Goal: Information Seeking & Learning: Learn about a topic

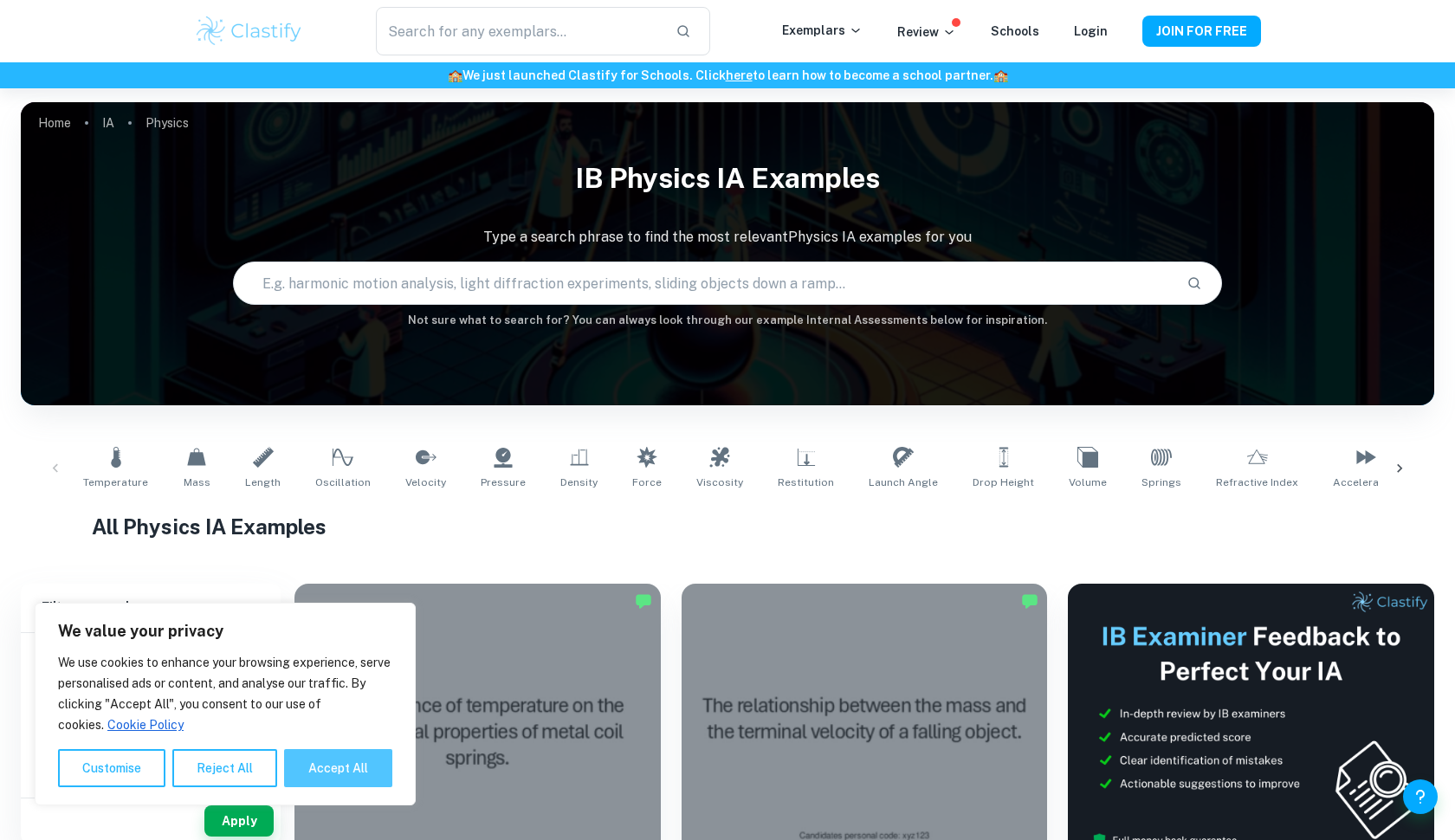
click at [341, 763] on button "Accept All" at bounding box center [338, 769] width 108 height 38
checkbox input "true"
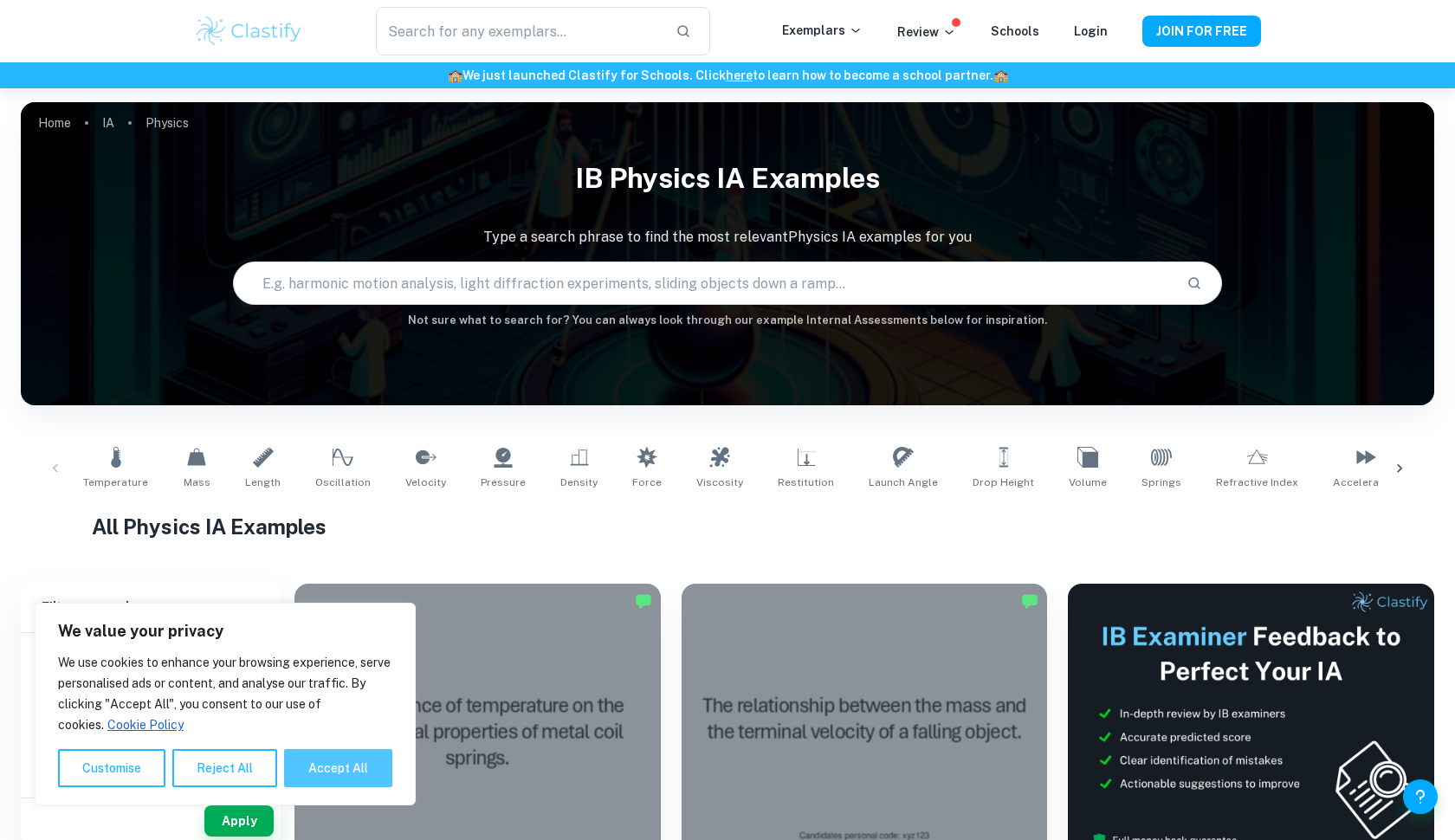
checkbox input "true"
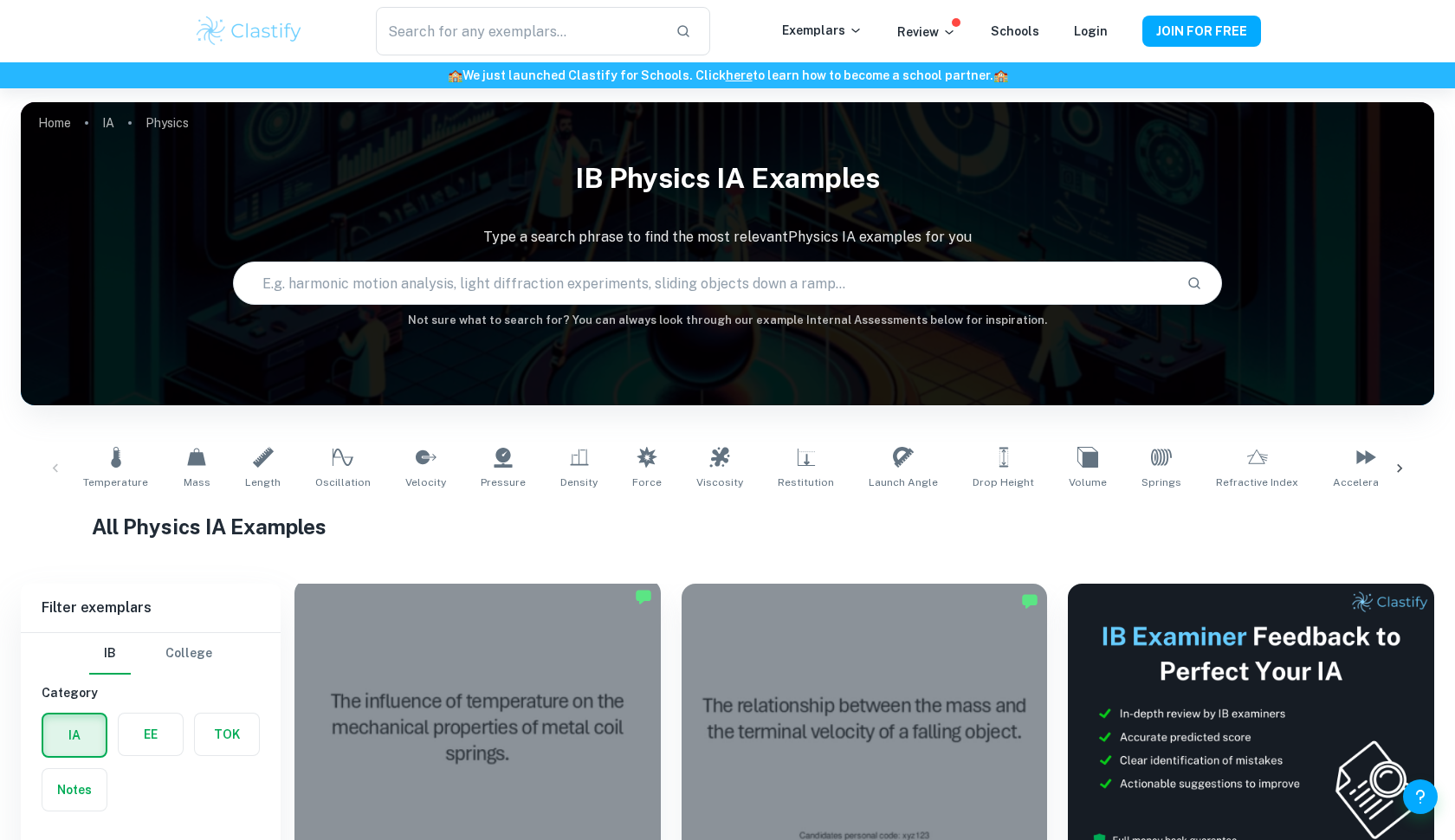
scroll to position [59, 0]
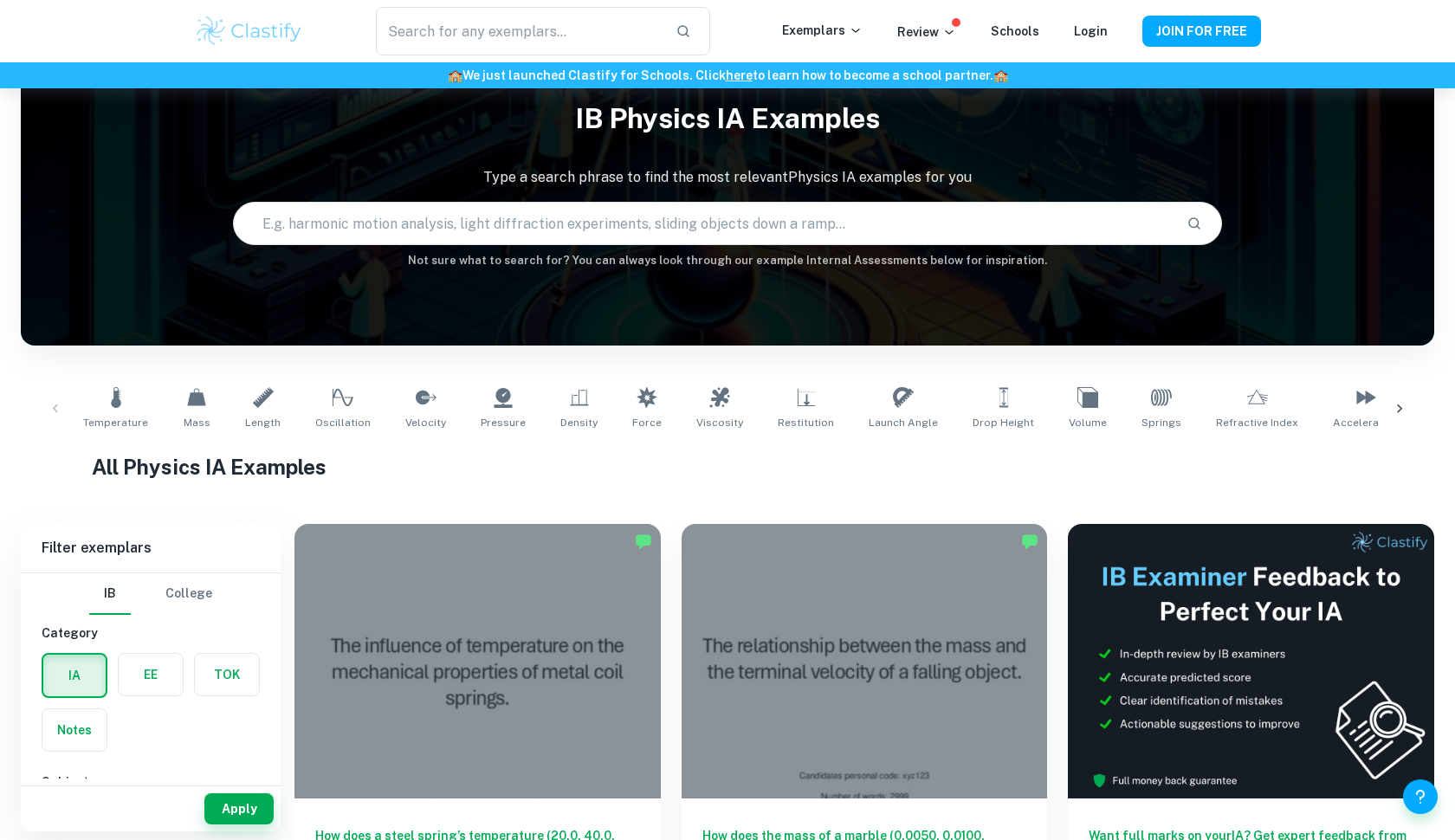
click at [1404, 411] on icon at bounding box center [1399, 408] width 17 height 17
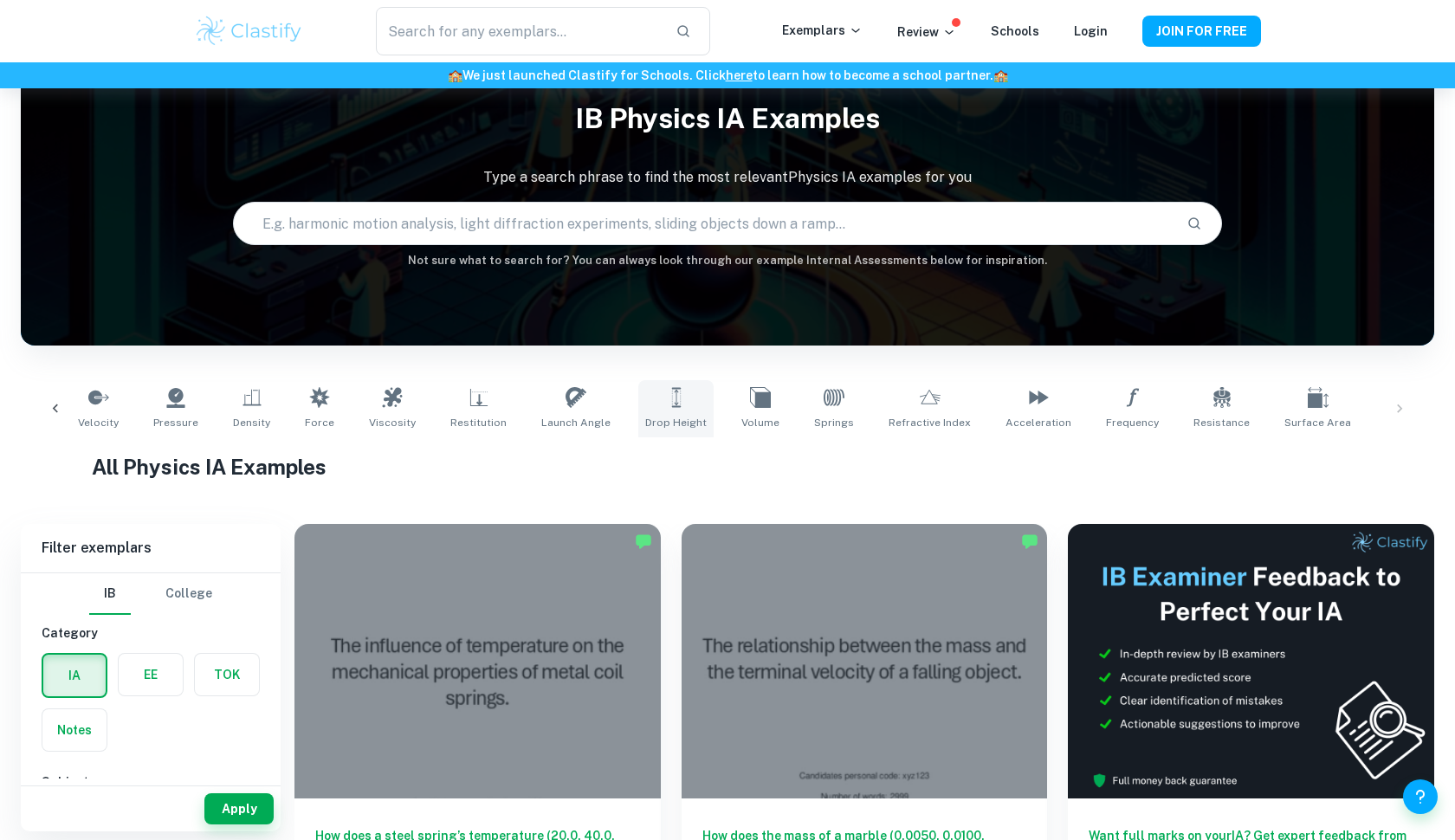
click at [645, 417] on span "Drop Height" at bounding box center [675, 422] width 61 height 16
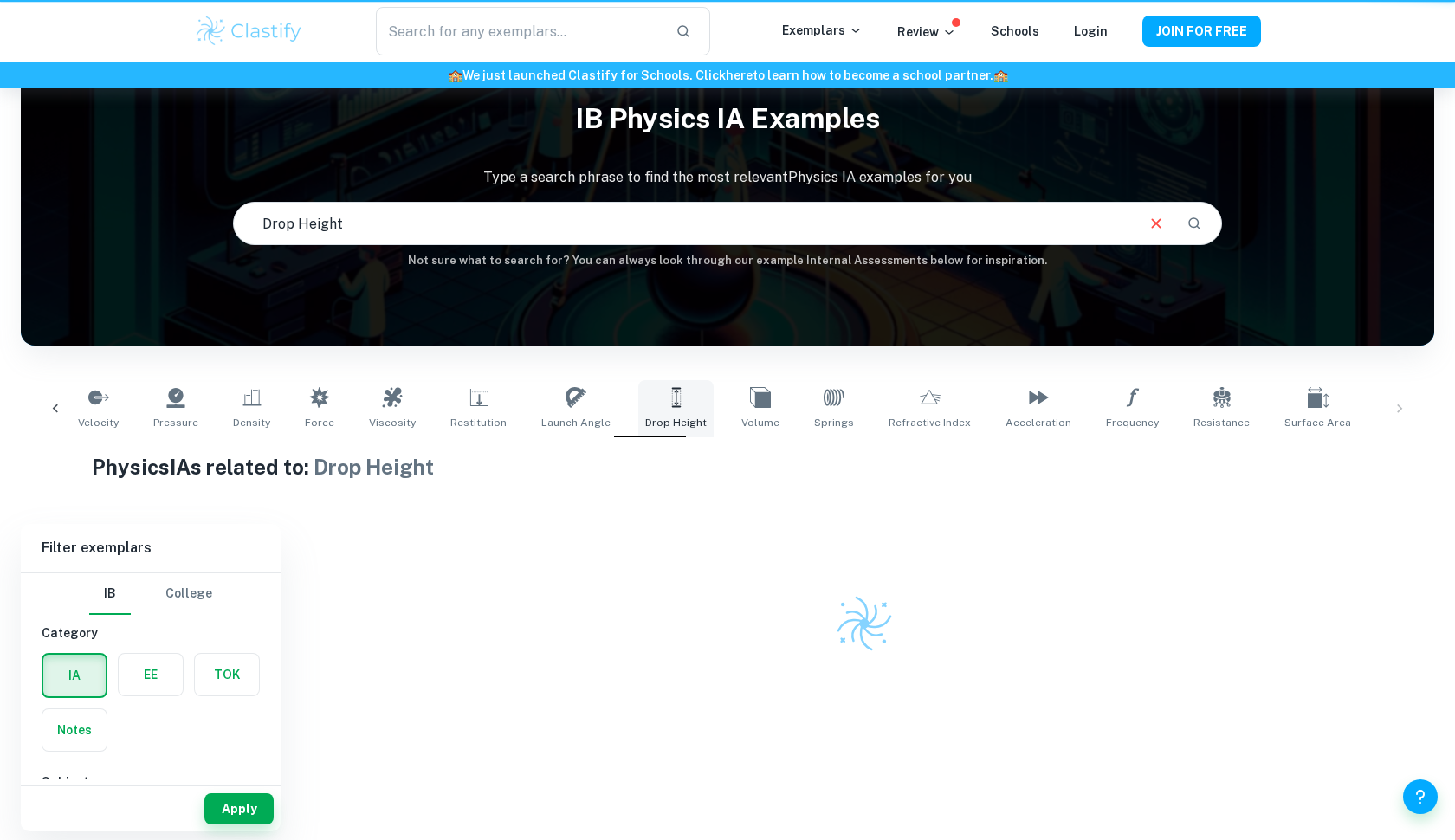
type input "Drop Height"
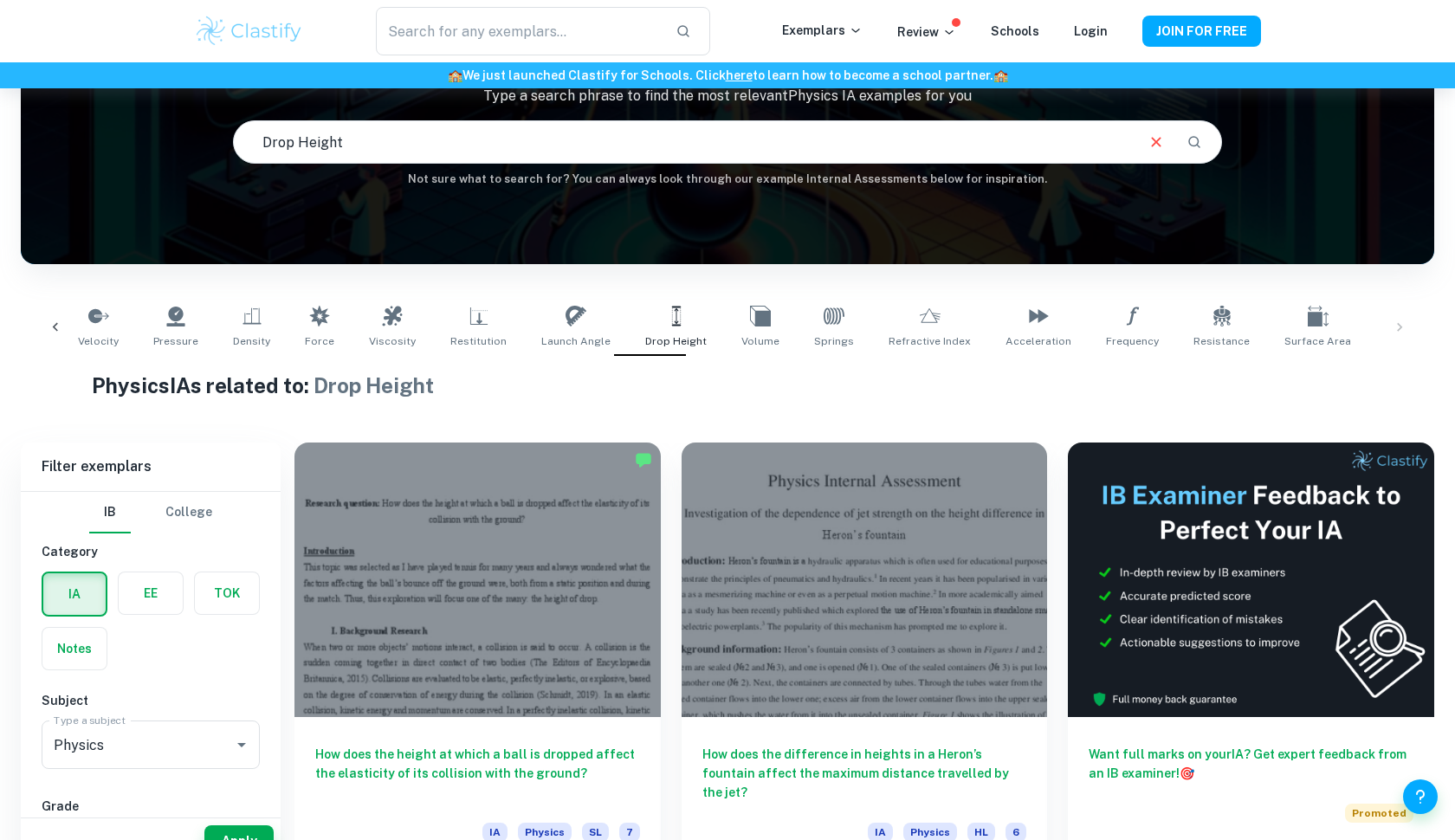
scroll to position [194, 0]
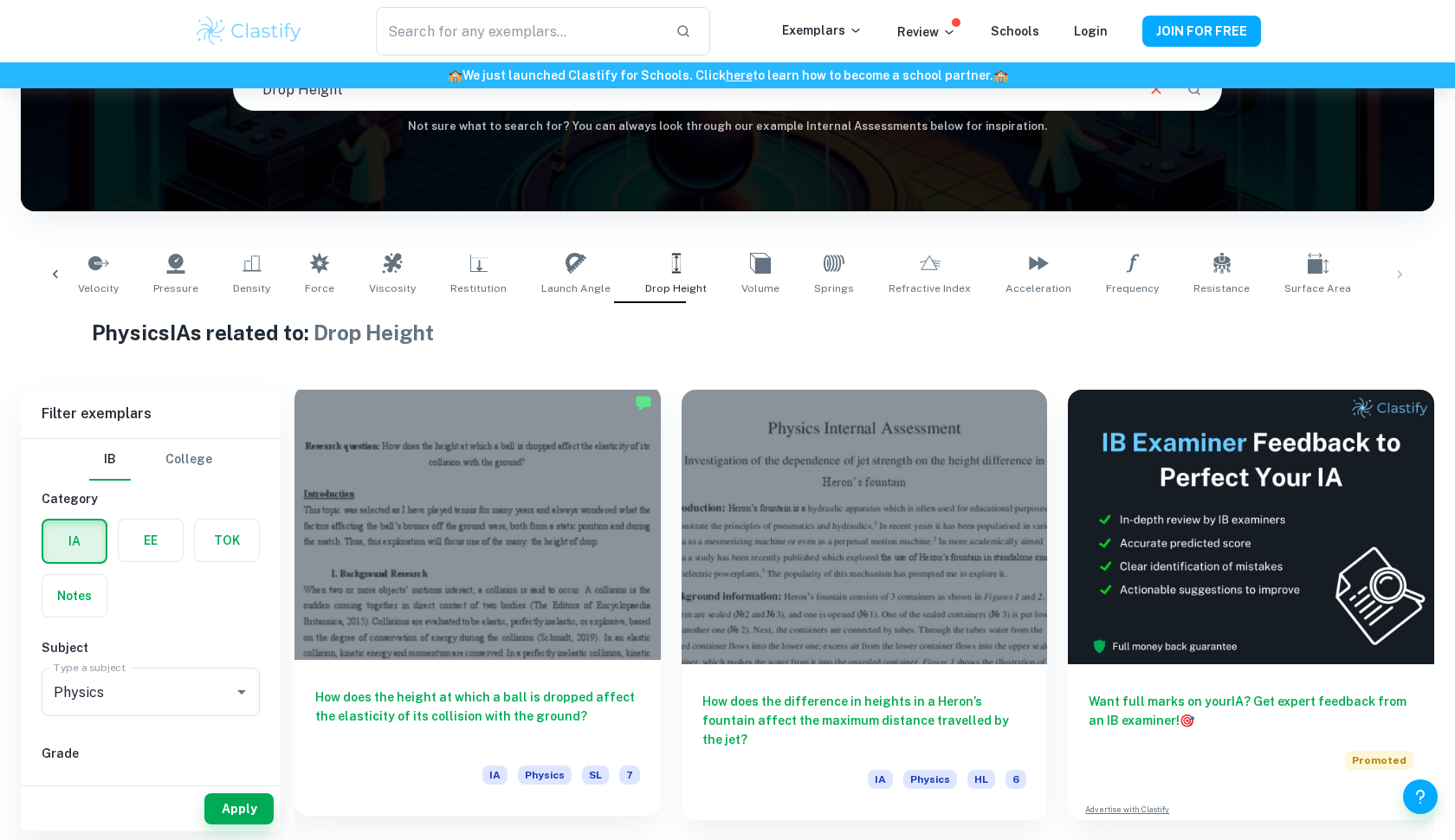
click at [621, 579] on div at bounding box center [478, 522] width 366 height 275
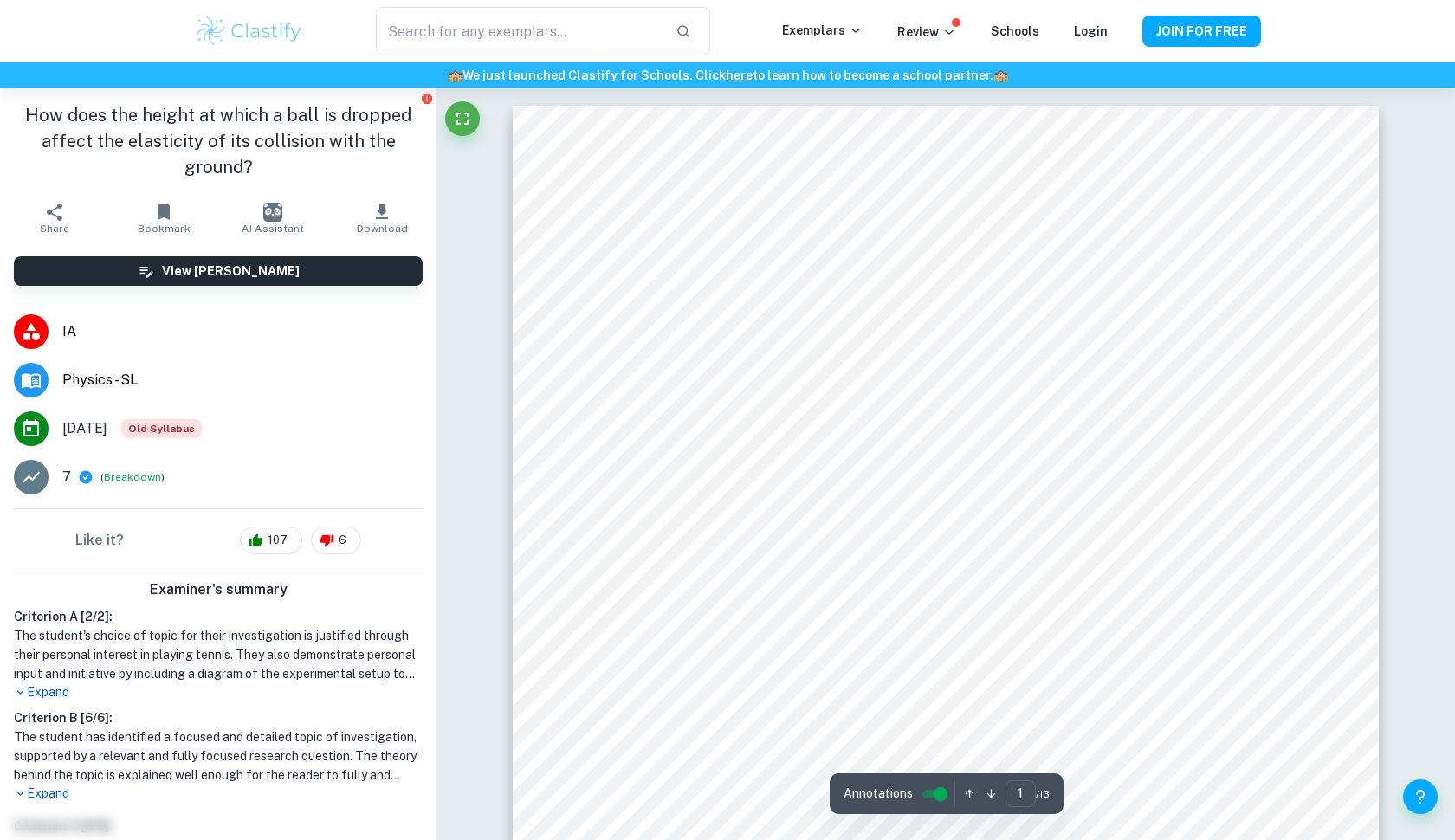
click at [52, 696] on p "Expand" at bounding box center [218, 693] width 409 height 18
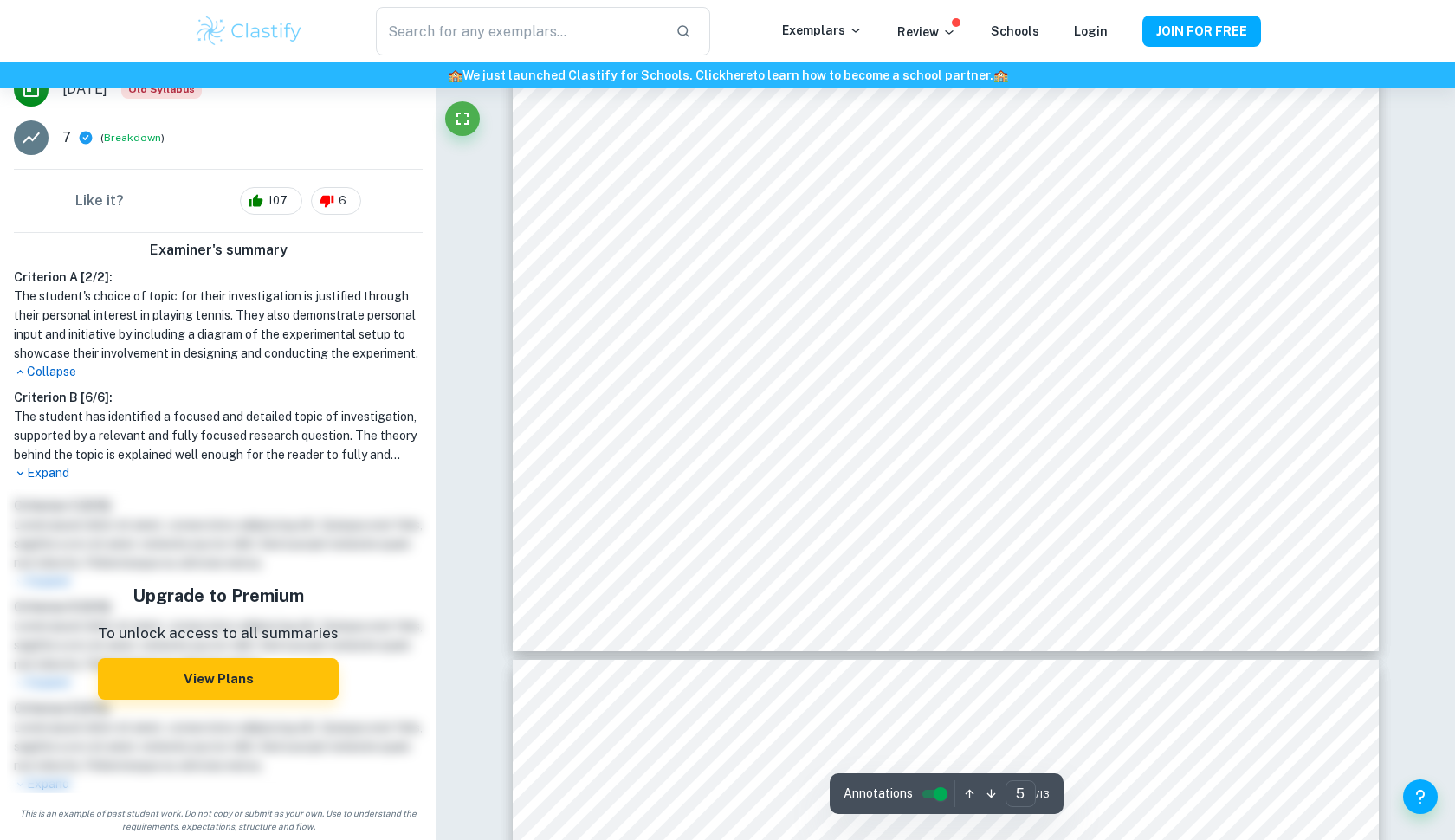
scroll to position [5892, 0]
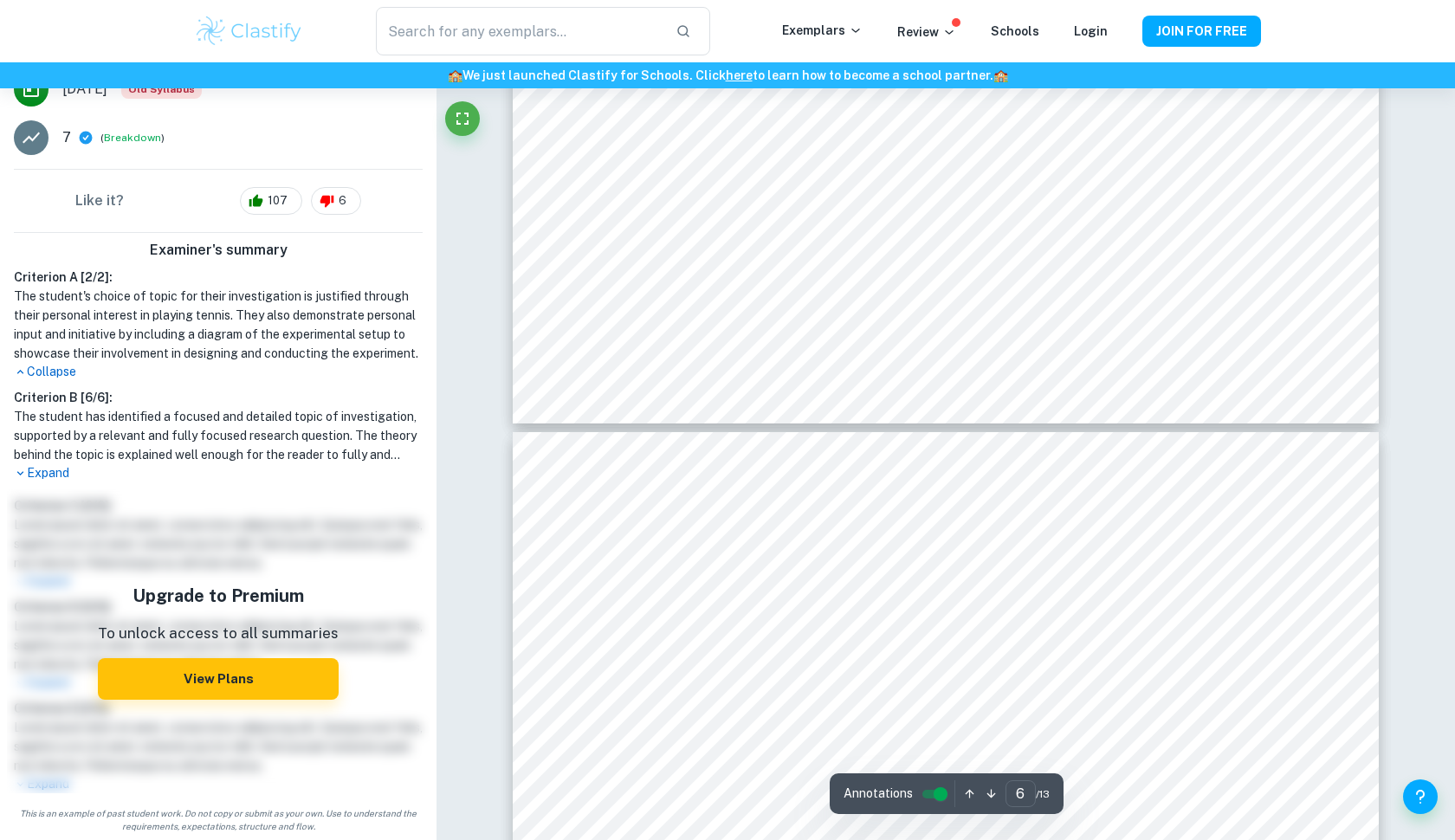
type input "5"
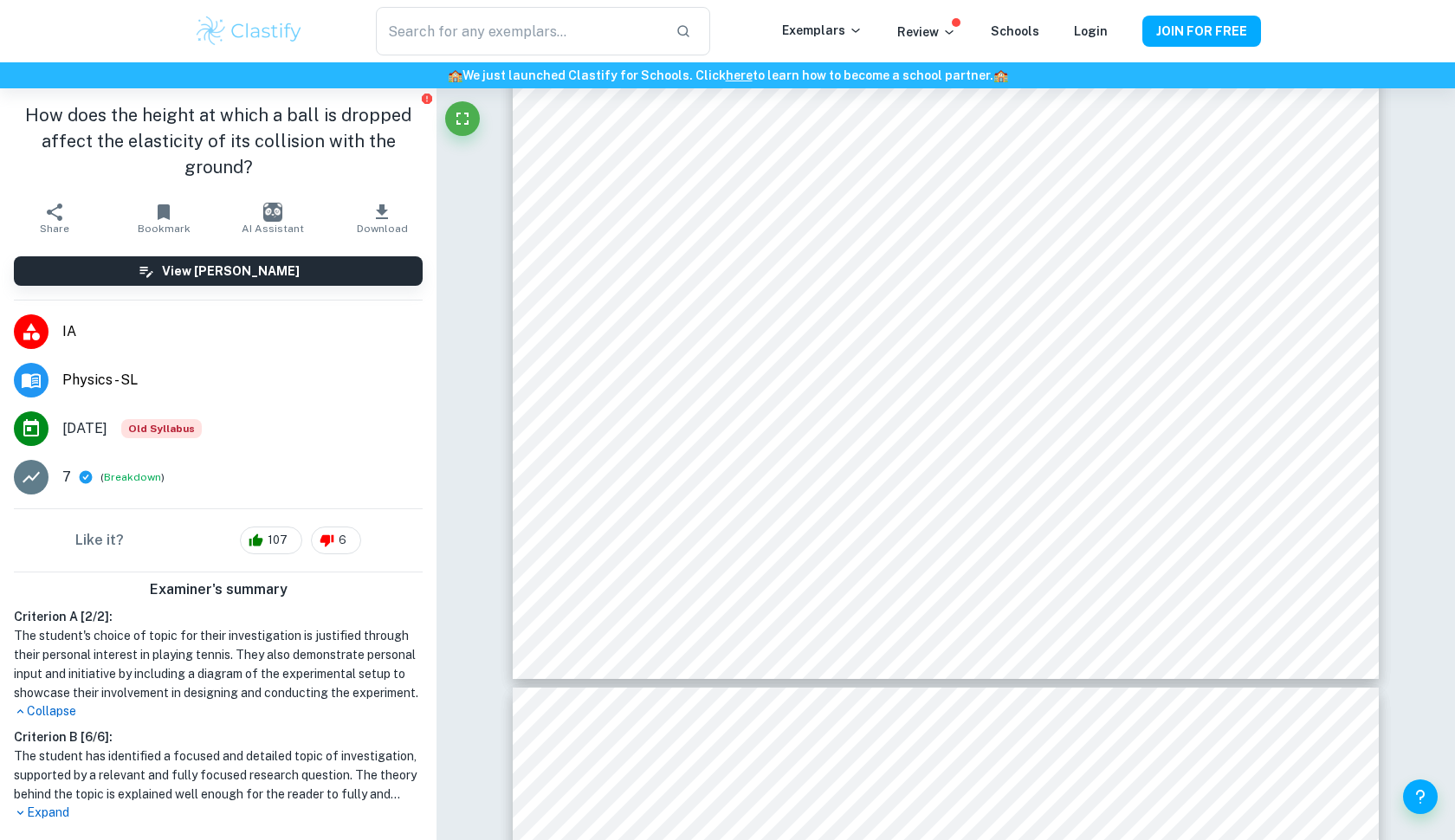
scroll to position [0, 0]
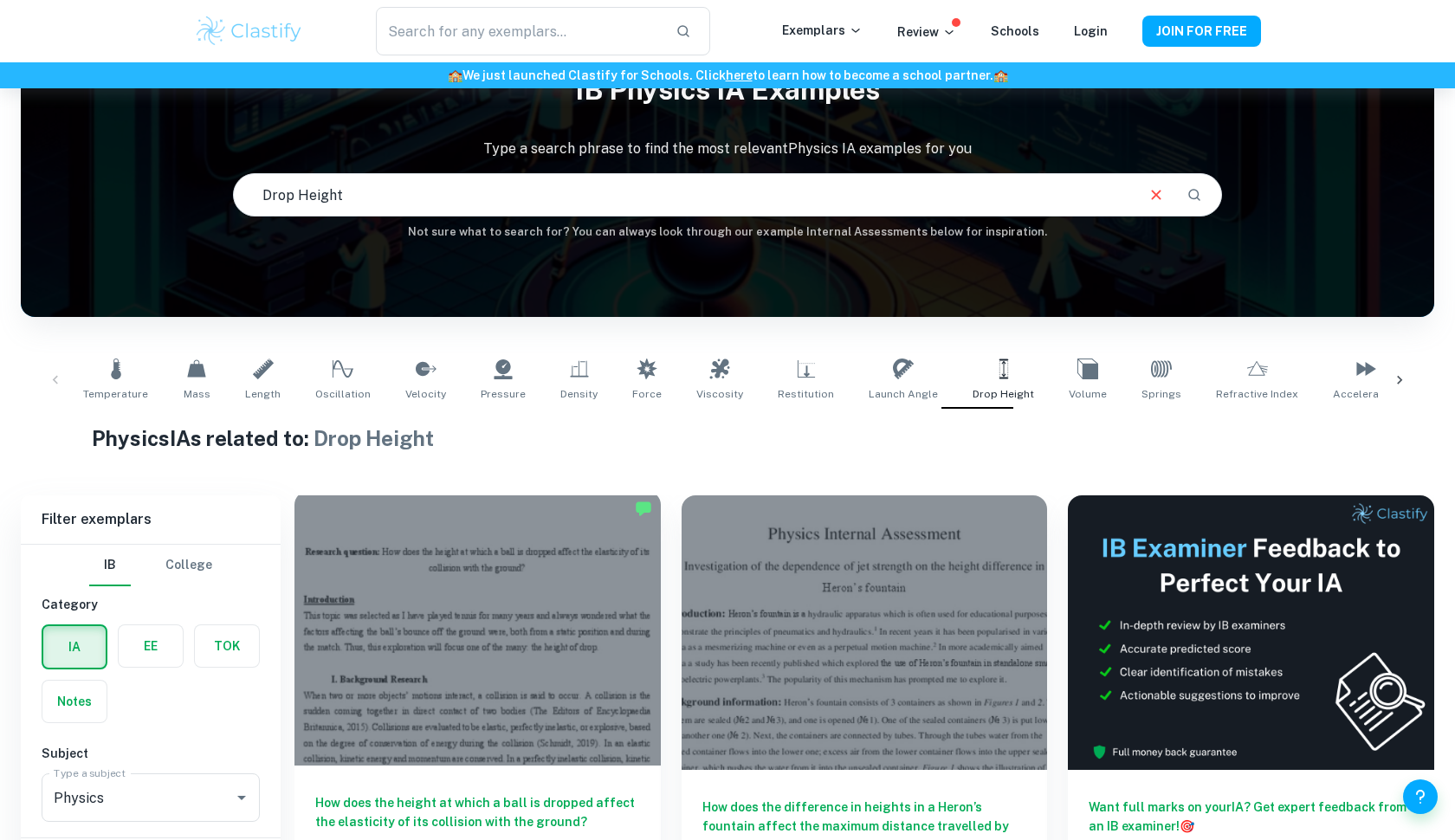
scroll to position [282, 0]
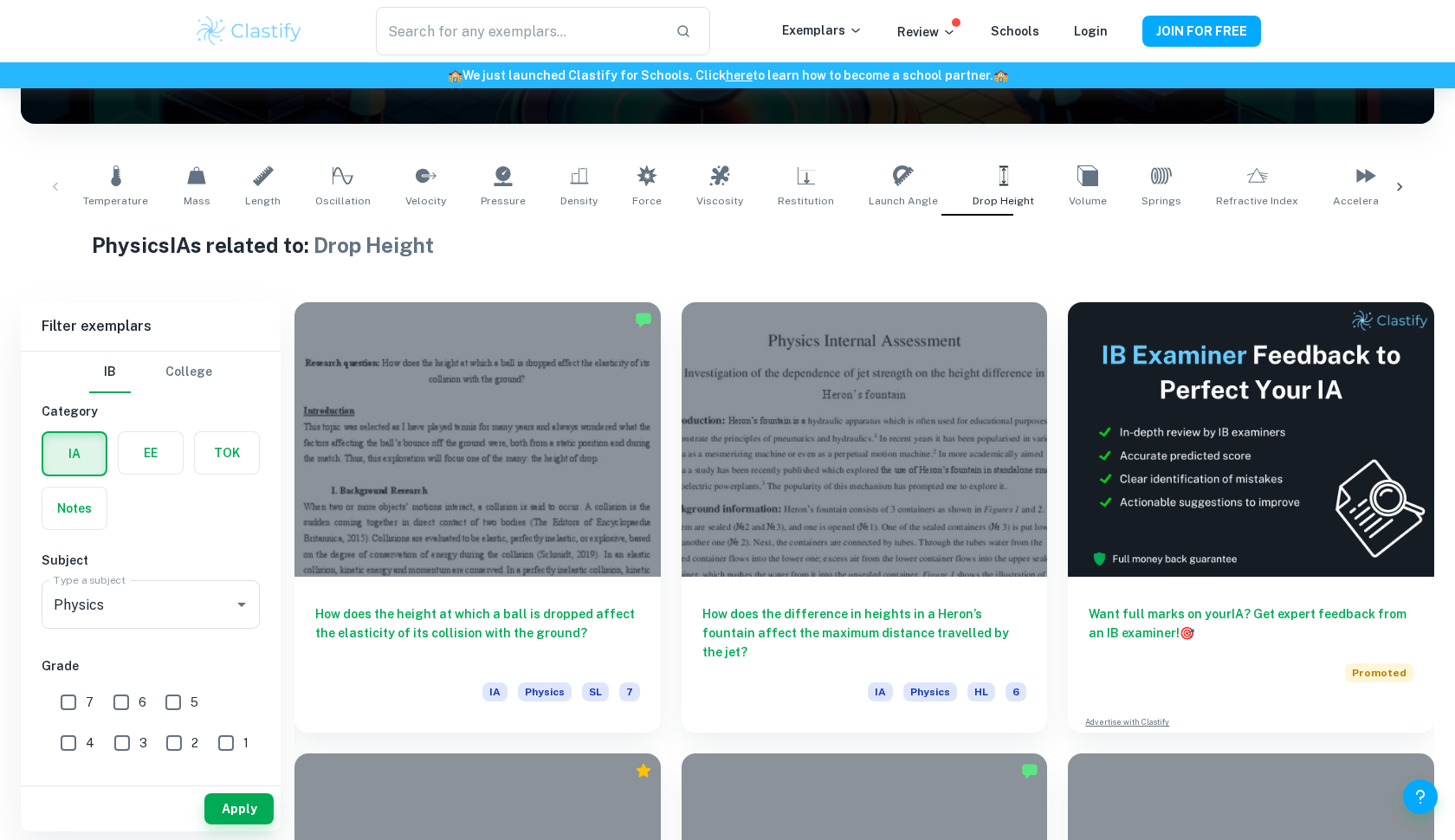
click at [171, 712] on input "5" at bounding box center [173, 703] width 35 height 35
checkbox input "true"
click at [233, 812] on button "Apply" at bounding box center [239, 809] width 70 height 31
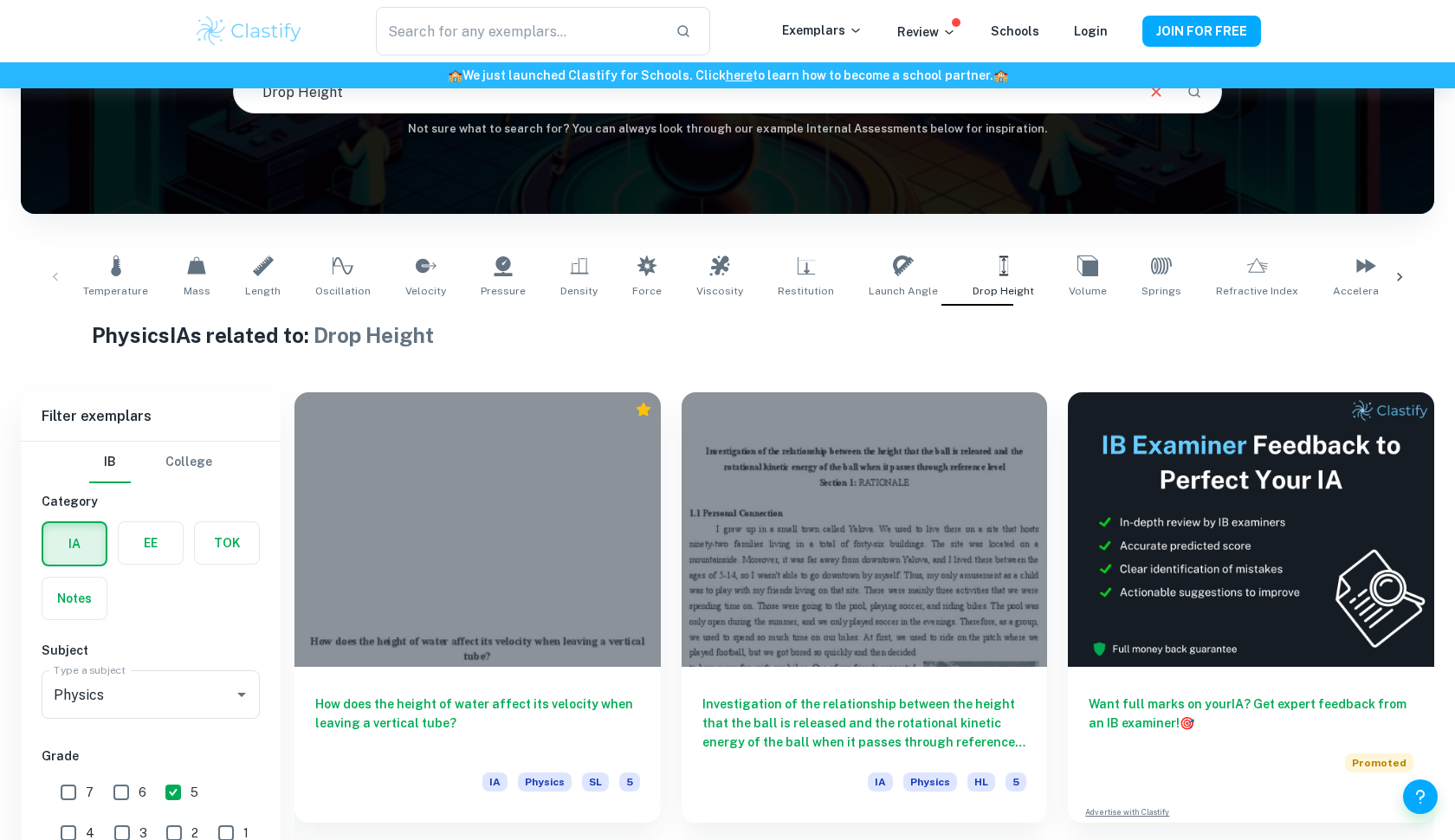
scroll to position [288, 0]
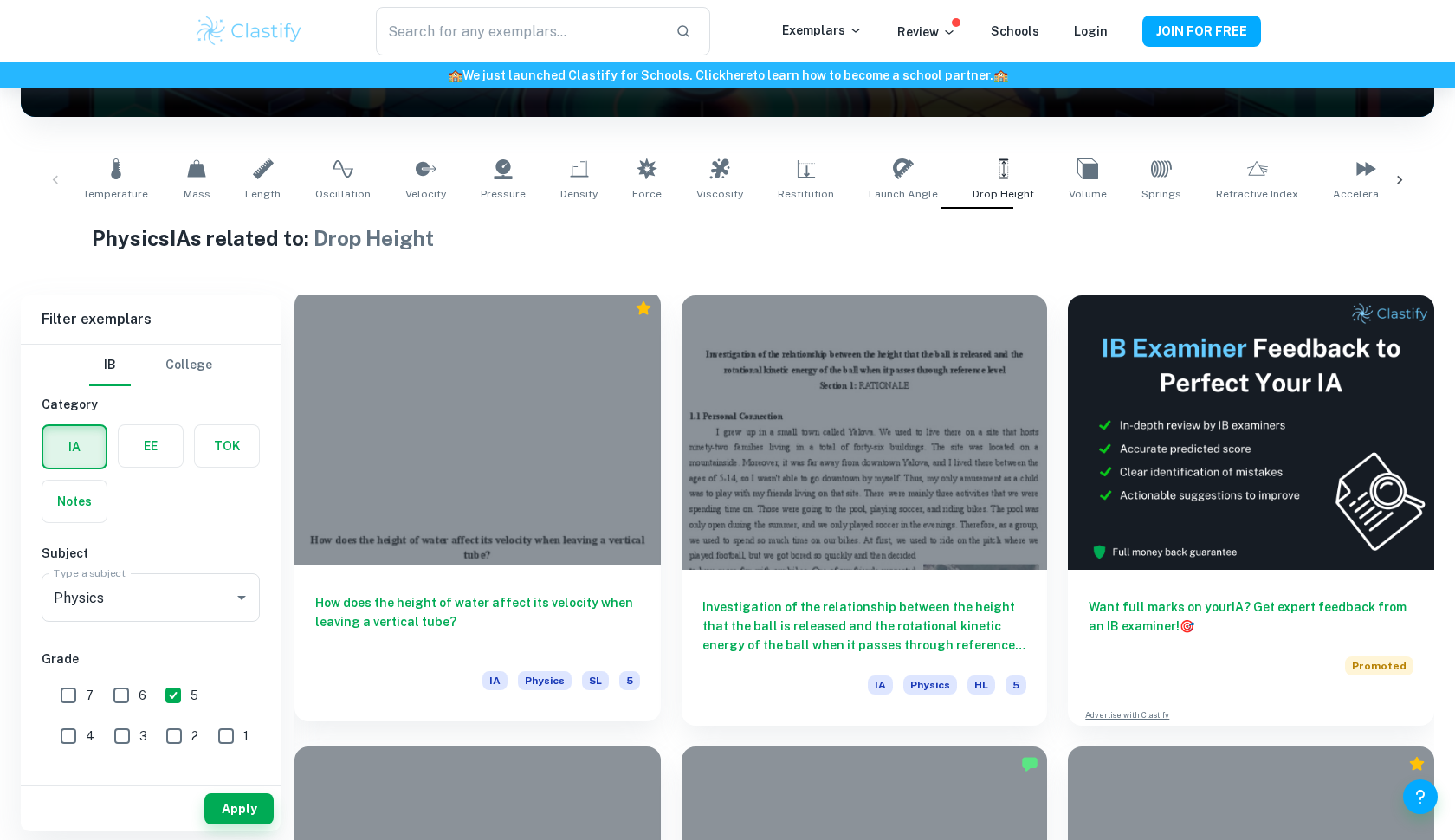
click at [426, 416] on div at bounding box center [478, 428] width 366 height 275
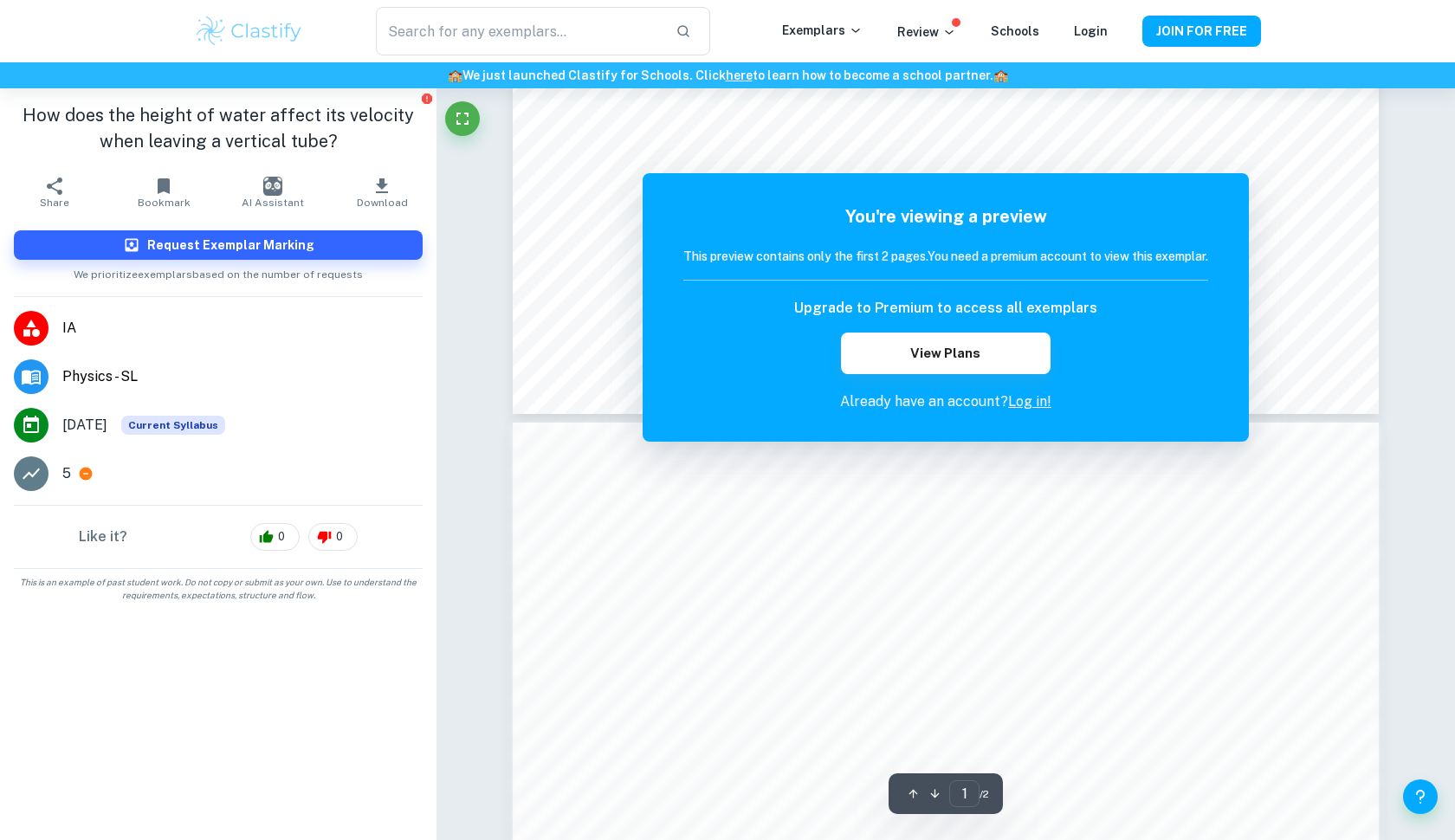
scroll to position [835, 0]
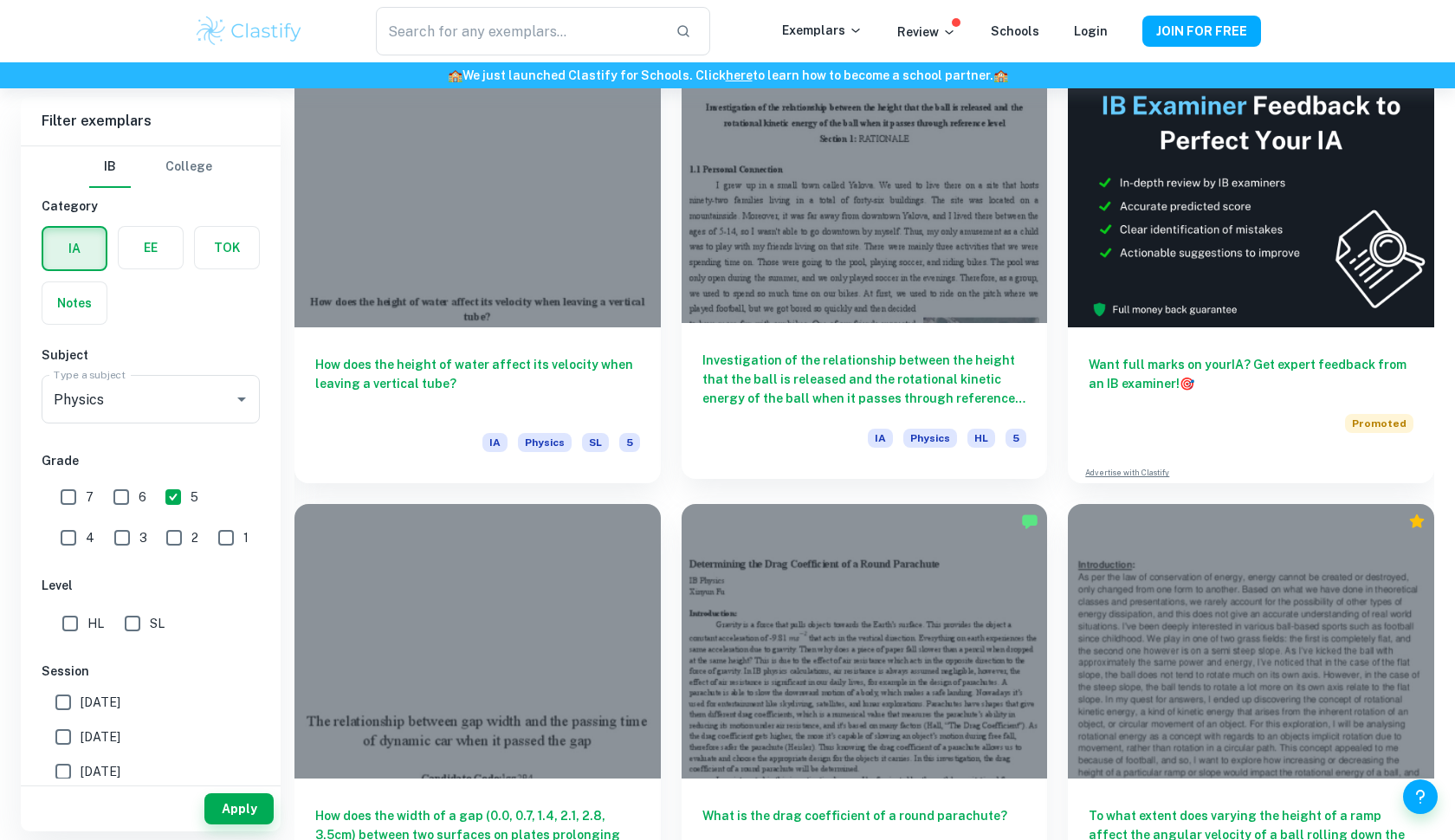
scroll to position [530, 0]
click at [717, 415] on div "Investigation of the relationship between the height that the ball is released …" at bounding box center [865, 402] width 366 height 156
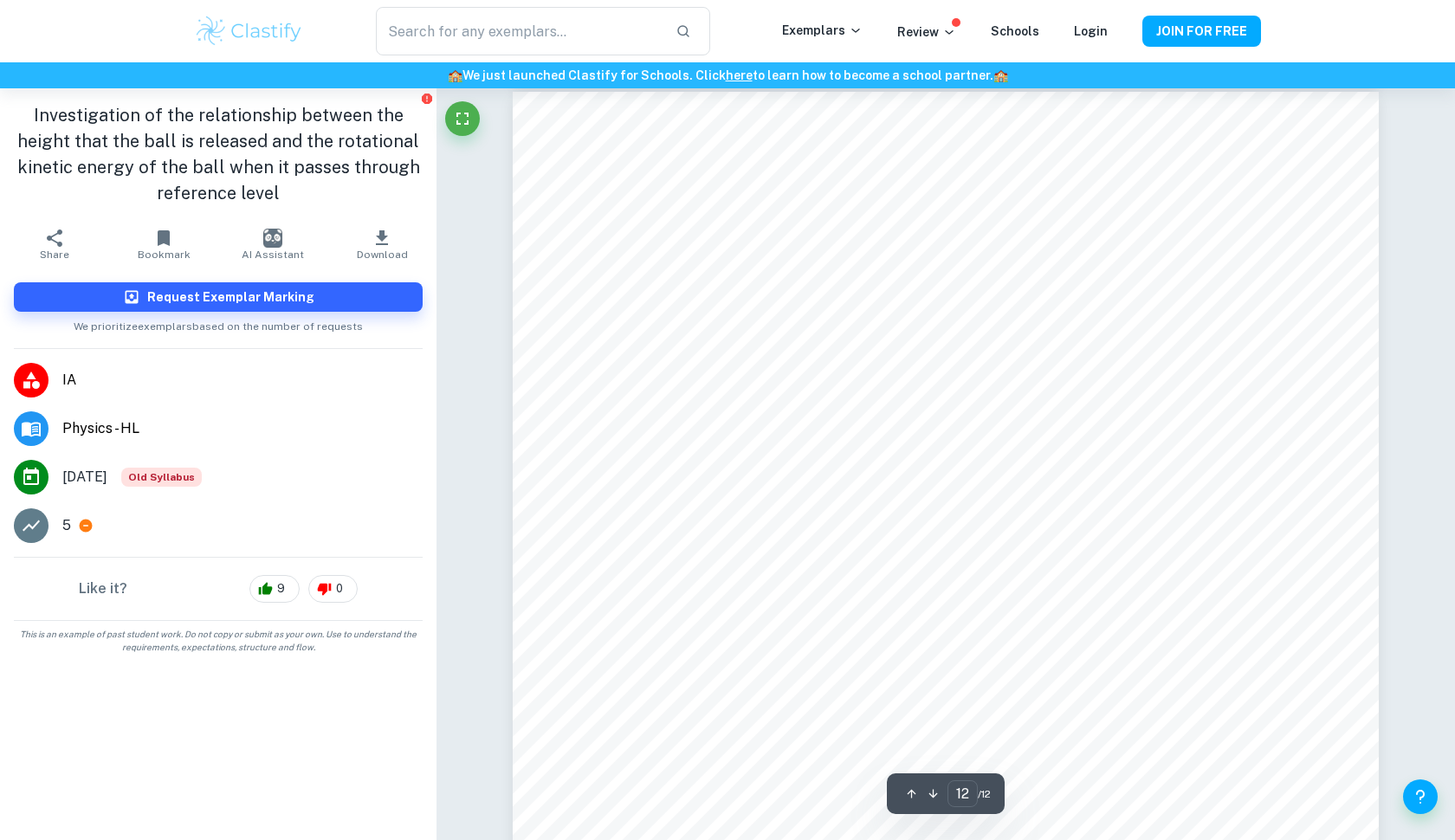
scroll to position [12846, 1]
type input "11"
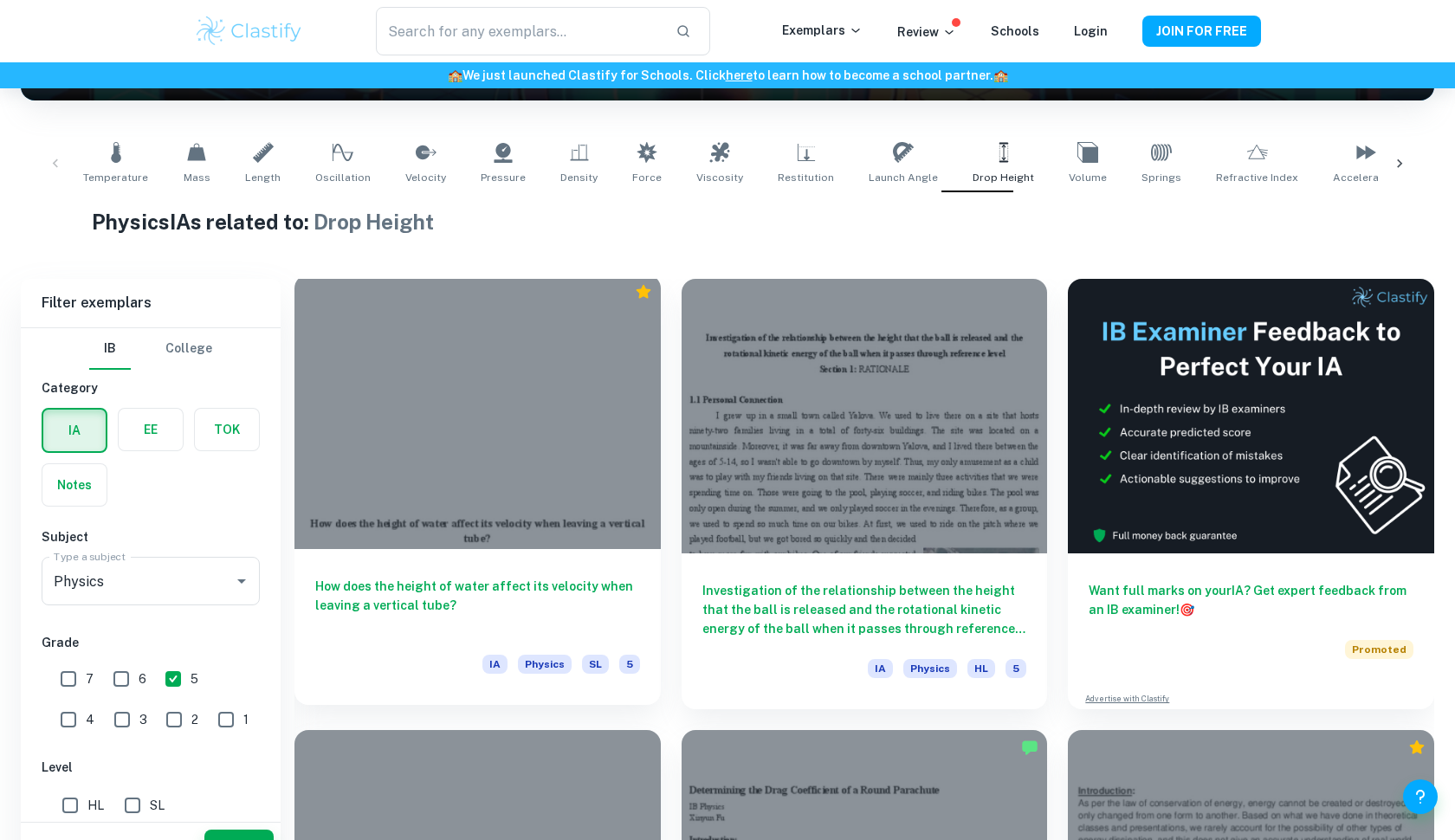
scroll to position [341, 0]
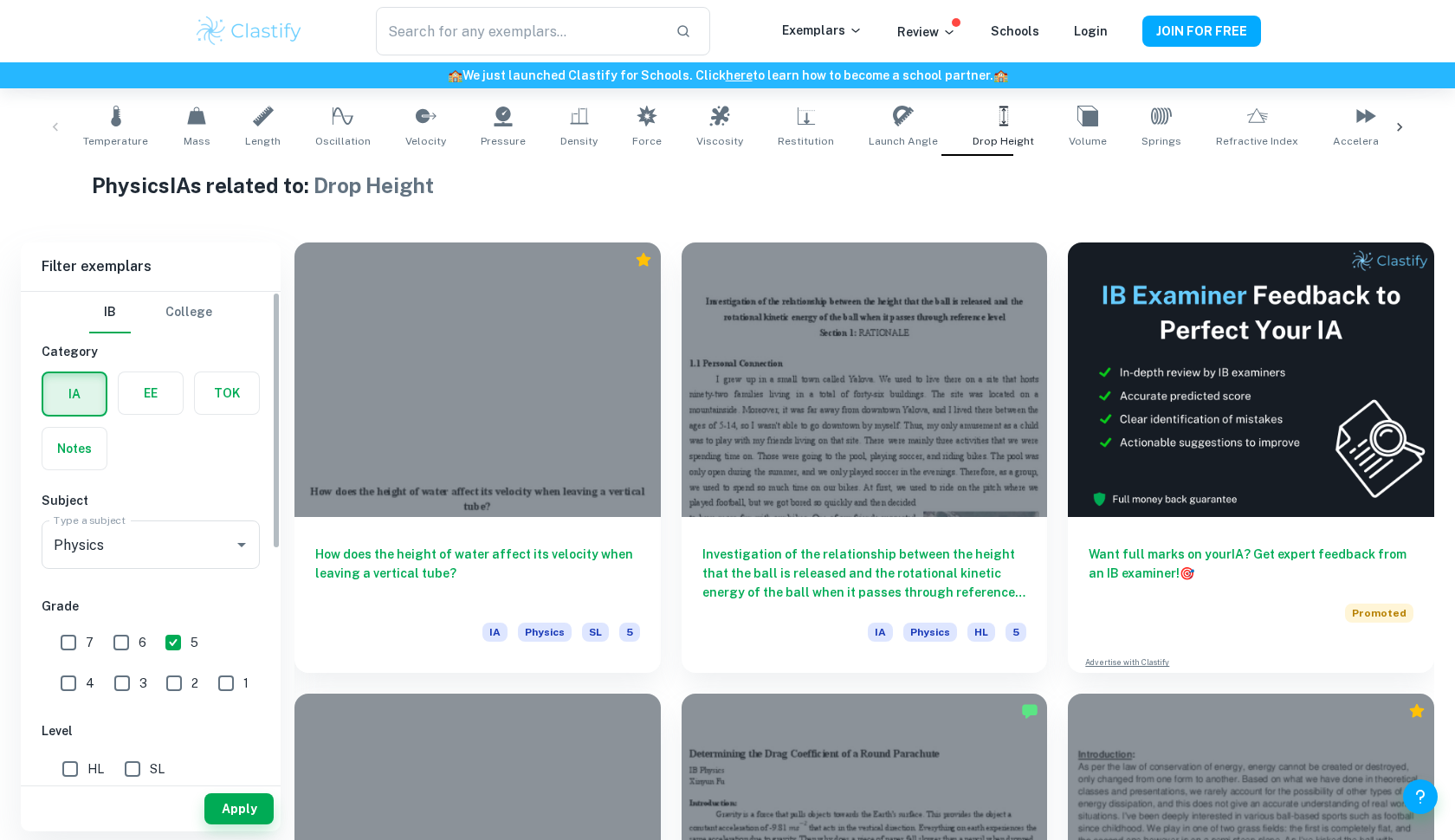
click at [175, 643] on input "5" at bounding box center [173, 642] width 35 height 35
checkbox input "false"
click at [209, 678] on input "1" at bounding box center [226, 684] width 35 height 35
click at [234, 797] on button "Apply" at bounding box center [239, 809] width 70 height 31
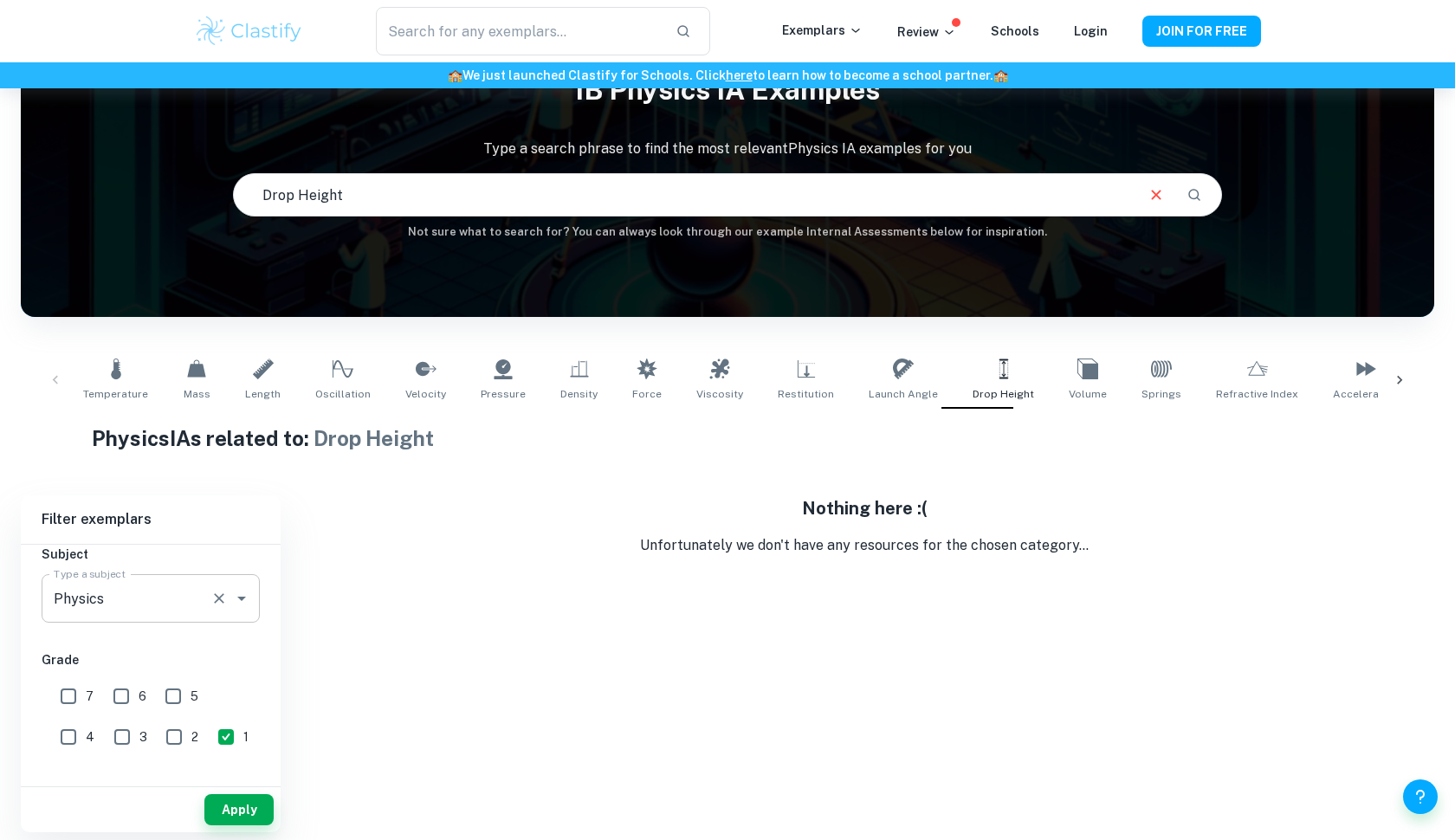
scroll to position [89, 0]
click at [209, 726] on input "1" at bounding box center [226, 737] width 35 height 35
checkbox input "false"
click at [156, 733] on input "2" at bounding box center [174, 737] width 35 height 35
click at [235, 809] on button "Apply" at bounding box center [239, 809] width 70 height 31
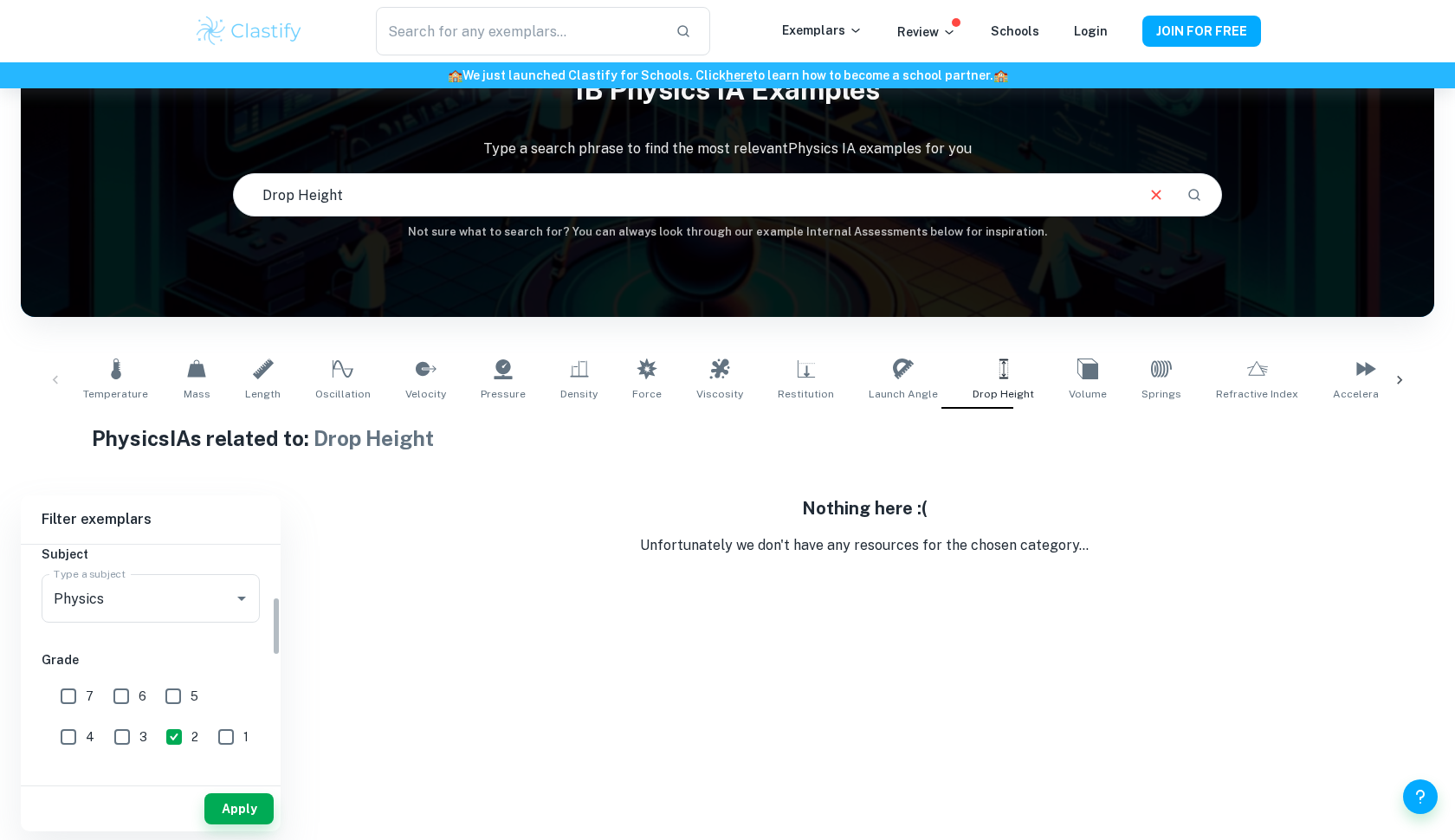
scroll to position [222, 0]
click at [156, 701] on input "2" at bounding box center [174, 714] width 35 height 35
checkbox input "false"
click at [105, 709] on input "3" at bounding box center [123, 714] width 35 height 35
checkbox input "true"
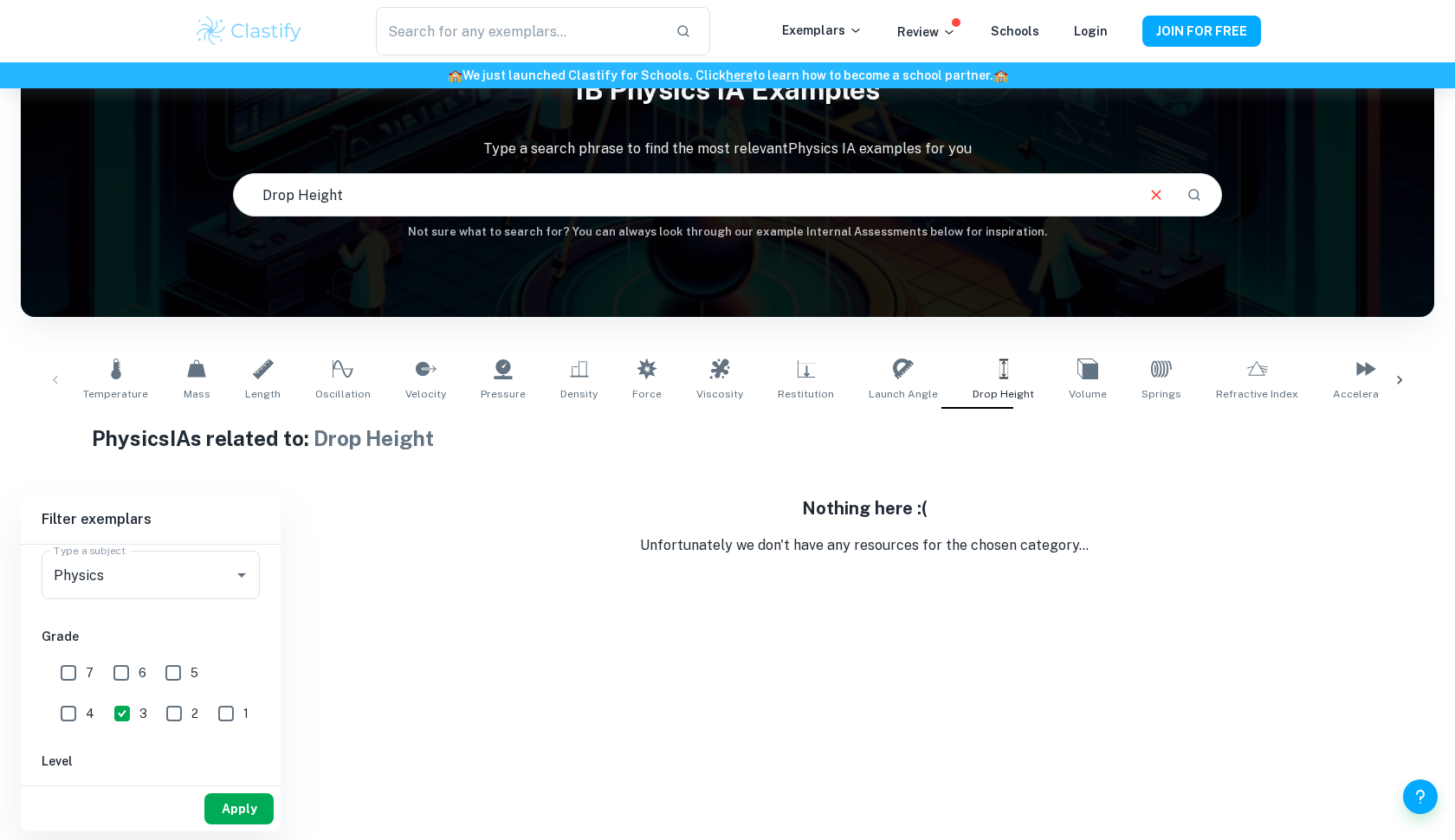
click at [214, 801] on button "Apply" at bounding box center [239, 809] width 70 height 31
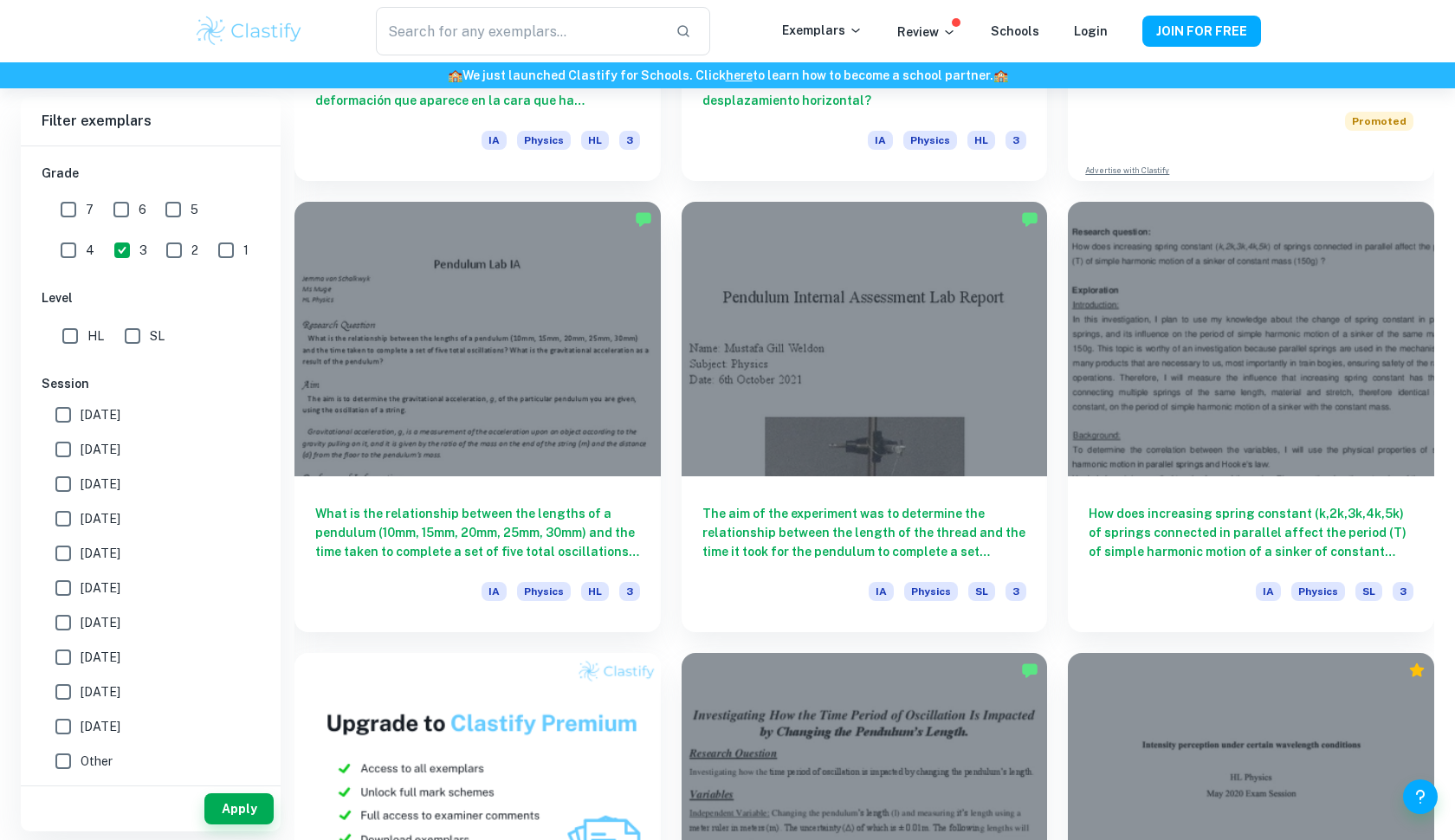
scroll to position [846, 0]
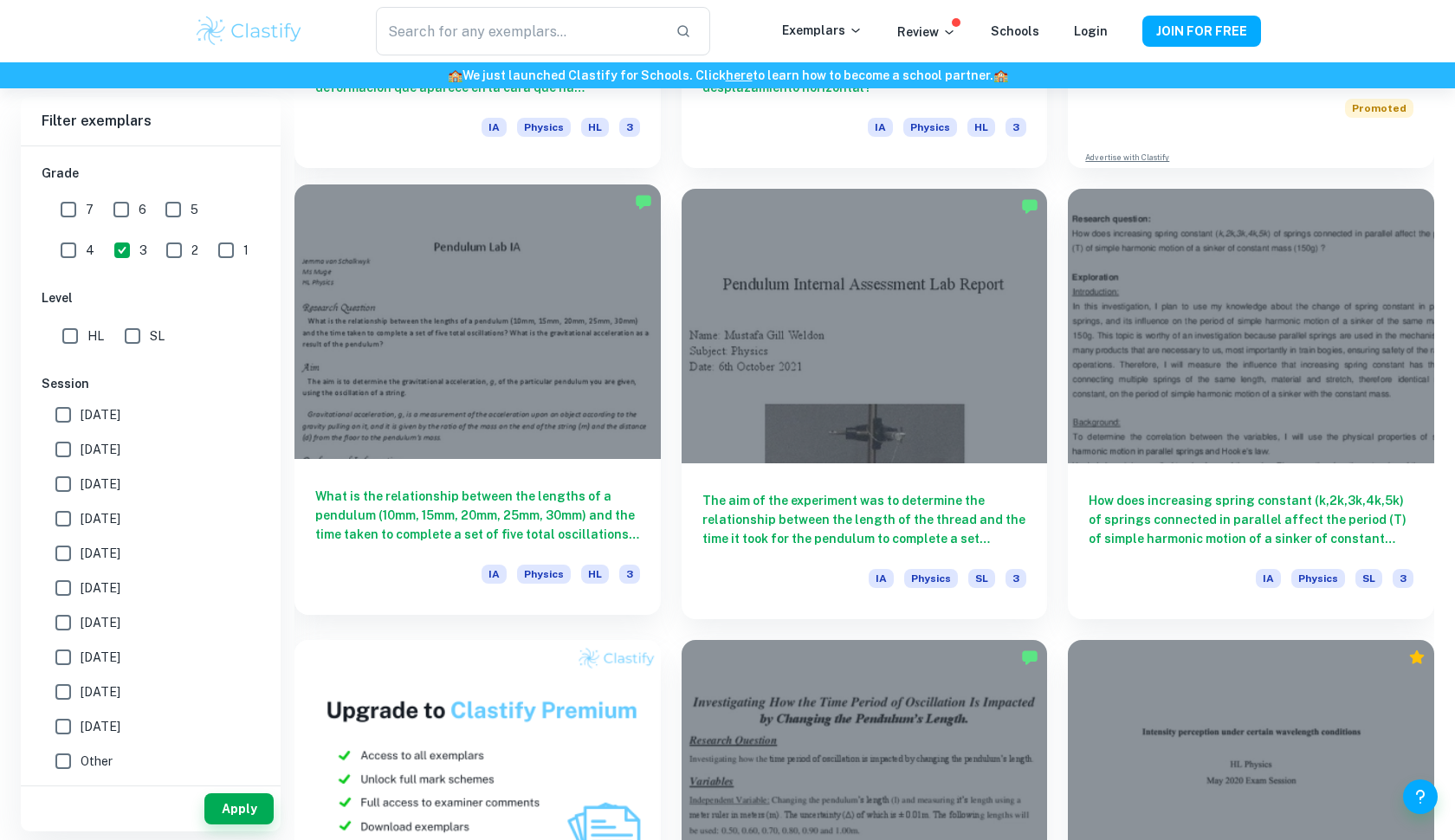
click at [624, 288] on div at bounding box center [478, 322] width 366 height 275
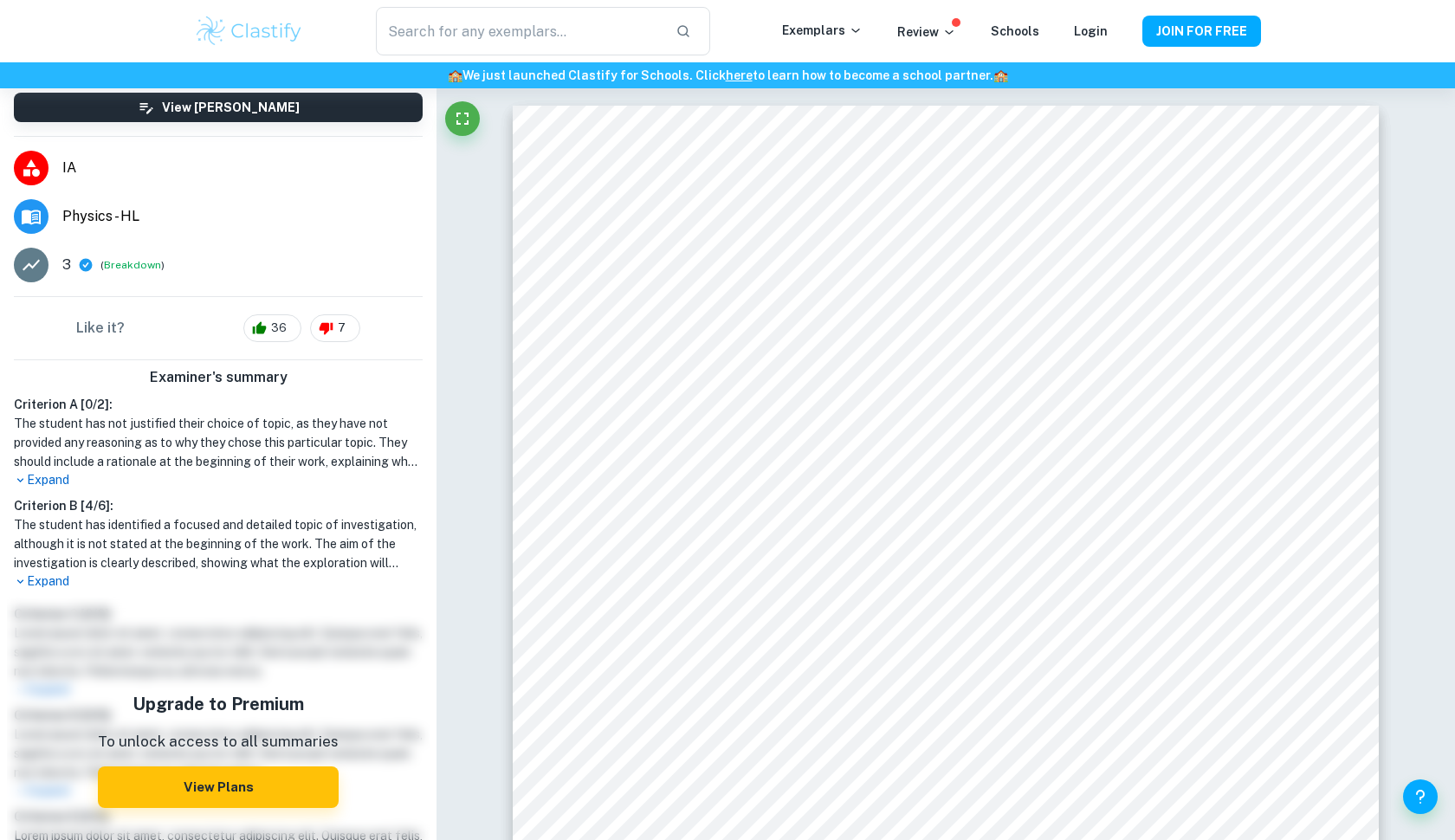
scroll to position [221, 0]
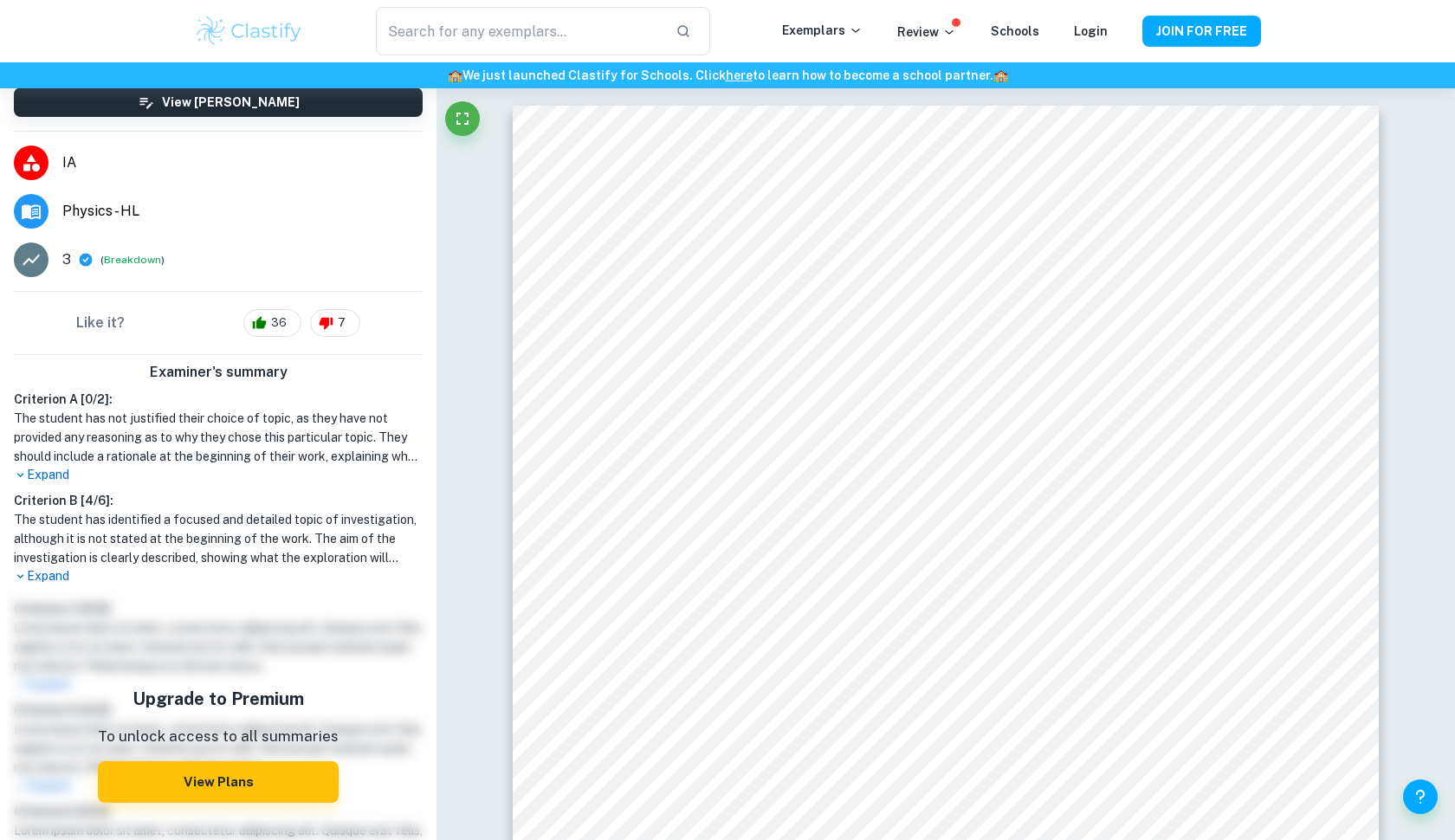
click at [52, 478] on p "Expand" at bounding box center [218, 475] width 409 height 18
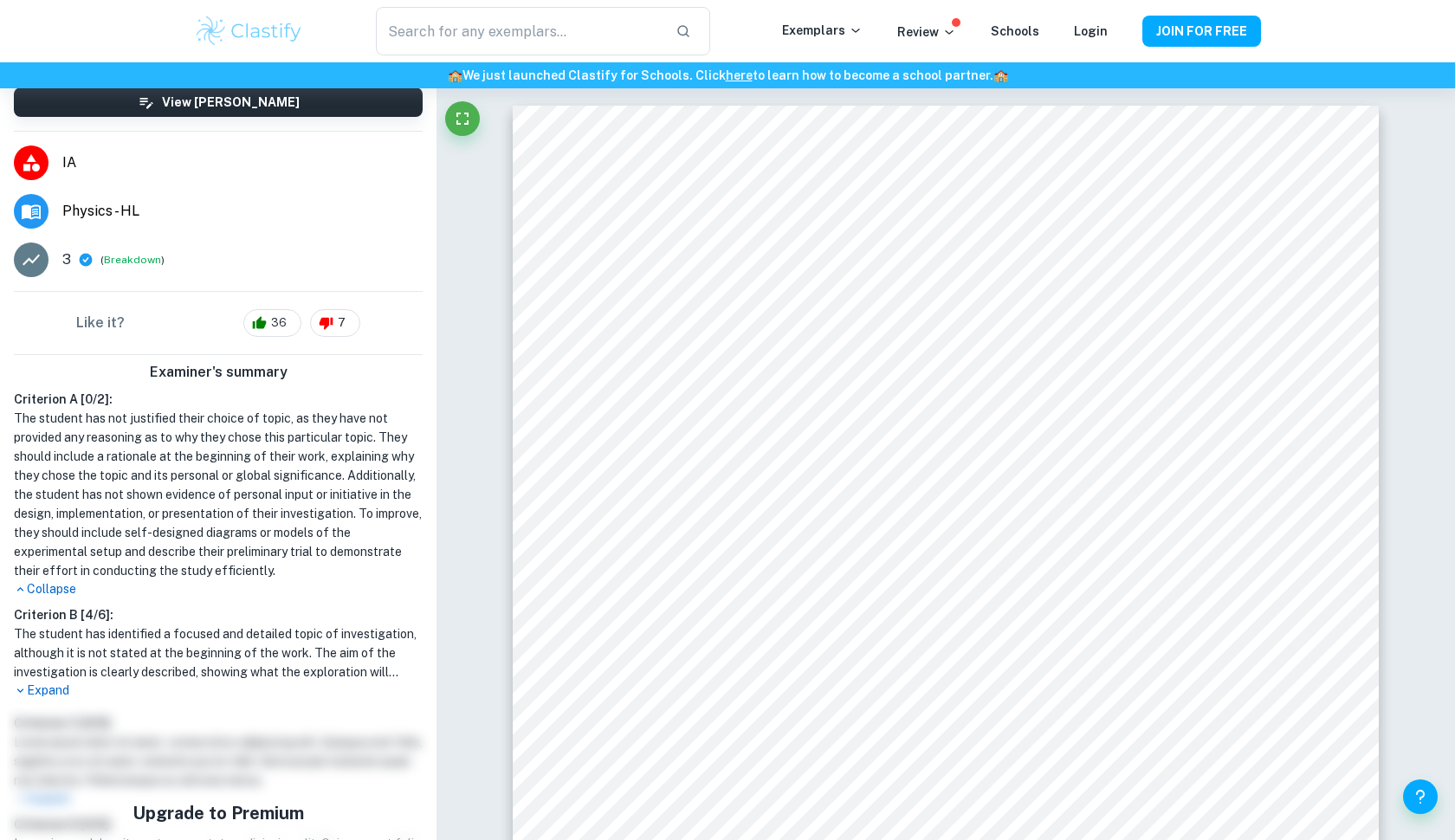
click at [57, 584] on p "Collapse" at bounding box center [218, 589] width 409 height 18
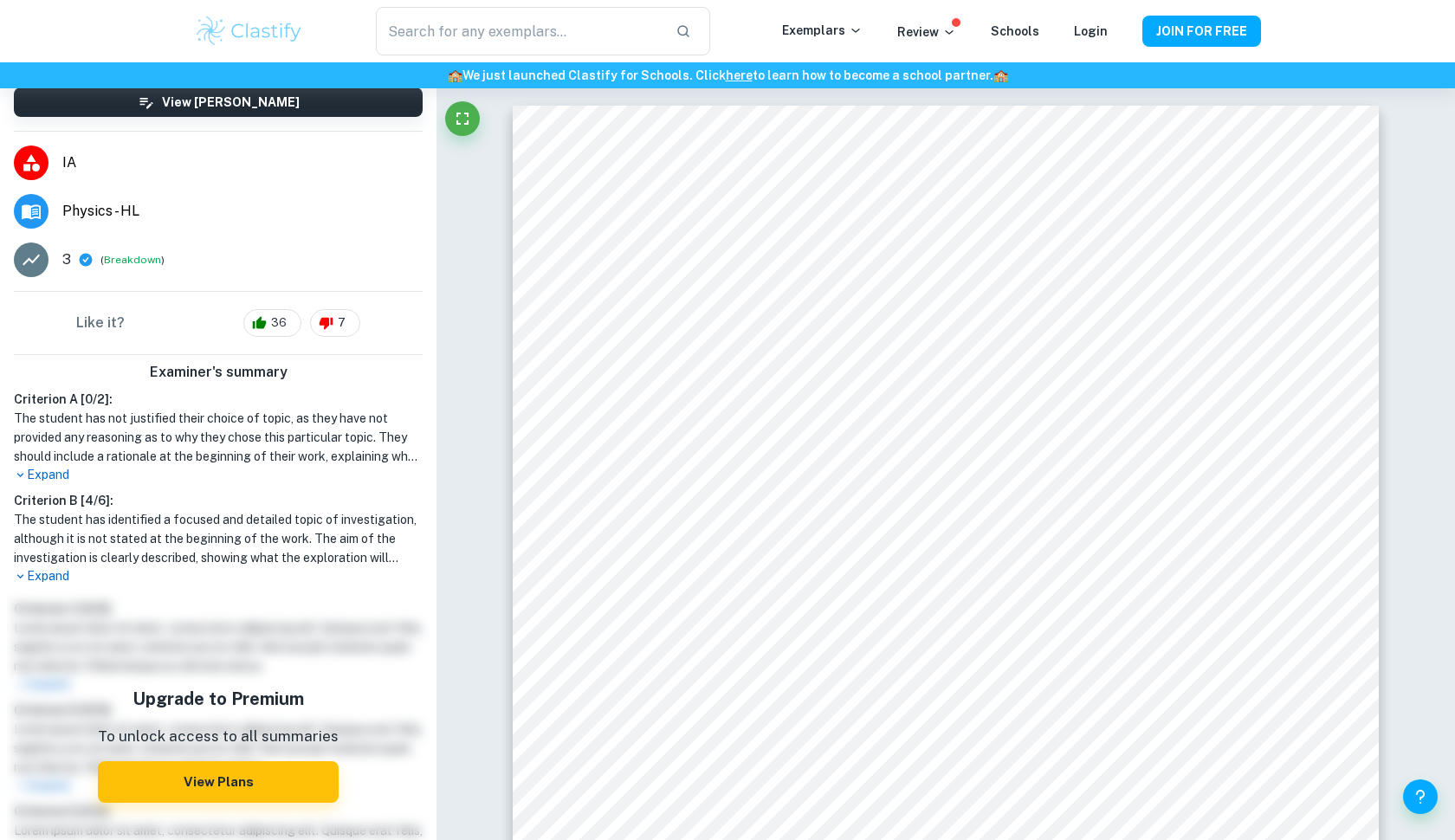
click at [61, 578] on p "Expand" at bounding box center [218, 576] width 409 height 18
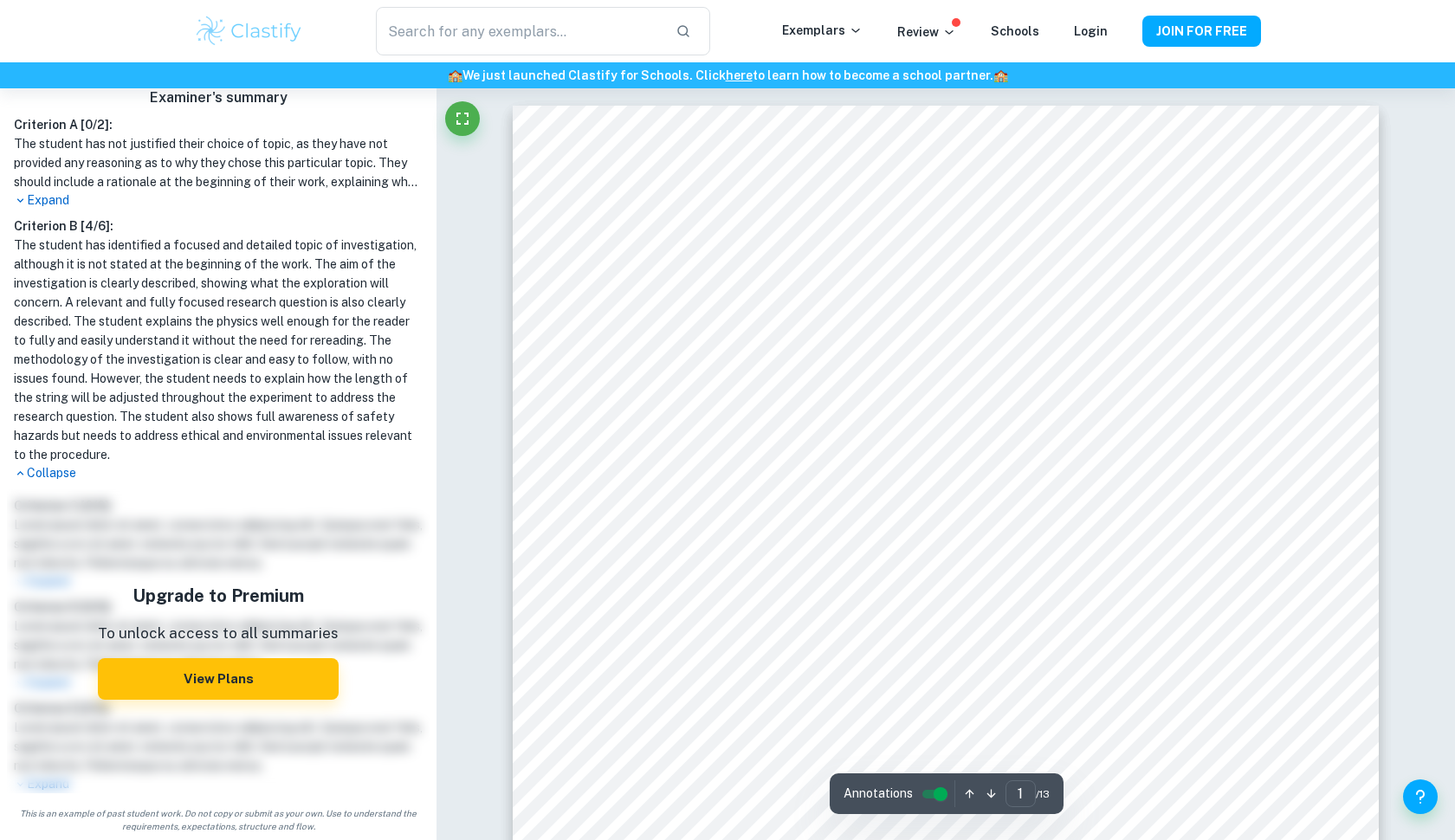
scroll to position [0, 0]
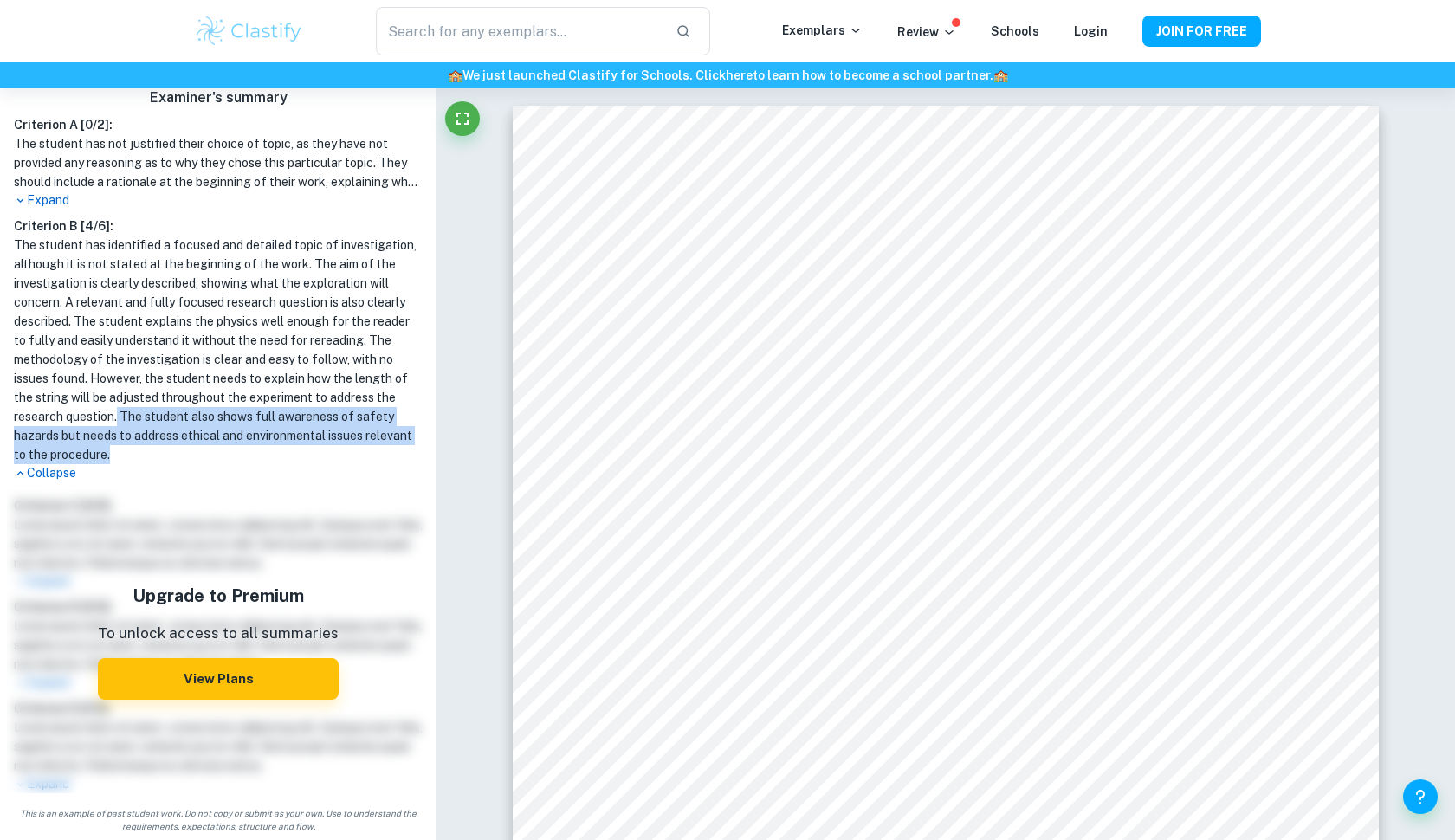
drag, startPoint x: 116, startPoint y: 414, endPoint x: 154, endPoint y: 452, distance: 53.7
click at [154, 452] on h1 "The student has identified a focused and detailed topic of investigation, altho…" at bounding box center [218, 350] width 409 height 229
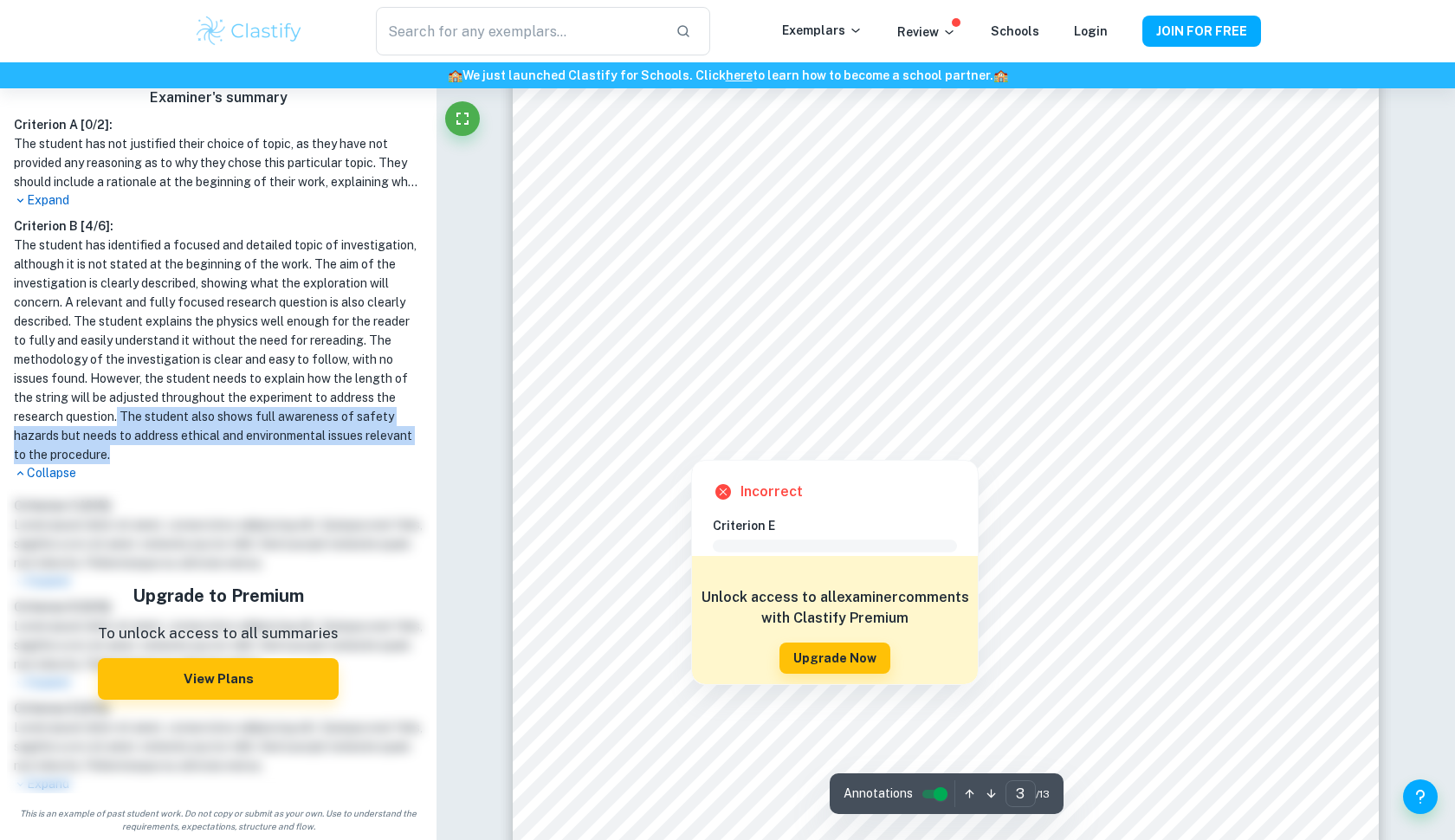
scroll to position [2754, 0]
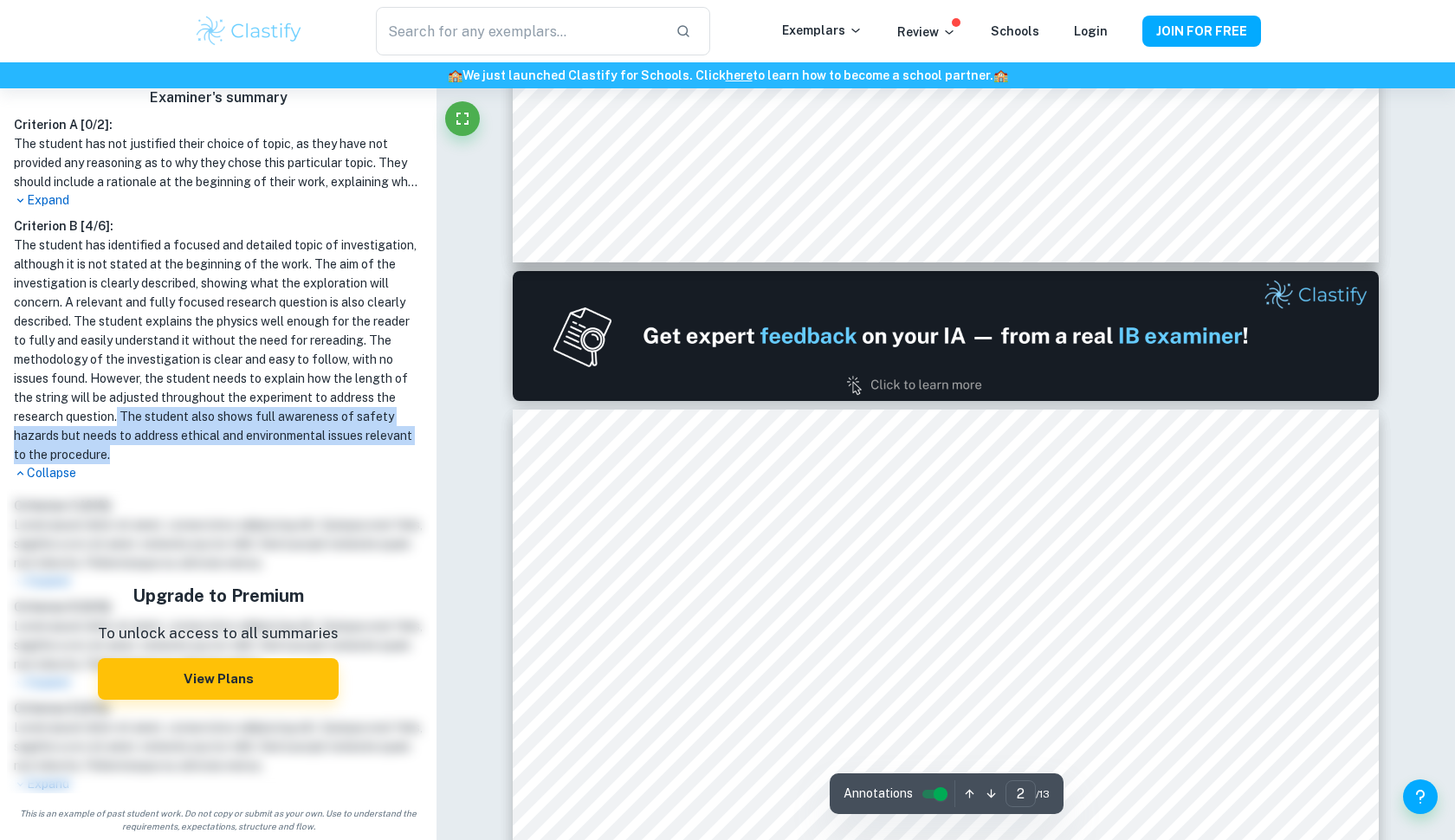
type input "1"
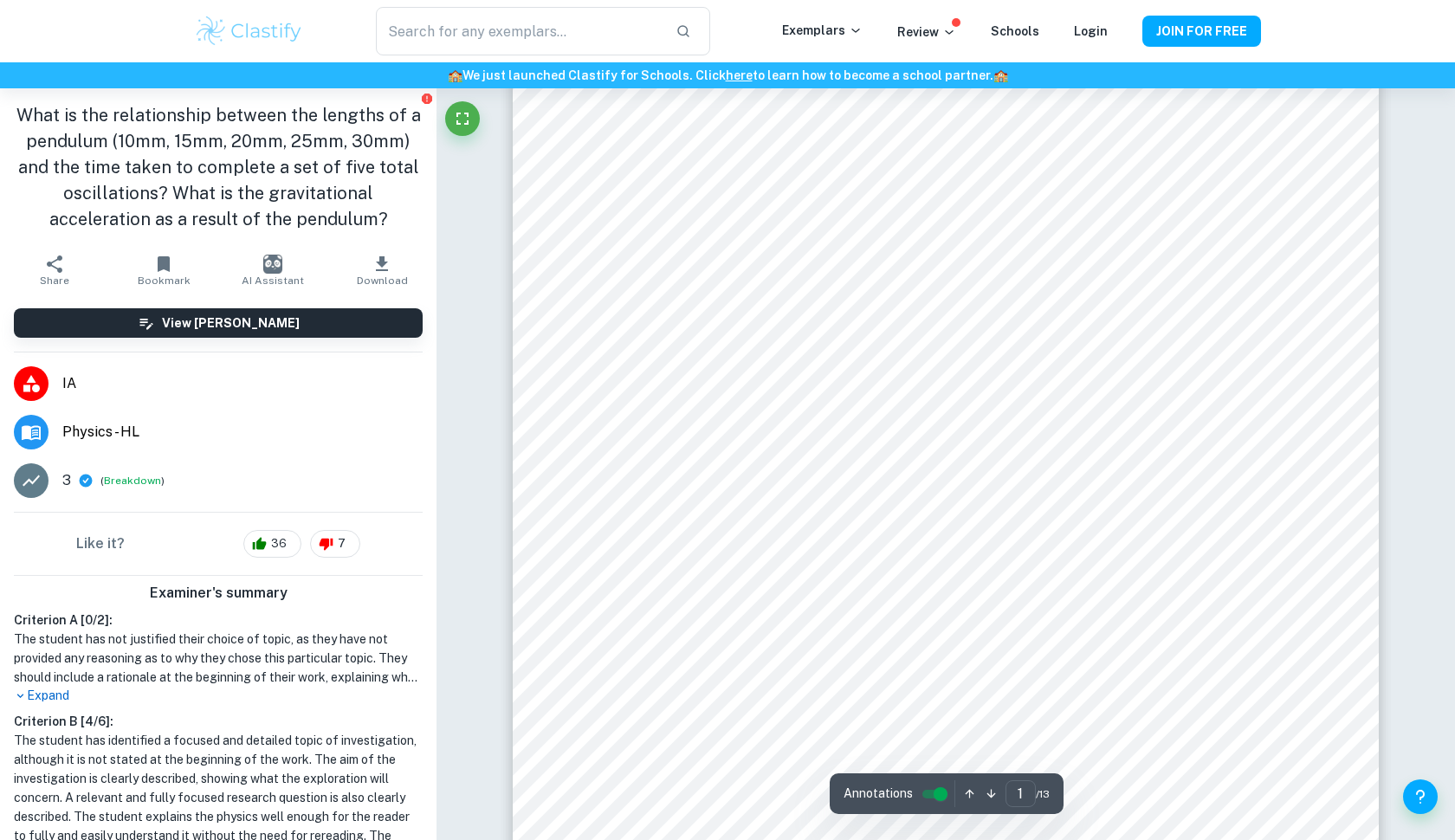
scroll to position [234, 0]
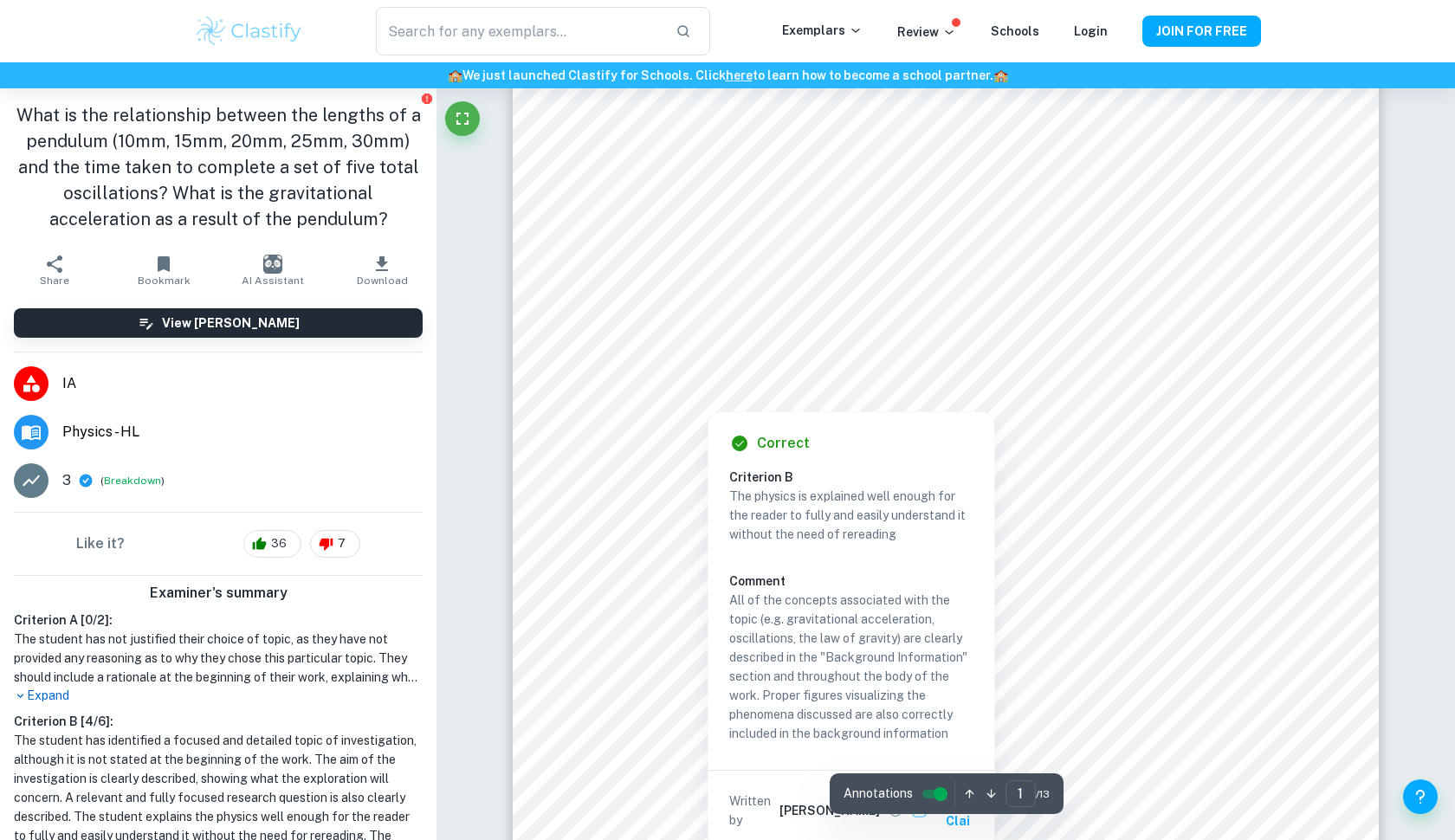
click at [776, 420] on div "Correct Criterion B The physics is explained well enough for the reader to full…" at bounding box center [851, 630] width 286 height 438
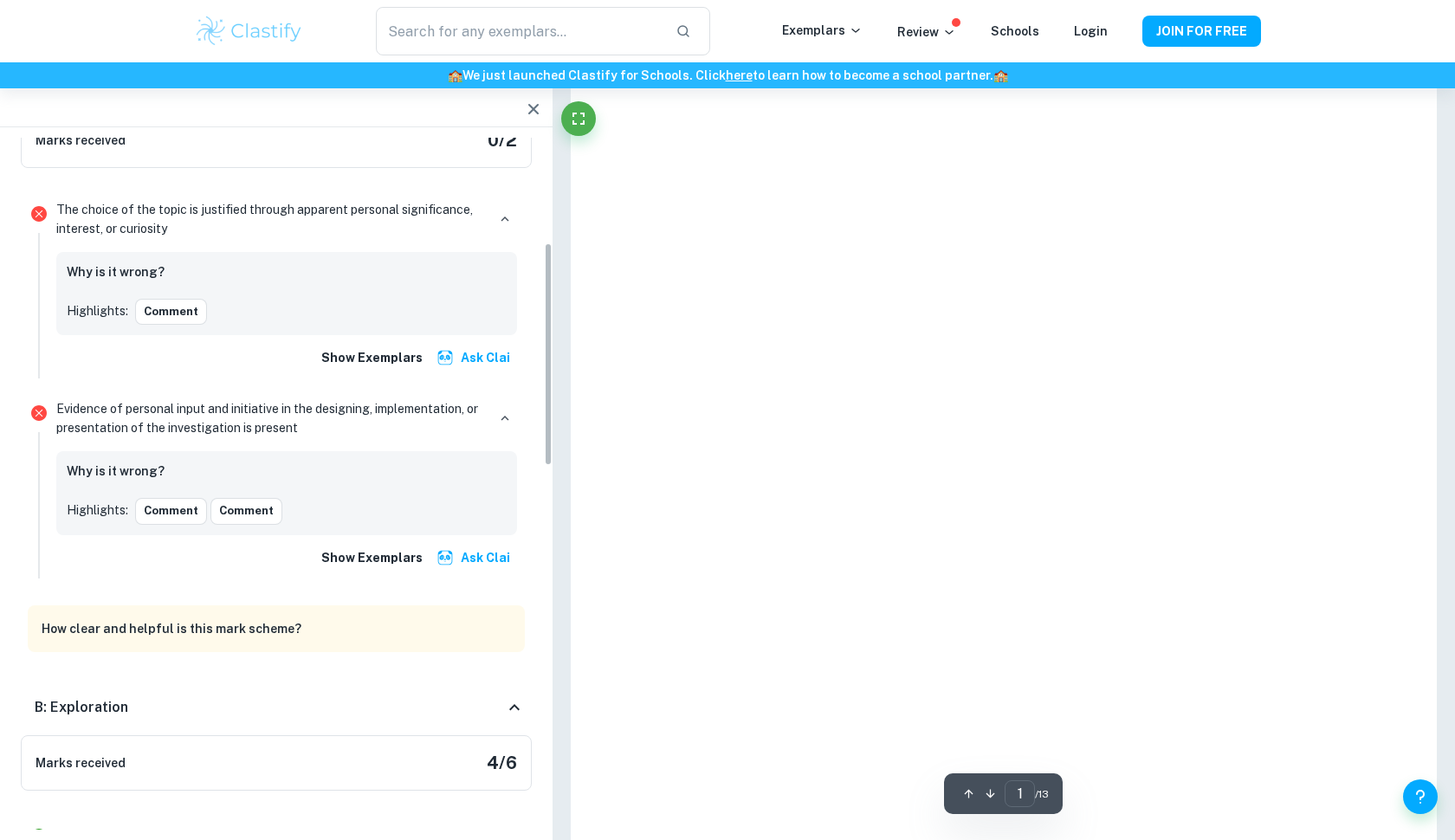
click at [823, 383] on div at bounding box center [1004, 432] width 866 height 1121
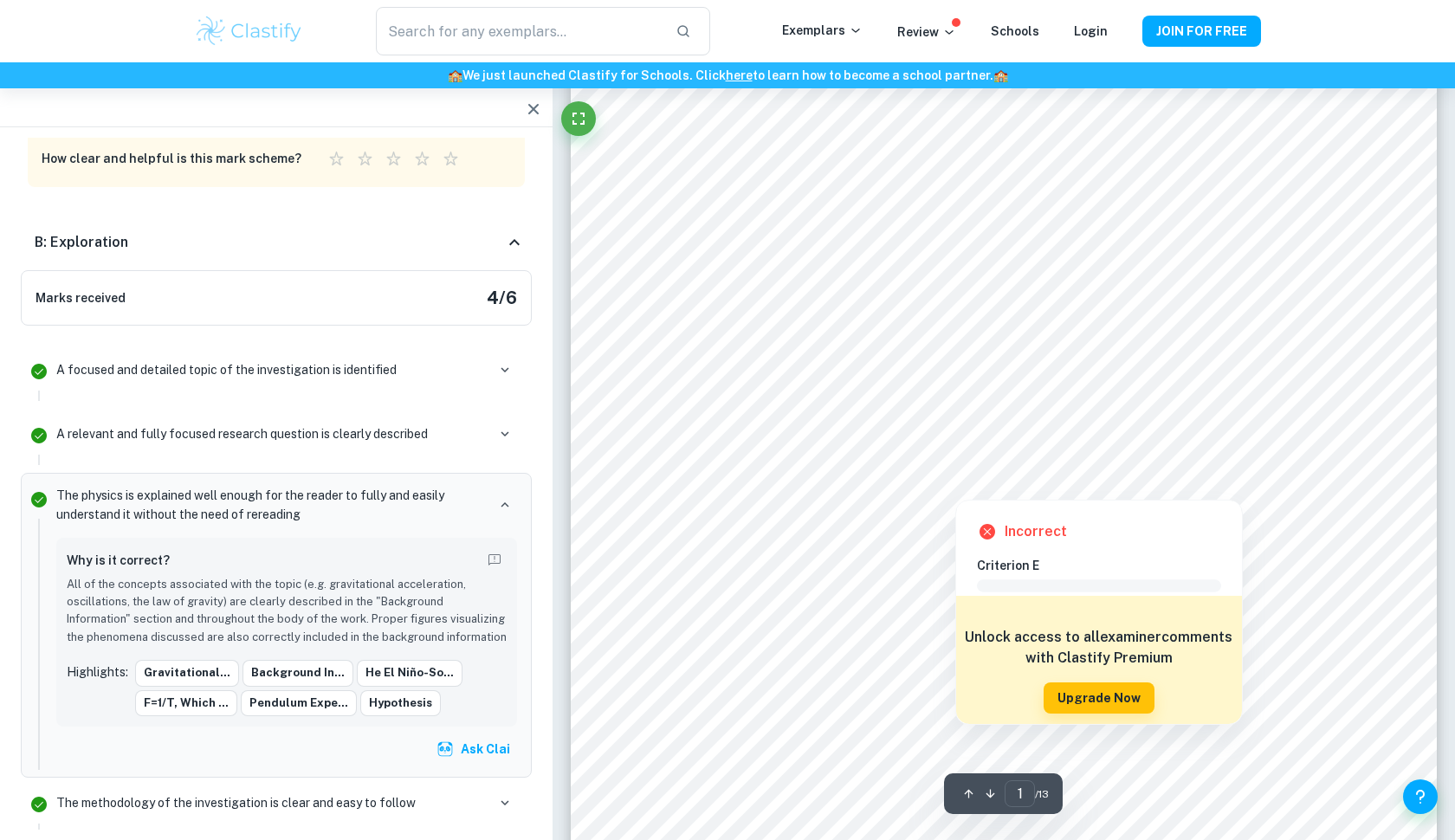
click at [696, 431] on div at bounding box center [980, 424] width 594 height 24
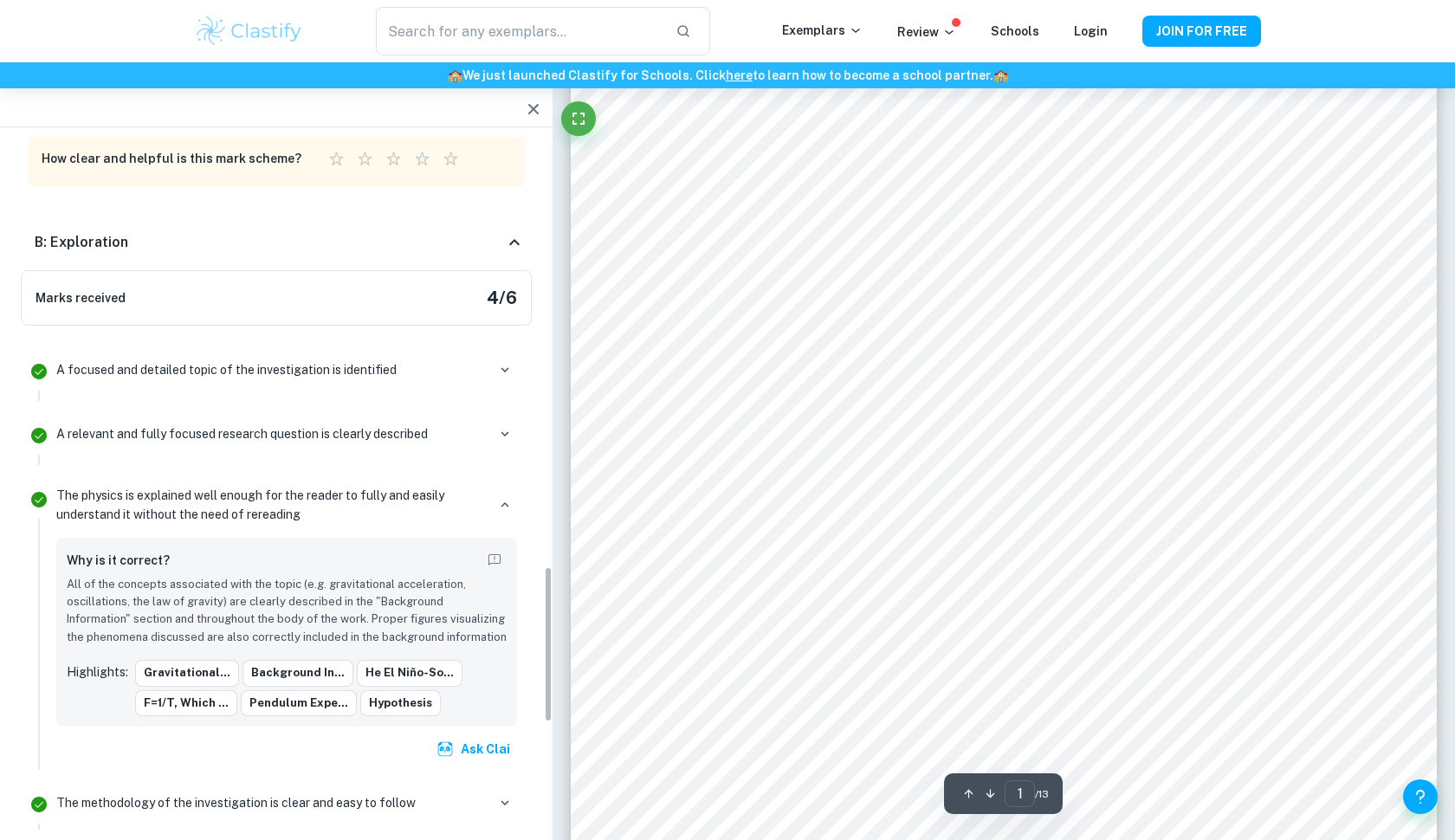
scroll to position [1905, 0]
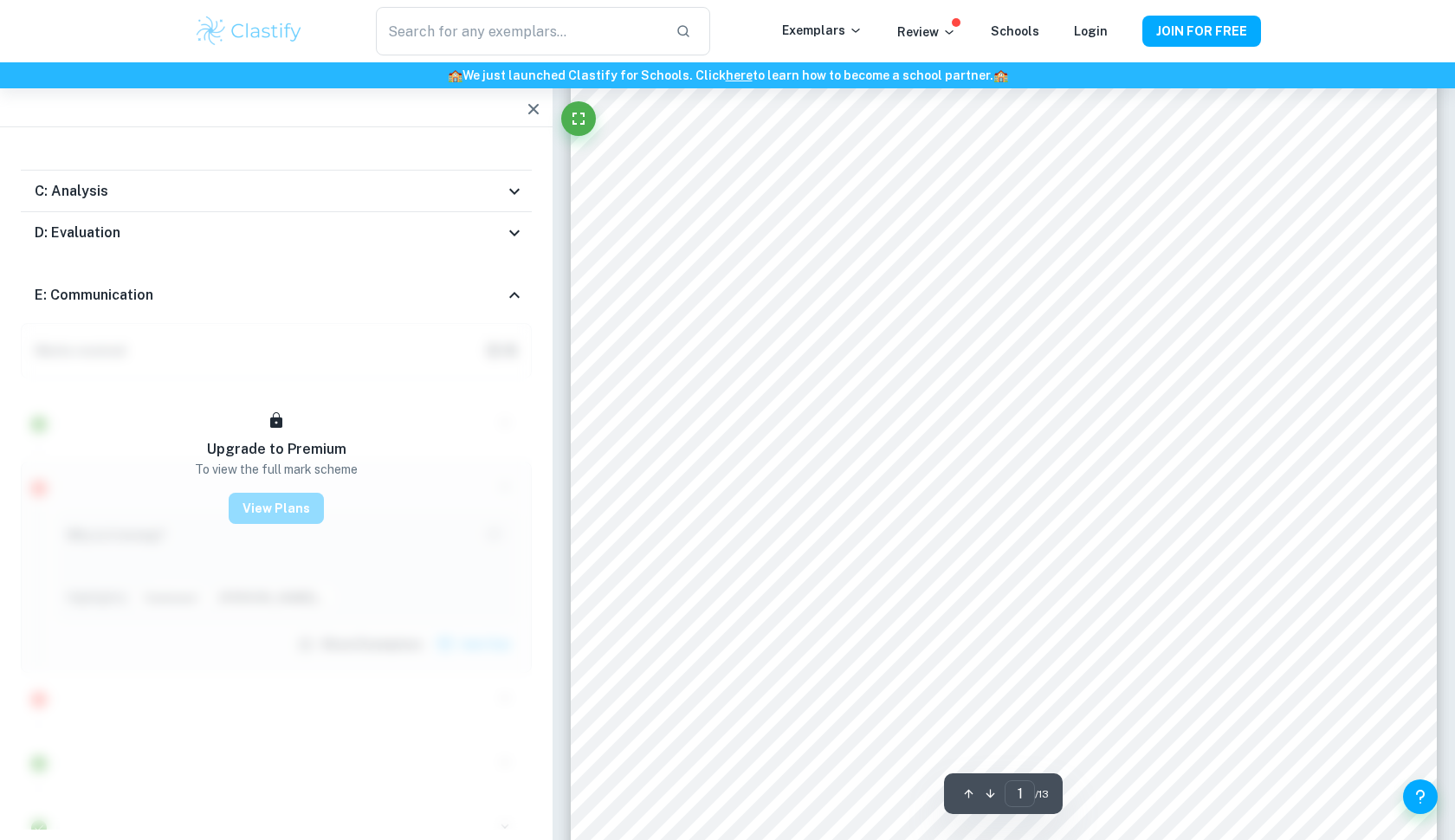
click at [275, 492] on button "View Plans" at bounding box center [276, 508] width 95 height 31
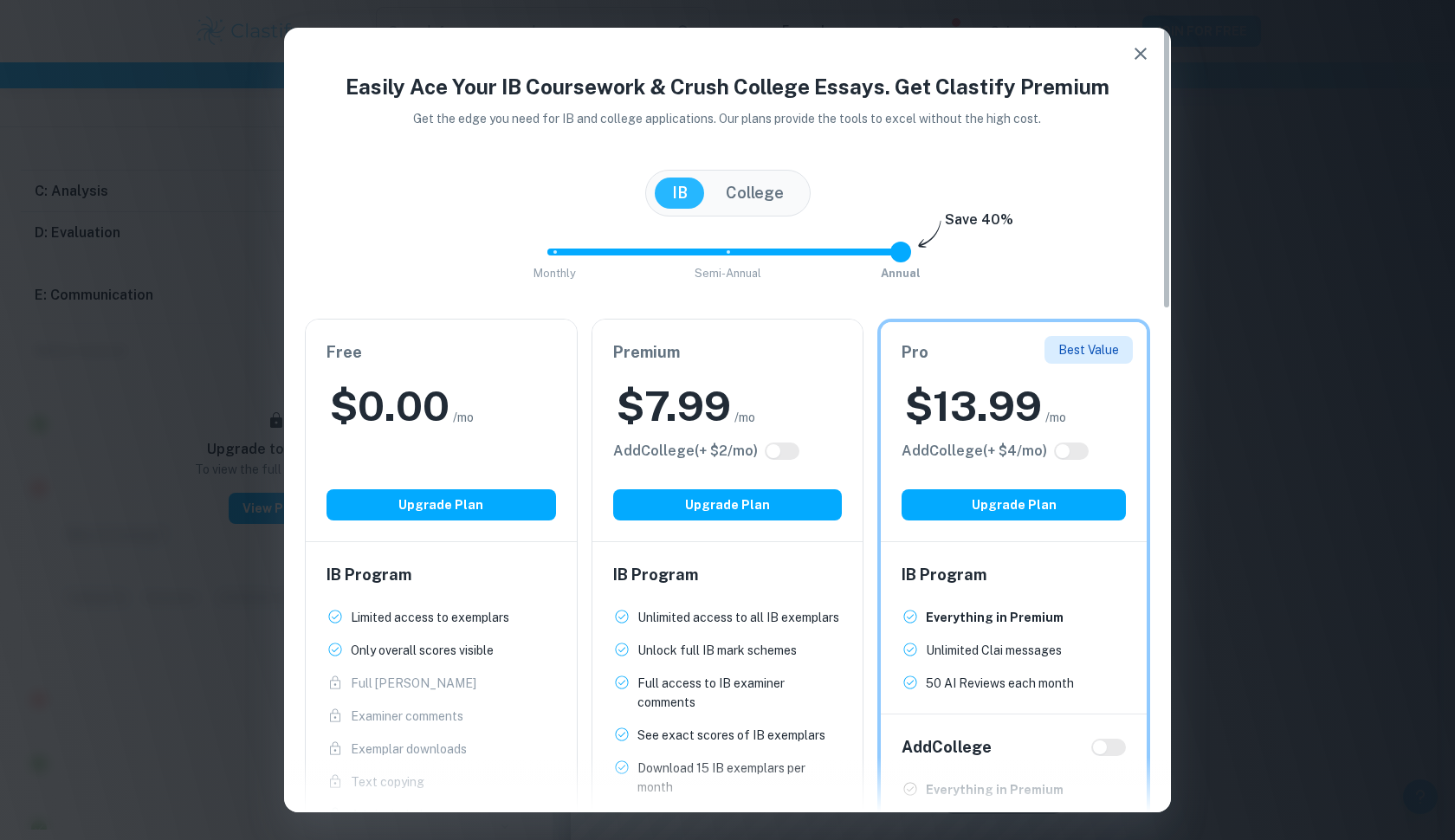
scroll to position [0, 0]
drag, startPoint x: 905, startPoint y: 250, endPoint x: 756, endPoint y: 253, distance: 149.0
click at [756, 252] on span "Monthly Semi-Annual Annual" at bounding box center [728, 252] width 347 height 29
drag, startPoint x: 728, startPoint y: 257, endPoint x: 631, endPoint y: 259, distance: 97.0
click at [632, 259] on span "Monthly Semi-Annual Annual" at bounding box center [728, 252] width 347 height 29
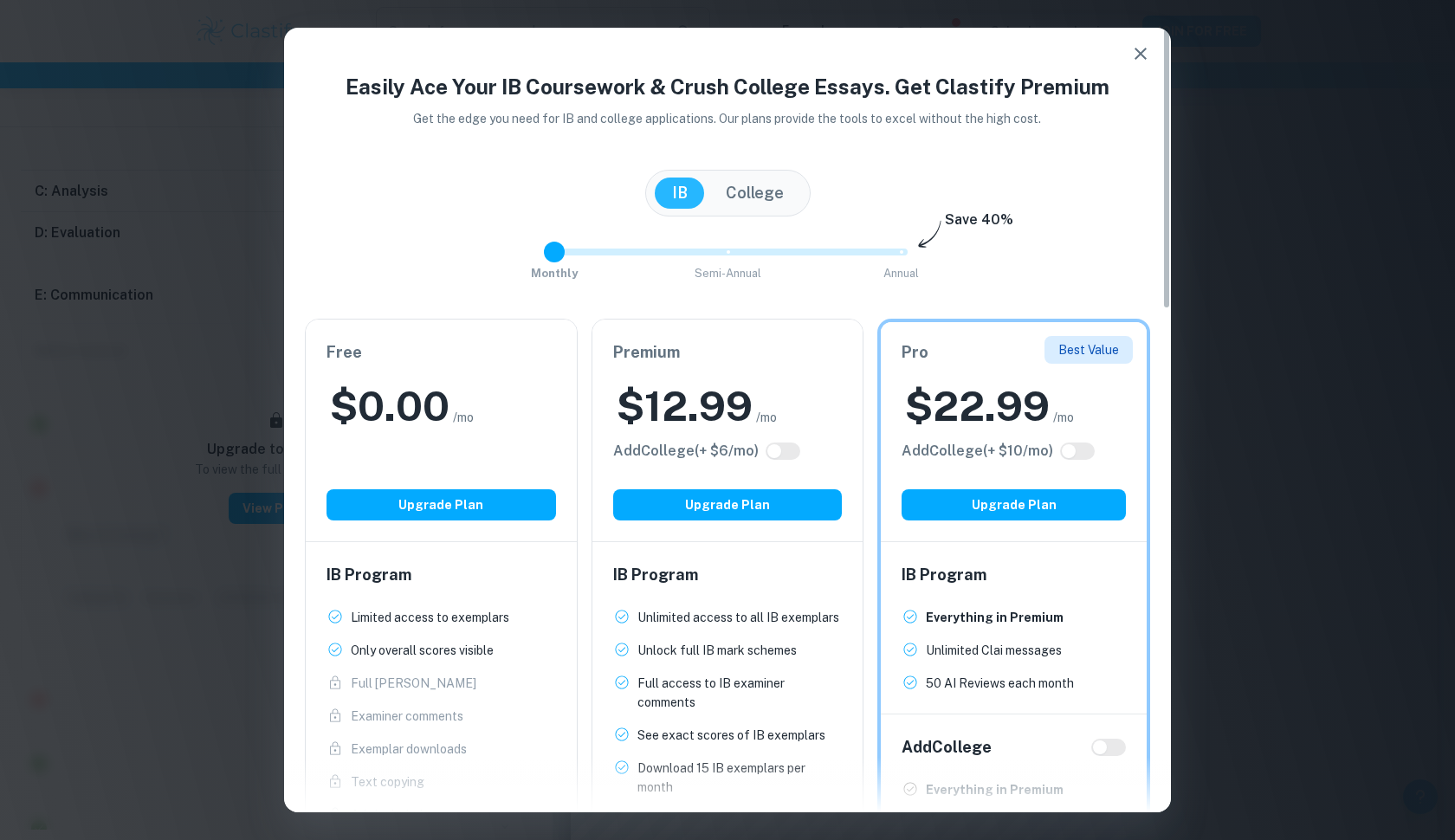
type input "2"
drag, startPoint x: 573, startPoint y: 253, endPoint x: 1133, endPoint y: 229, distance: 560.5
click at [1133, 229] on div "Easily Ace Your IB Coursework & Crush College Essays. Get Clastify Premium Get …" at bounding box center [727, 632] width 887 height 1122
click at [1143, 49] on icon "button" at bounding box center [1140, 53] width 21 height 21
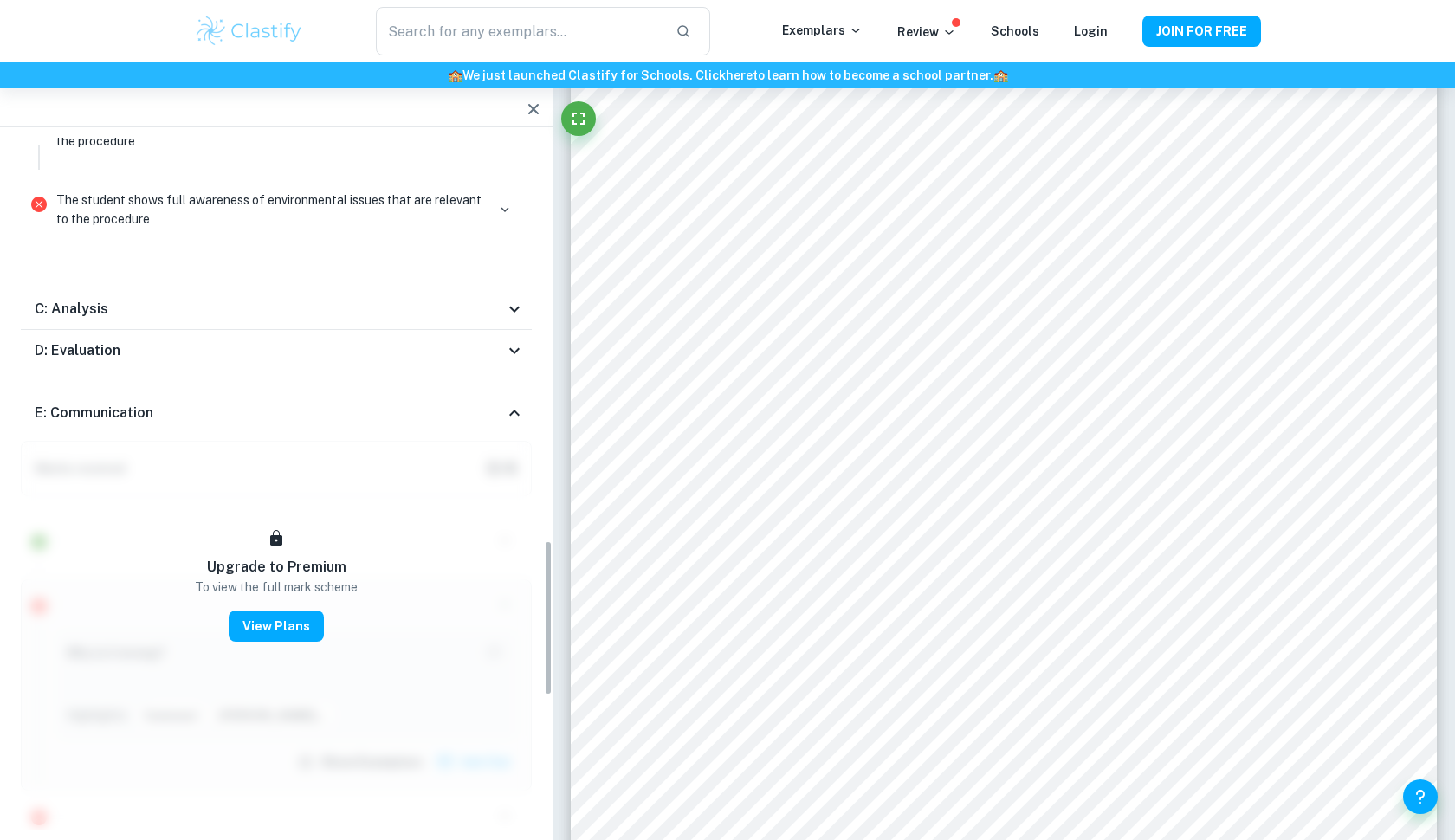
scroll to position [1846, 0]
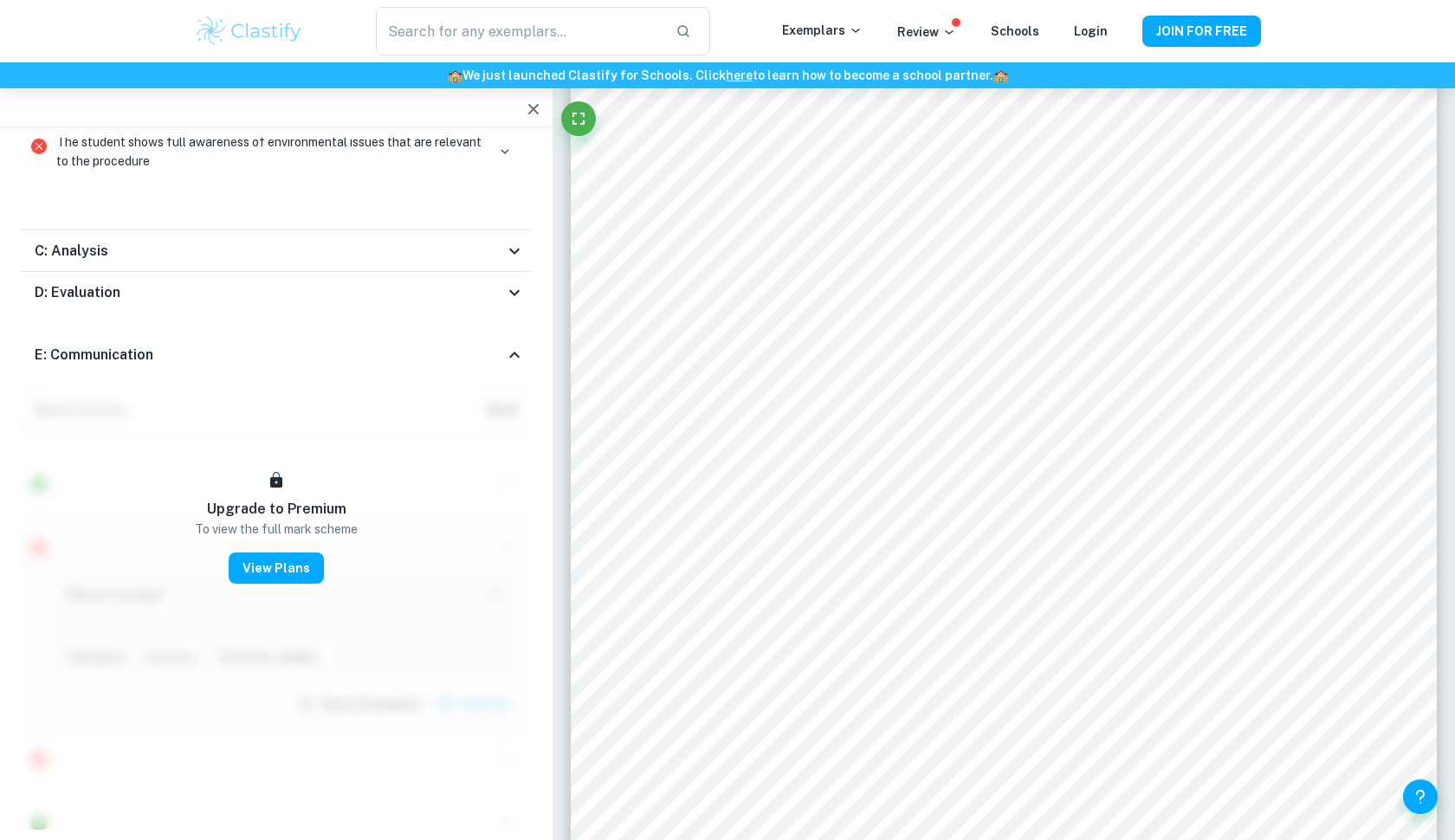
click at [504, 352] on div "E: Communication" at bounding box center [269, 355] width 469 height 21
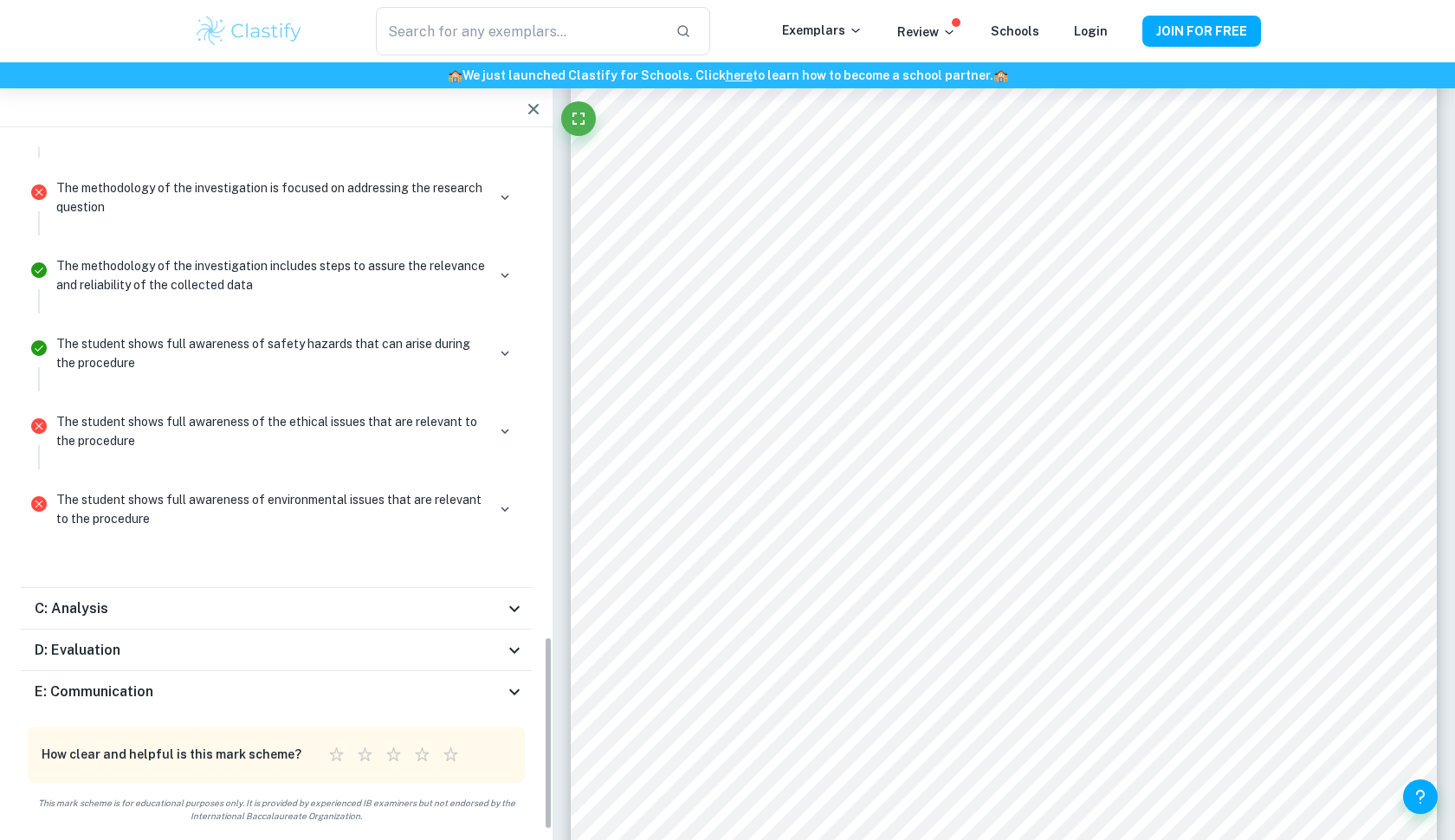
scroll to position [1485, 0]
click at [508, 684] on icon at bounding box center [514, 695] width 21 height 21
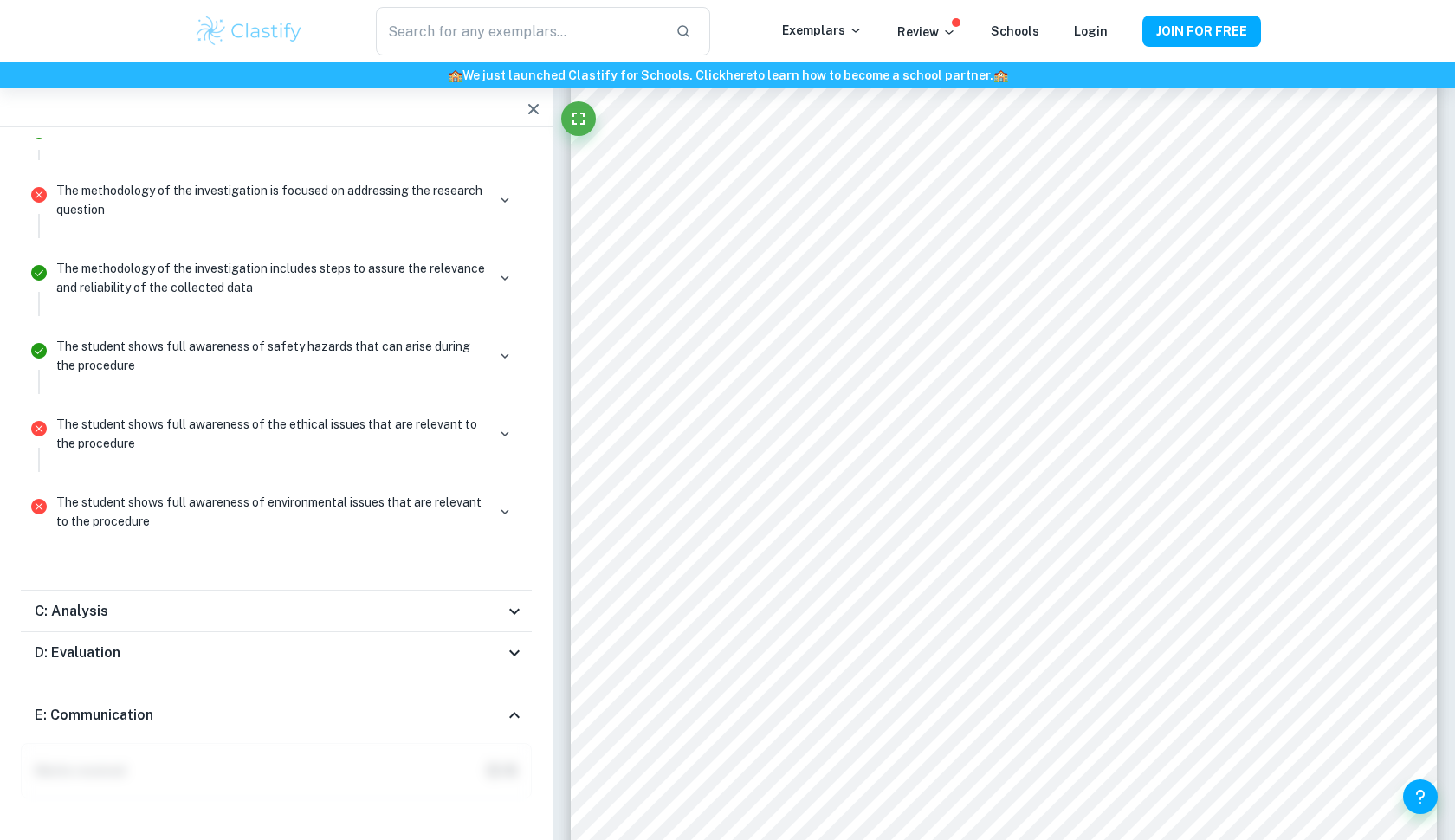
click at [508, 671] on div "Total Marks Received XX / XX View Plans Pedro Marked by an official IB Examiner…" at bounding box center [276, 194] width 553 height 3082
click at [509, 647] on icon at bounding box center [514, 652] width 21 height 21
click at [512, 614] on icon at bounding box center [514, 611] width 21 height 21
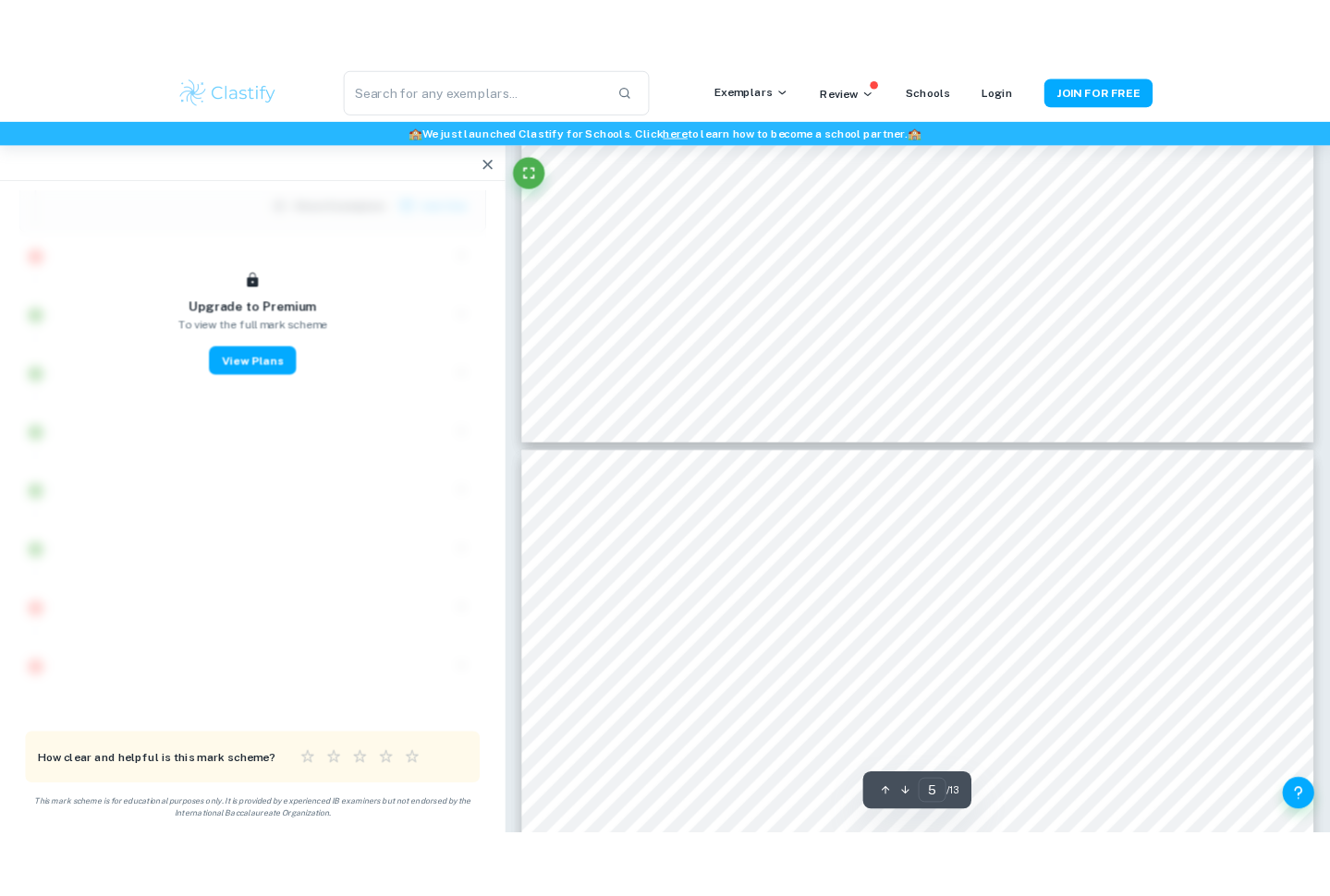
scroll to position [4768, 0]
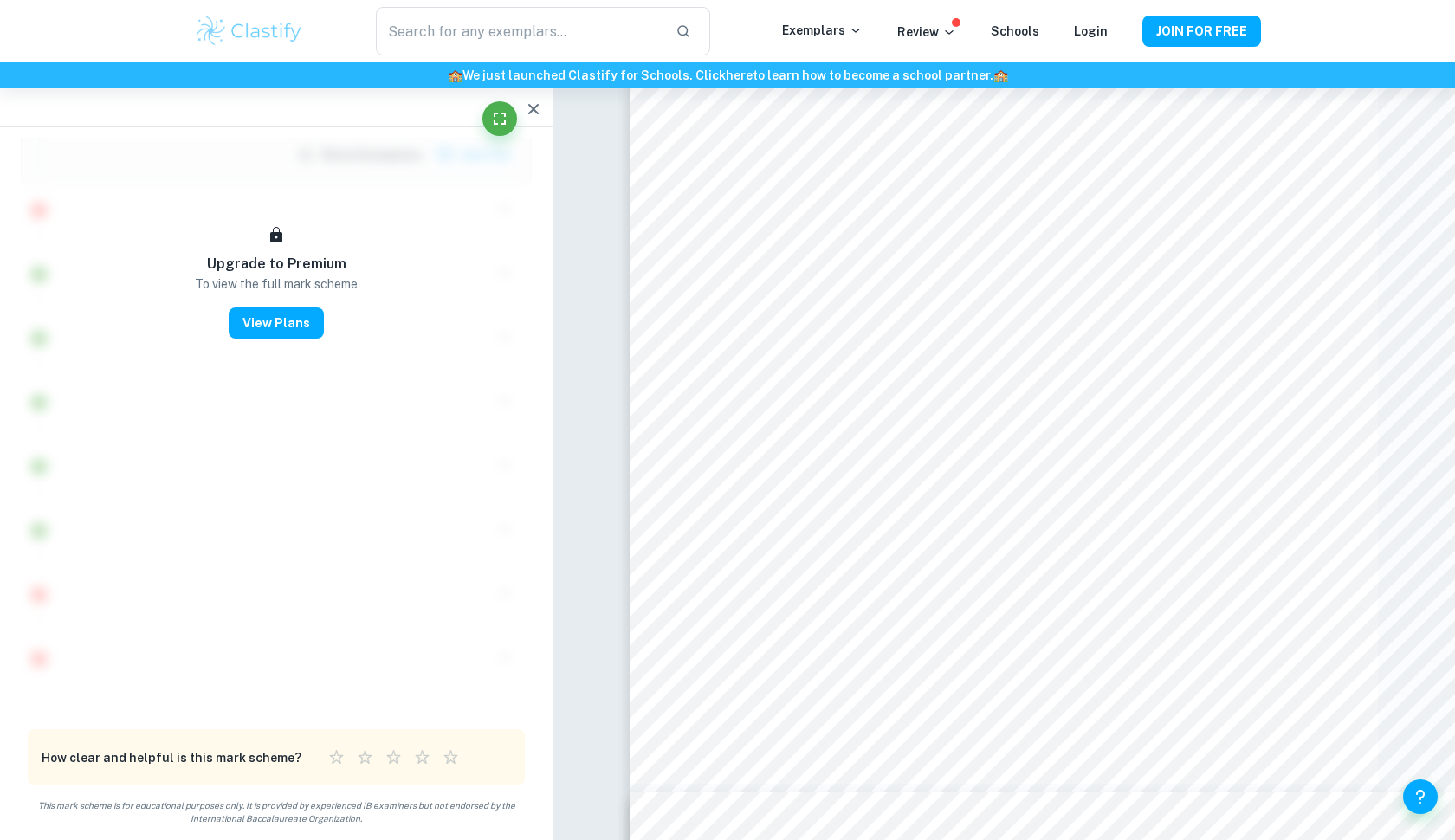
type input "5"
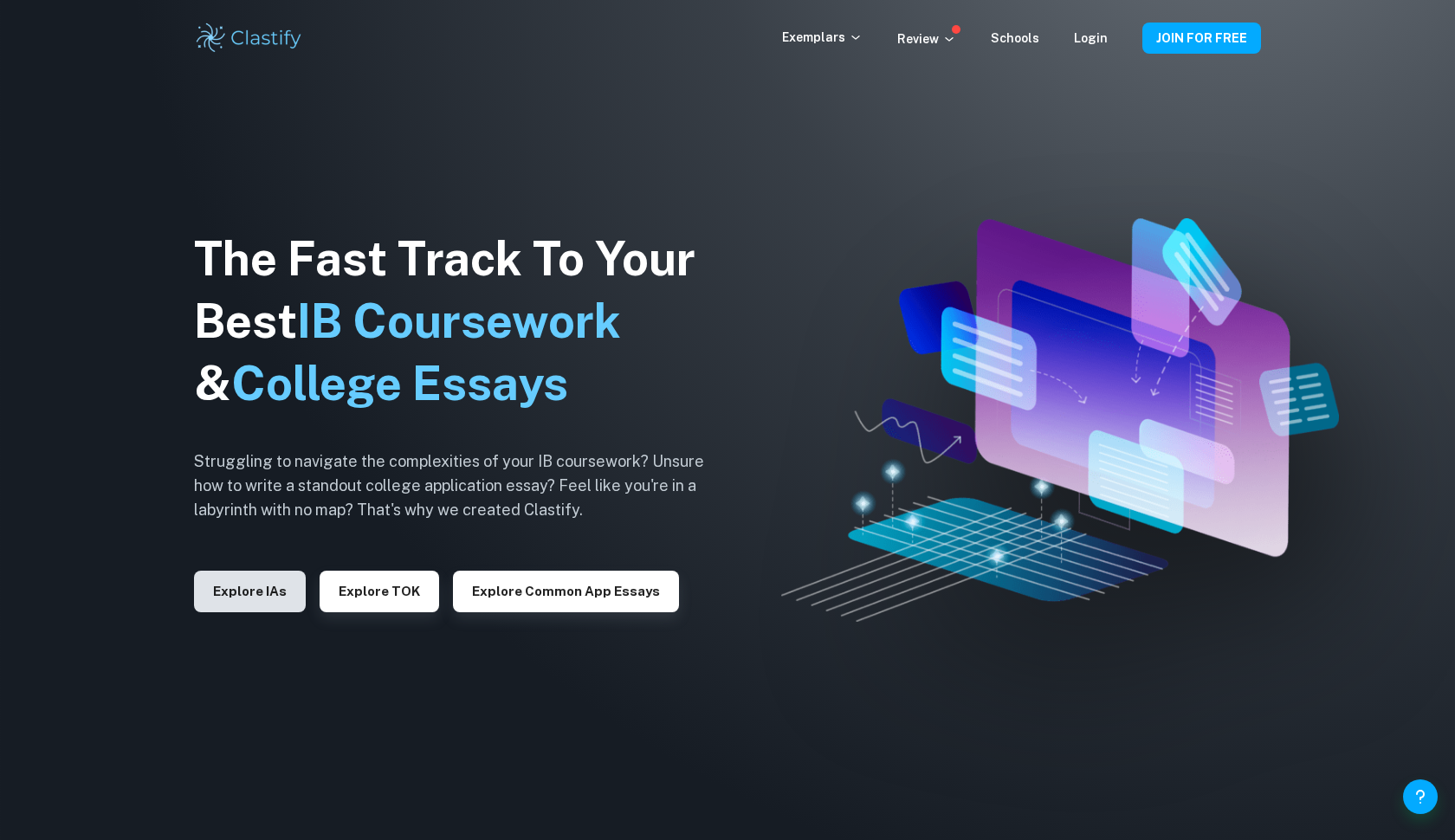
click at [259, 603] on button "Explore IAs" at bounding box center [250, 591] width 112 height 41
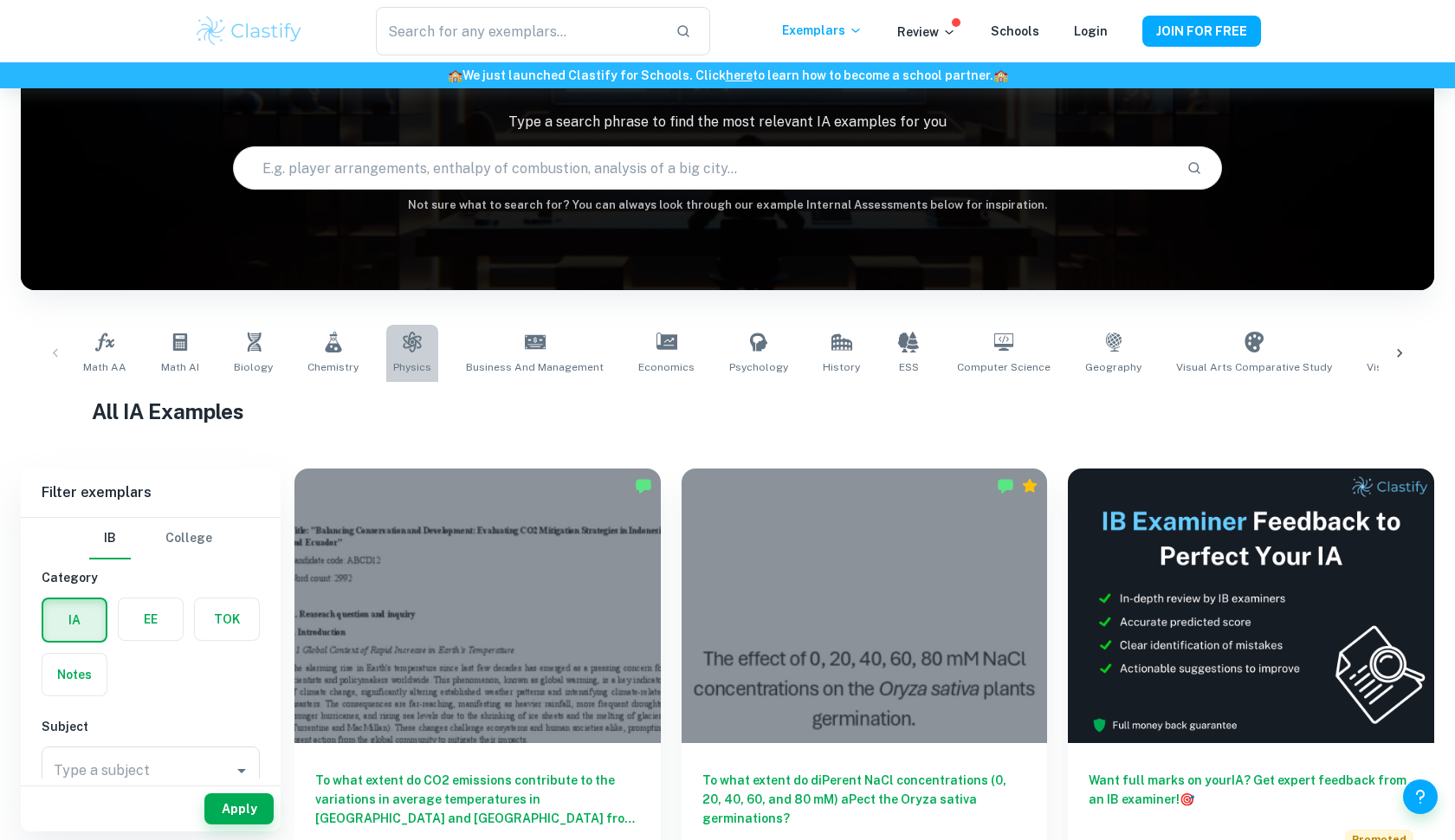
click at [393, 367] on span "Physics" at bounding box center [413, 367] width 38 height 16
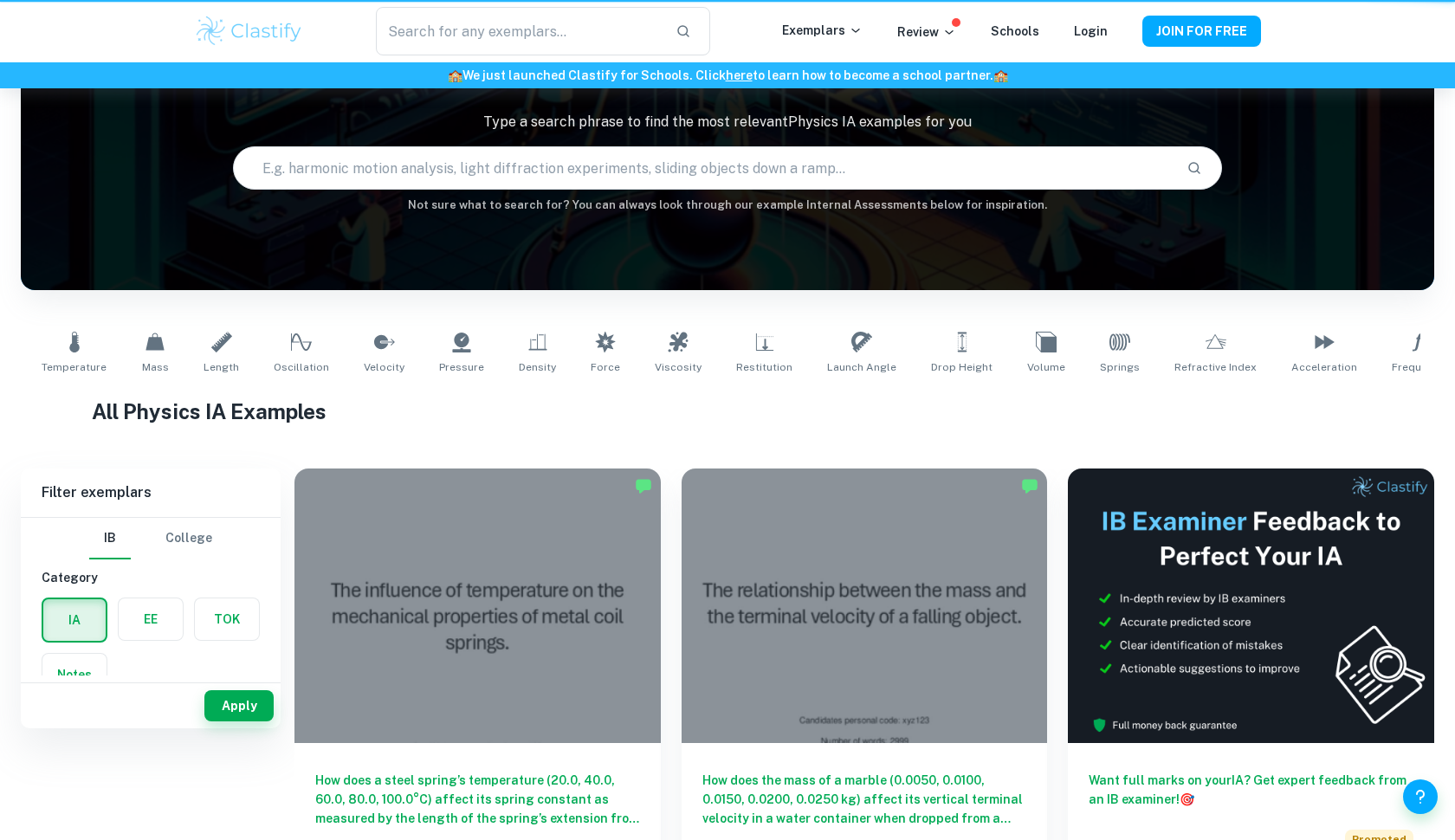
type input "Physics"
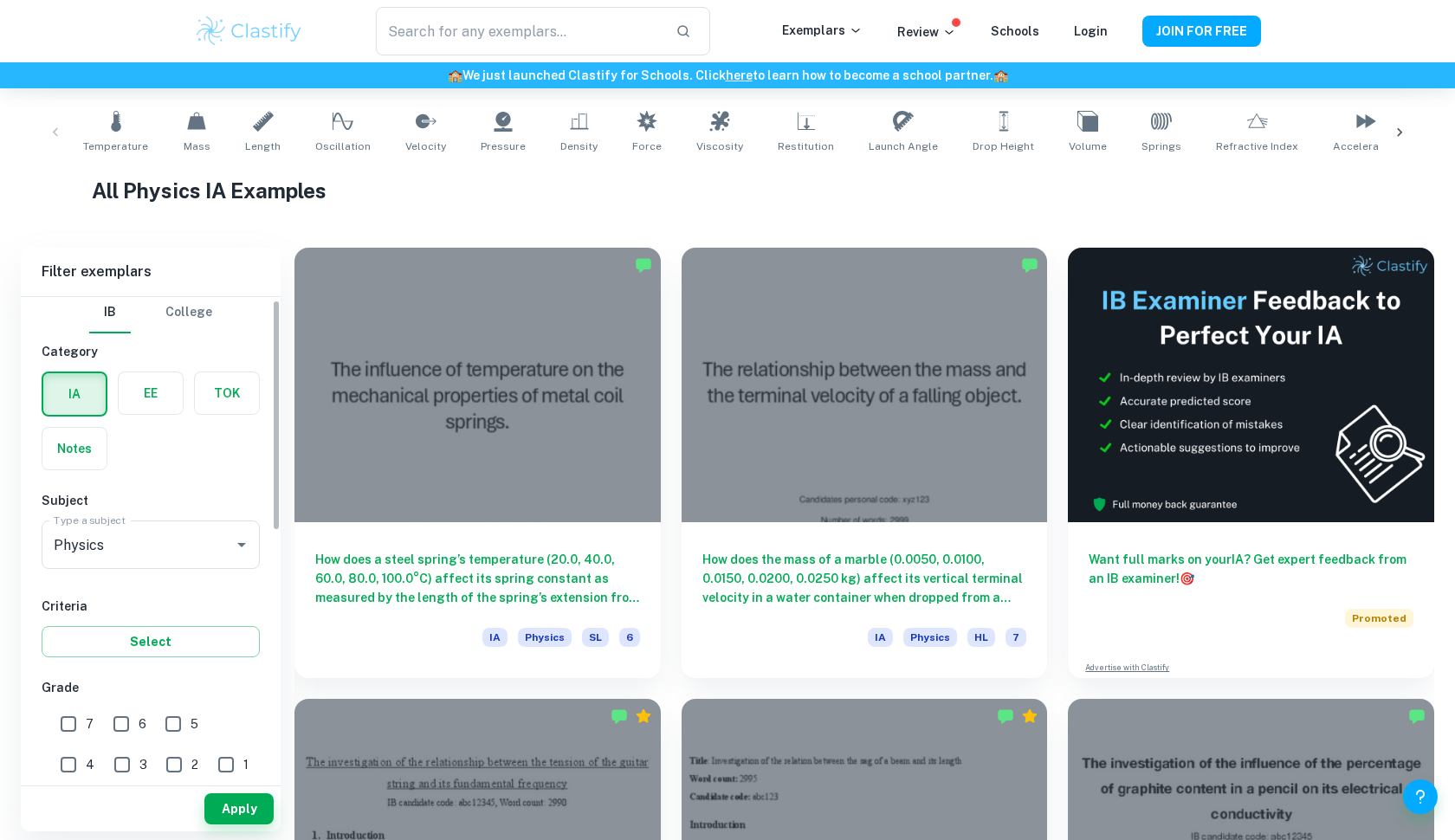
scroll to position [5, 0]
click at [170, 630] on button "Select" at bounding box center [150, 642] width 218 height 31
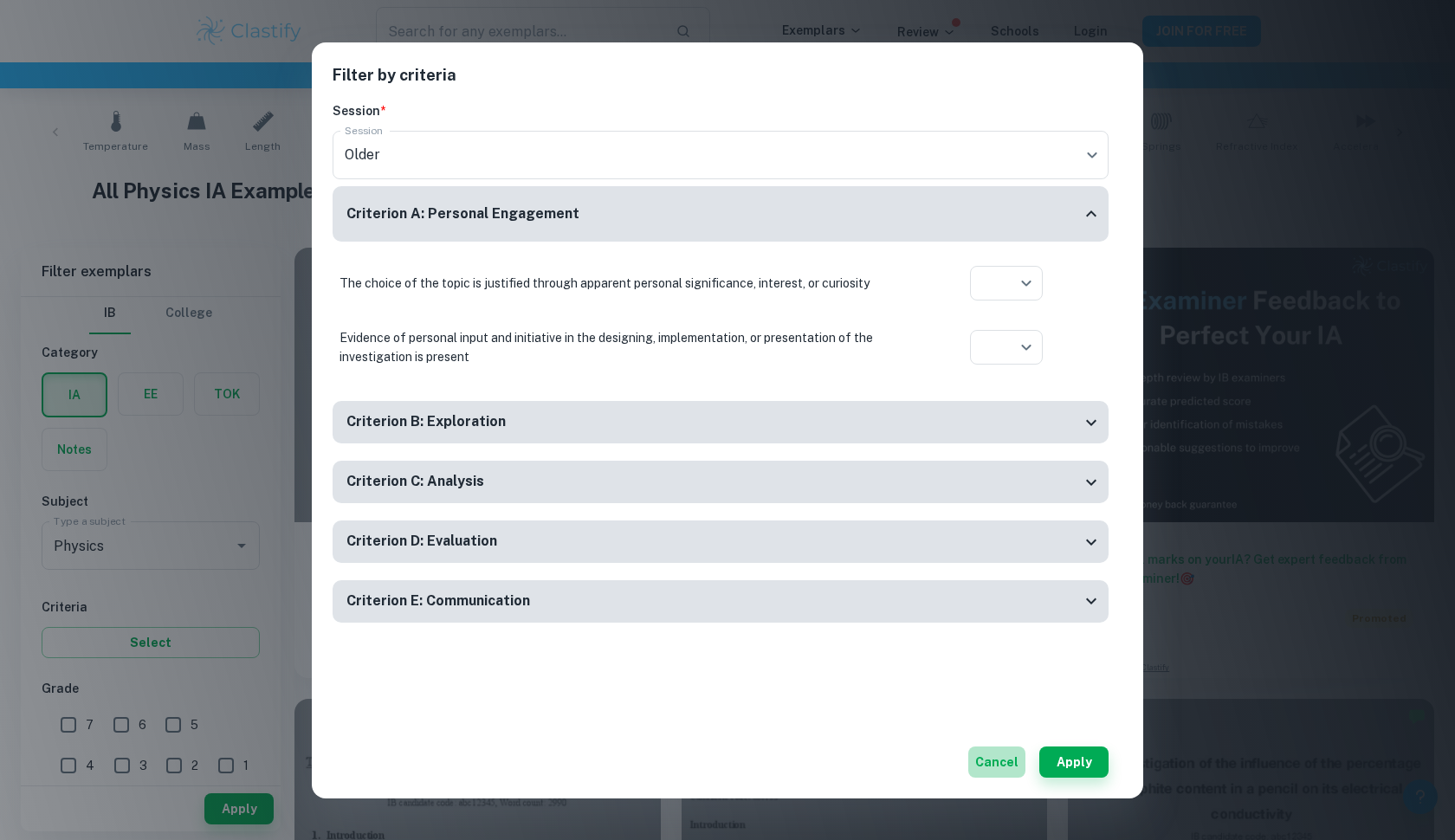
click at [1001, 759] on button "Cancel" at bounding box center [997, 762] width 57 height 31
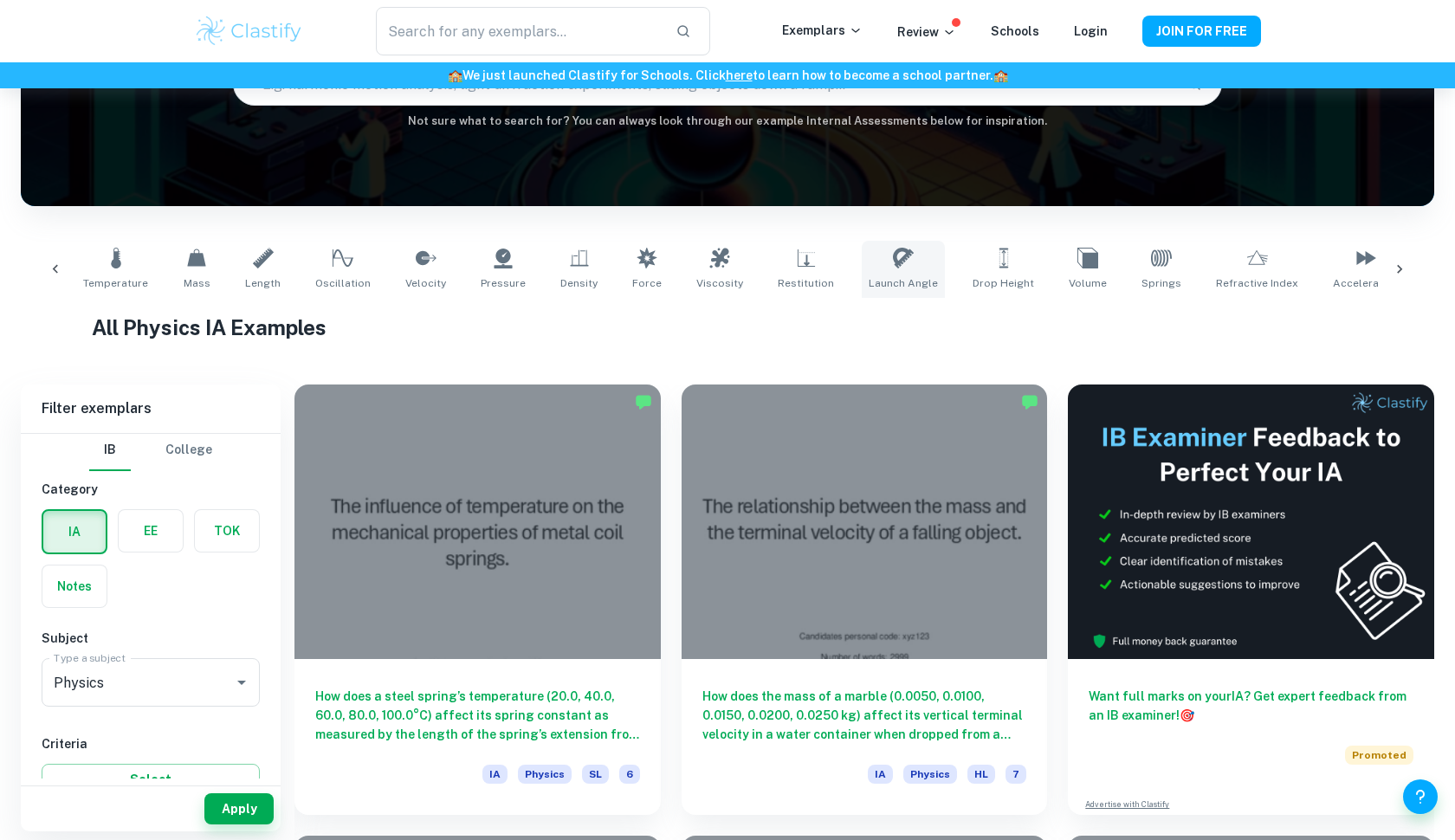
scroll to position [0, 28]
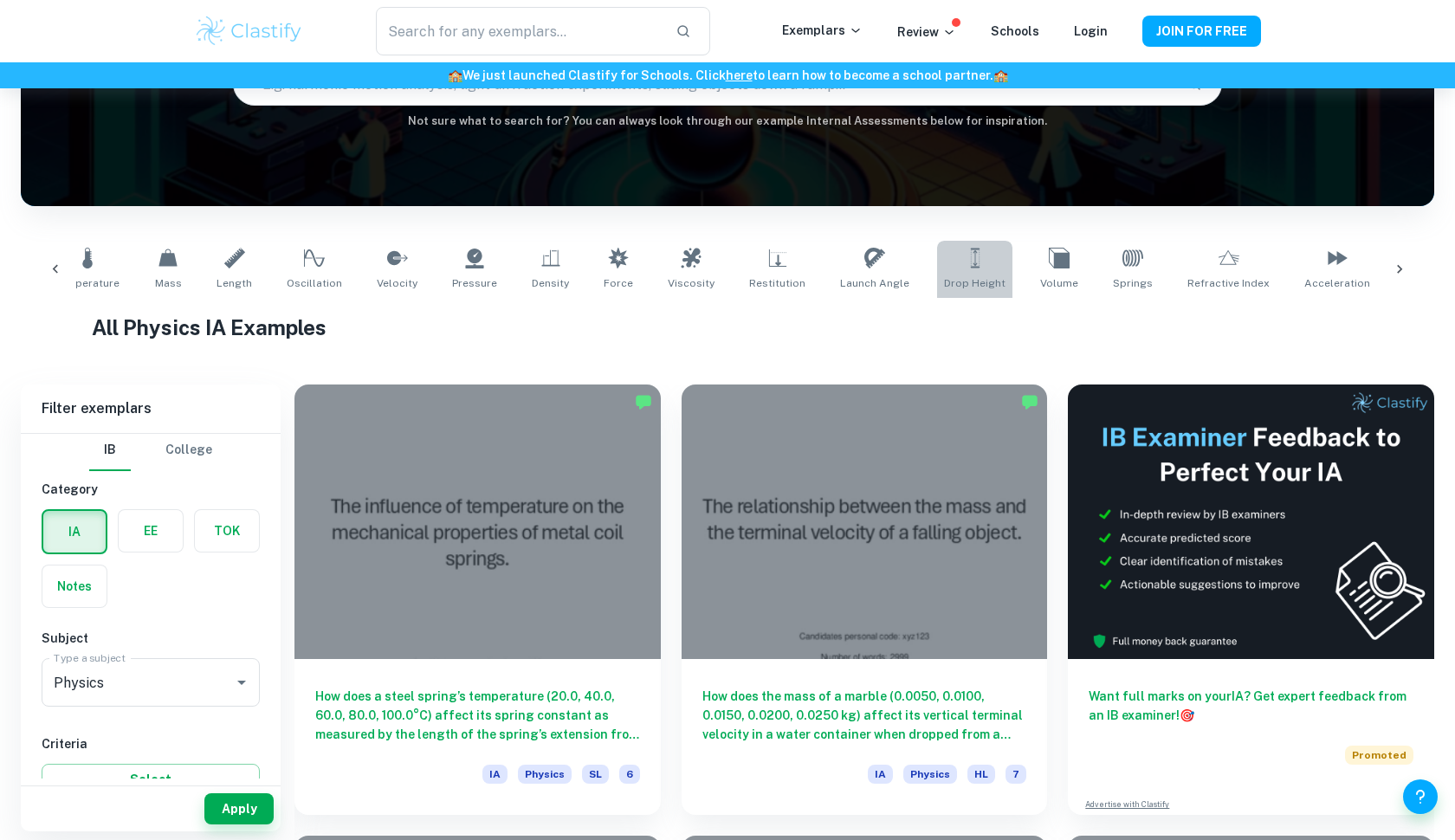
click at [960, 281] on span "Drop Height" at bounding box center [974, 283] width 61 height 16
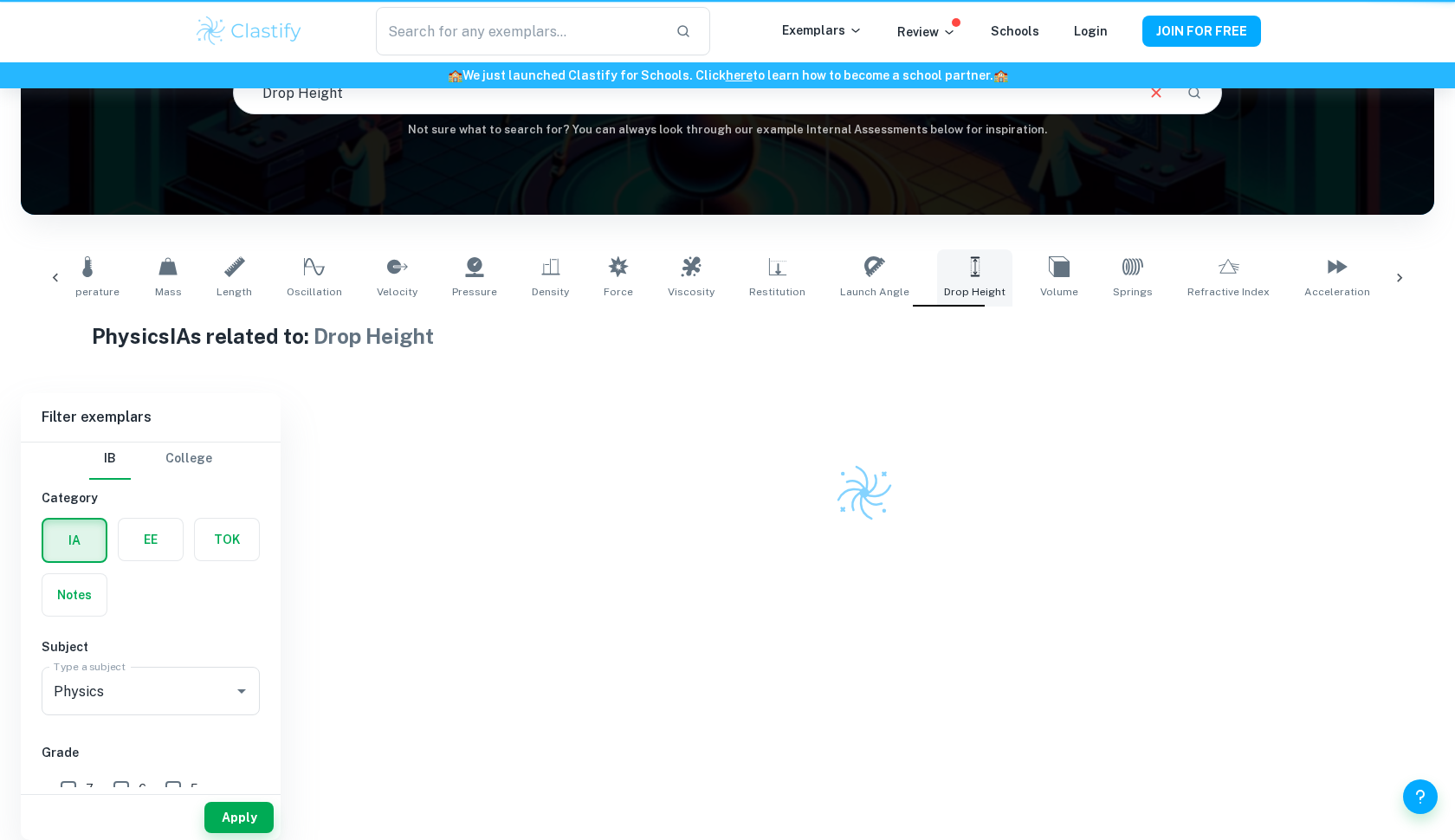
type input "Drop Height"
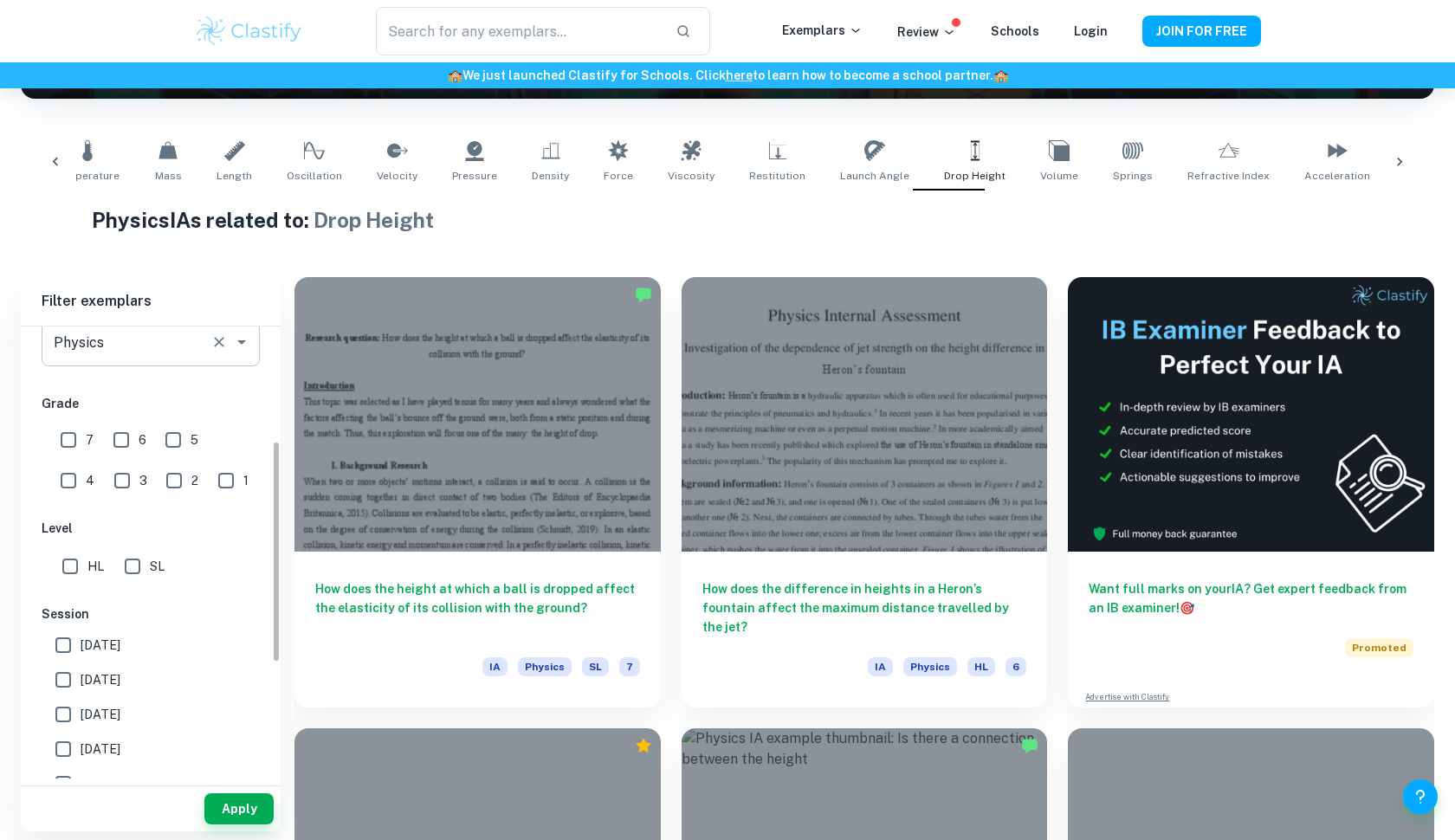
scroll to position [250, 0]
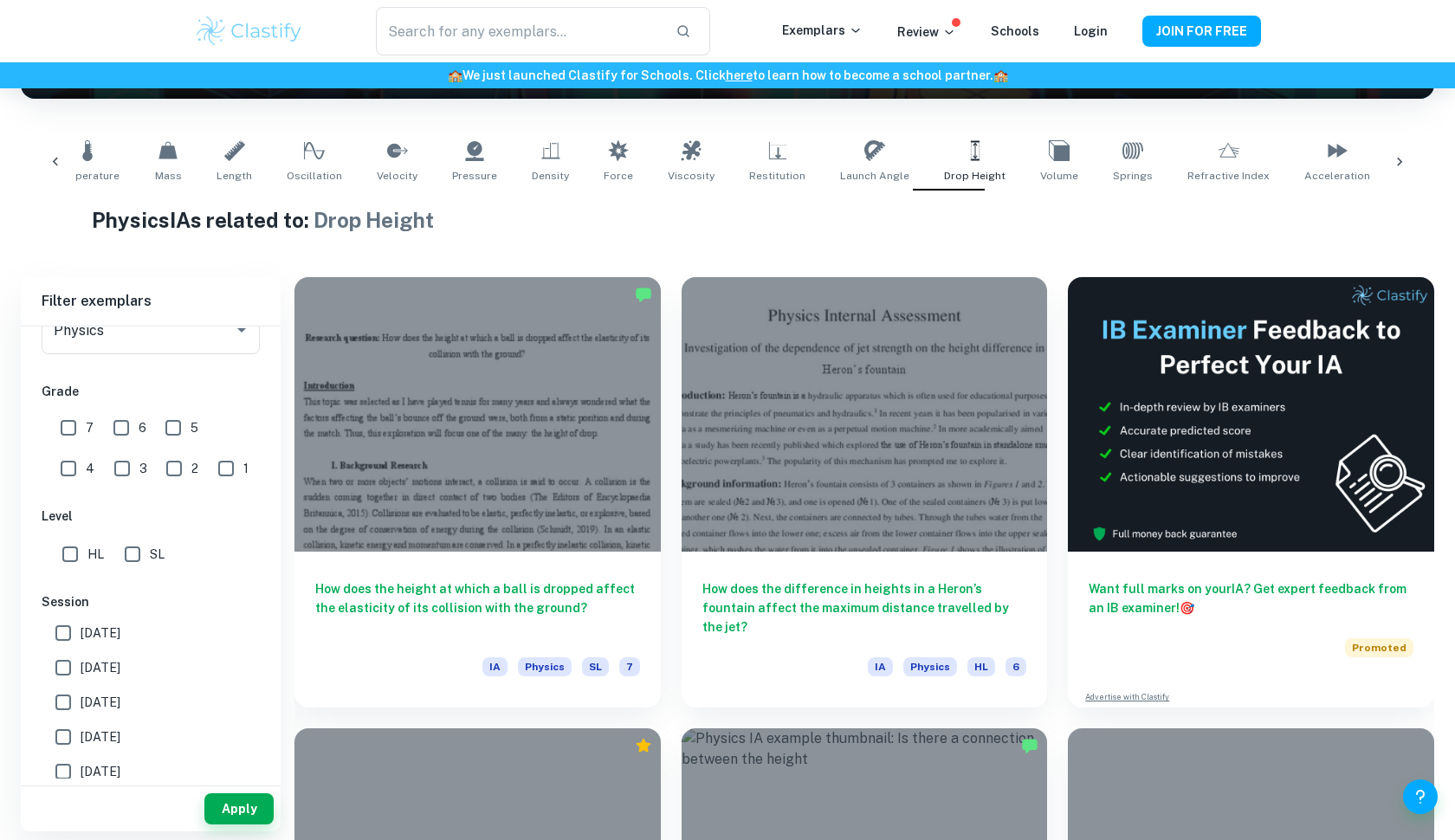
click at [66, 429] on input "7" at bounding box center [69, 428] width 35 height 35
checkbox input "true"
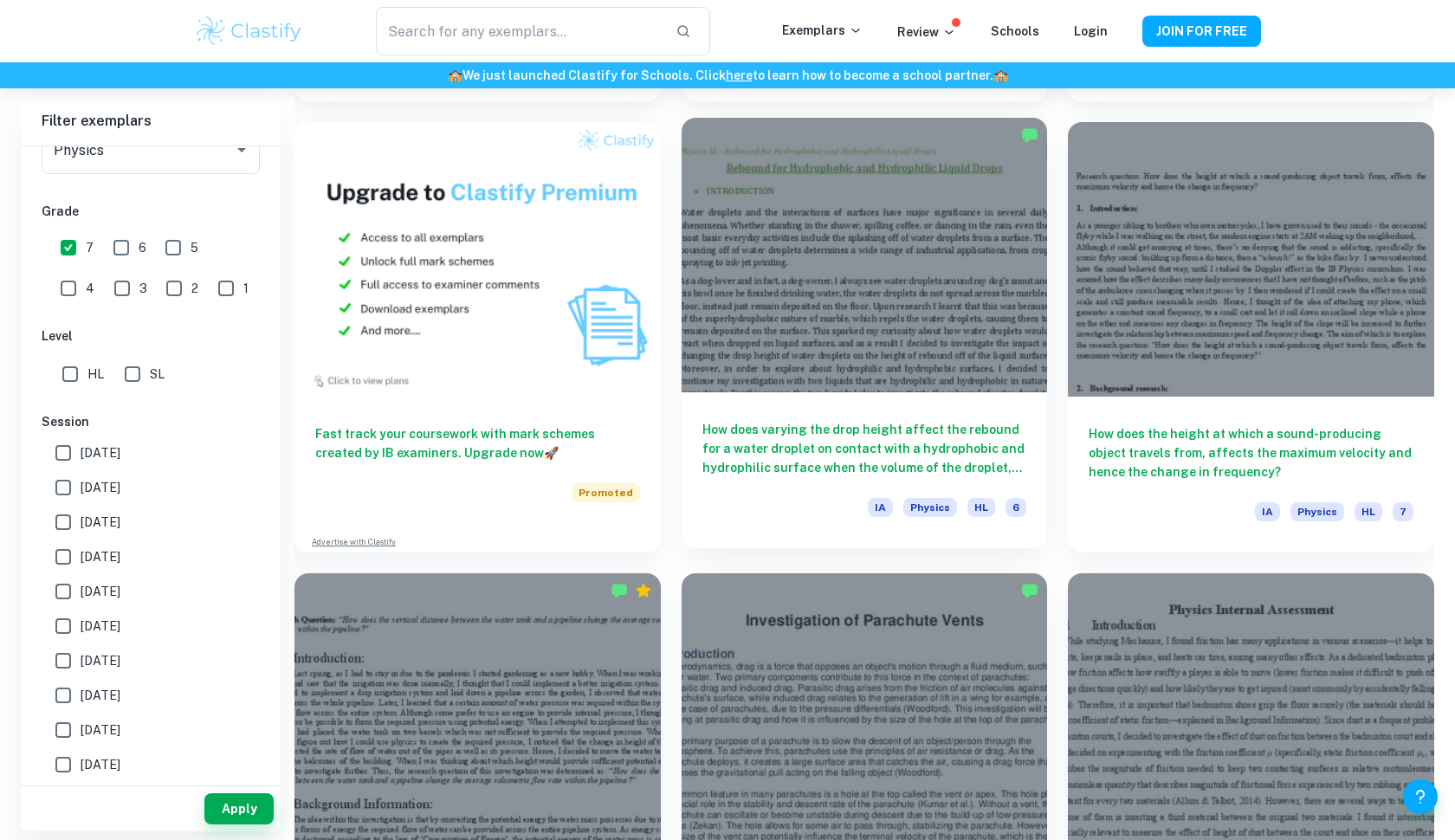
scroll to position [1361, 0]
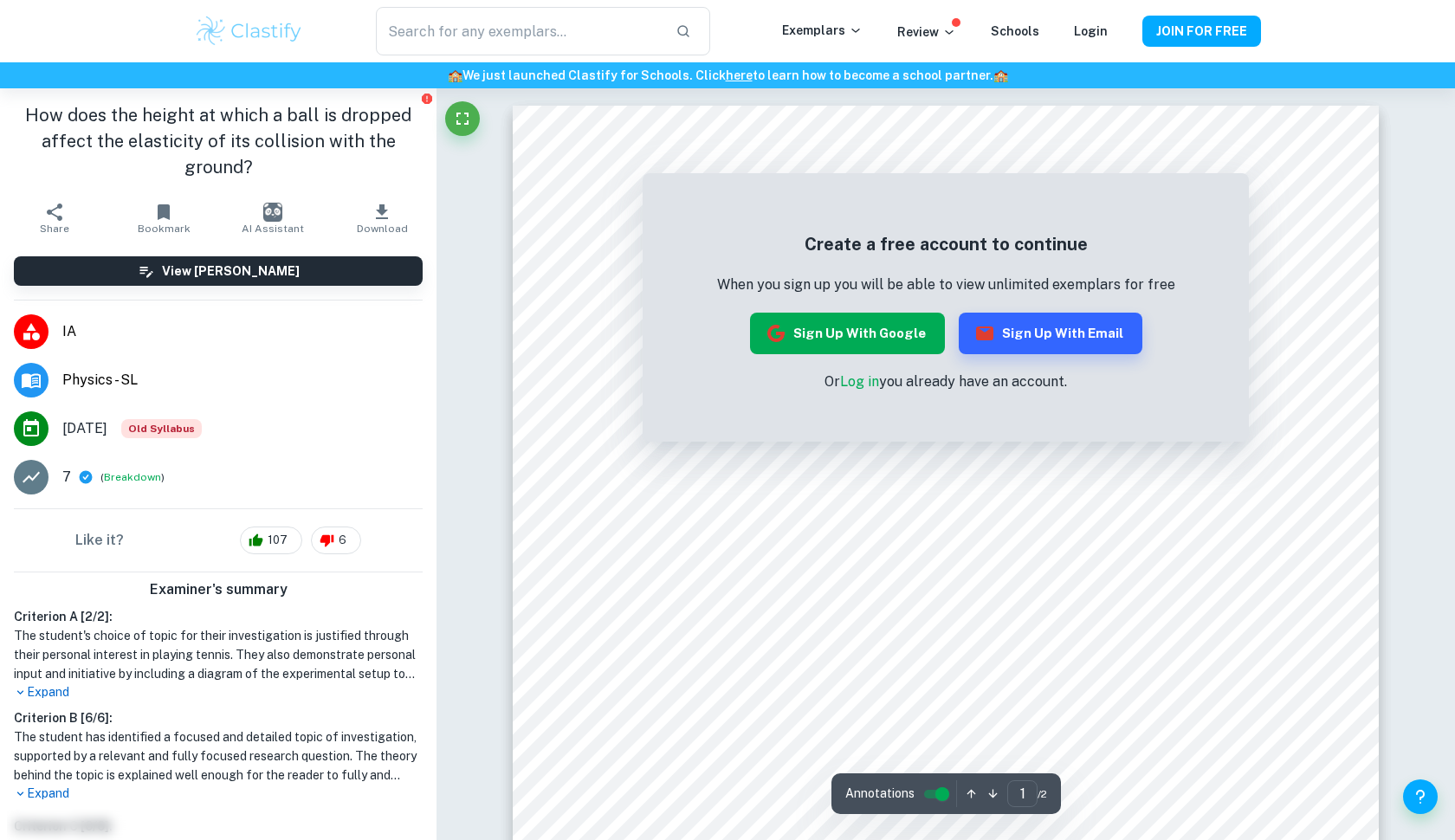
click at [892, 340] on button "Sign up with Google" at bounding box center [847, 333] width 195 height 41
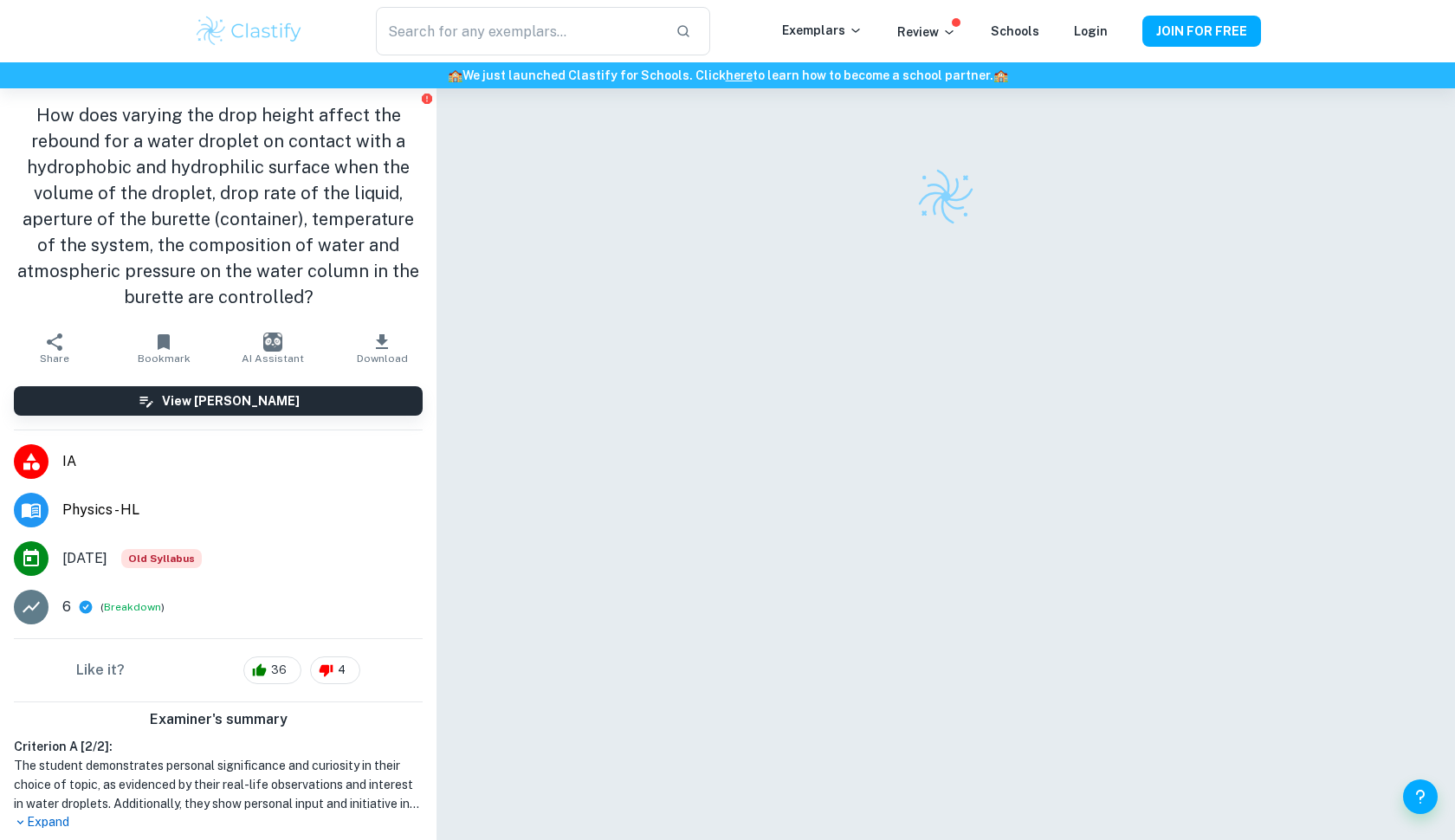
checkbox input "true"
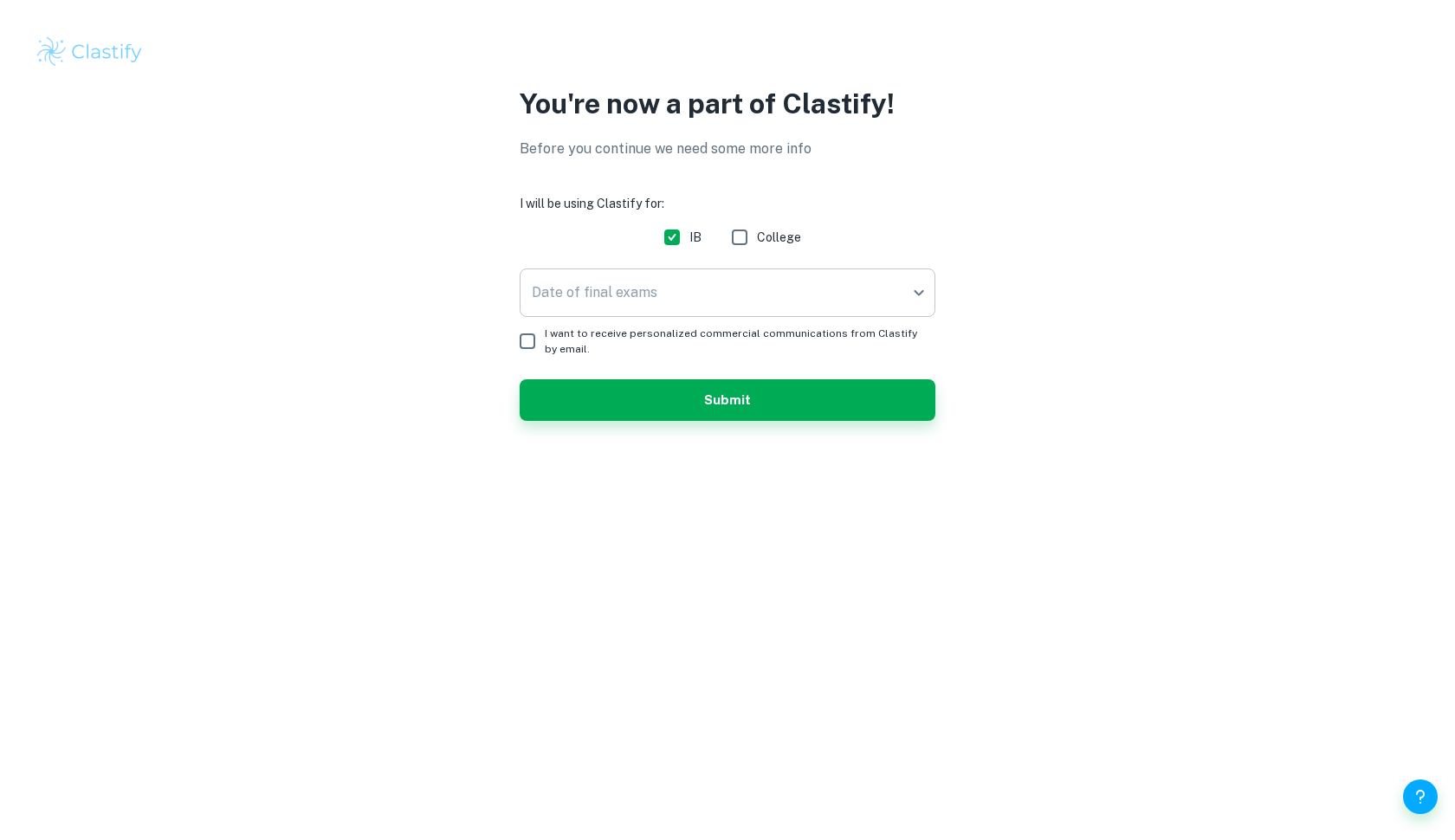
click at [727, 285] on body "We value your privacy We use cookies to enhance your browsing experience, serve…" at bounding box center [728, 420] width 1455 height 840
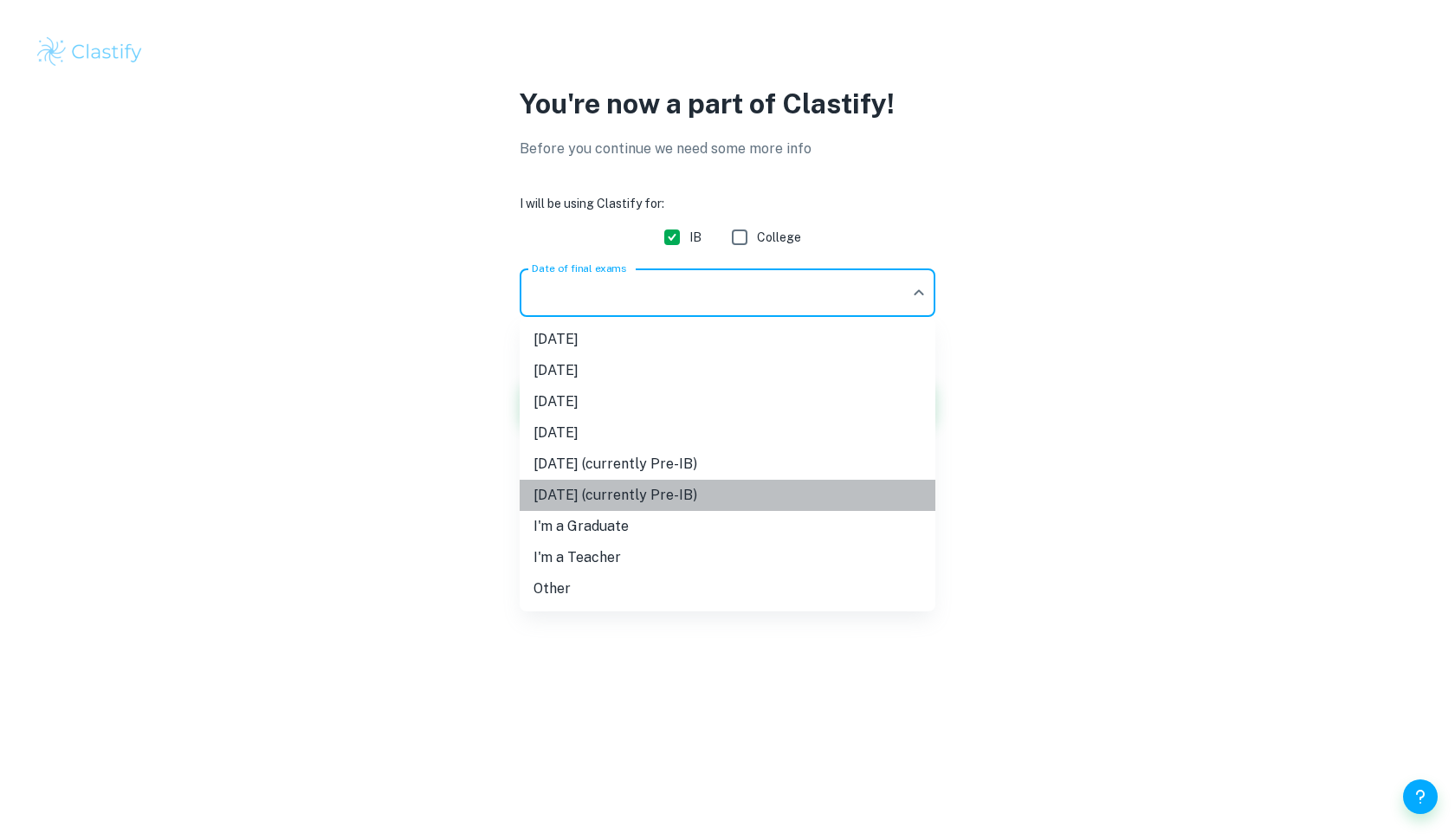
click at [678, 498] on li "November 2027 (currently Pre-IB)" at bounding box center [728, 495] width 415 height 31
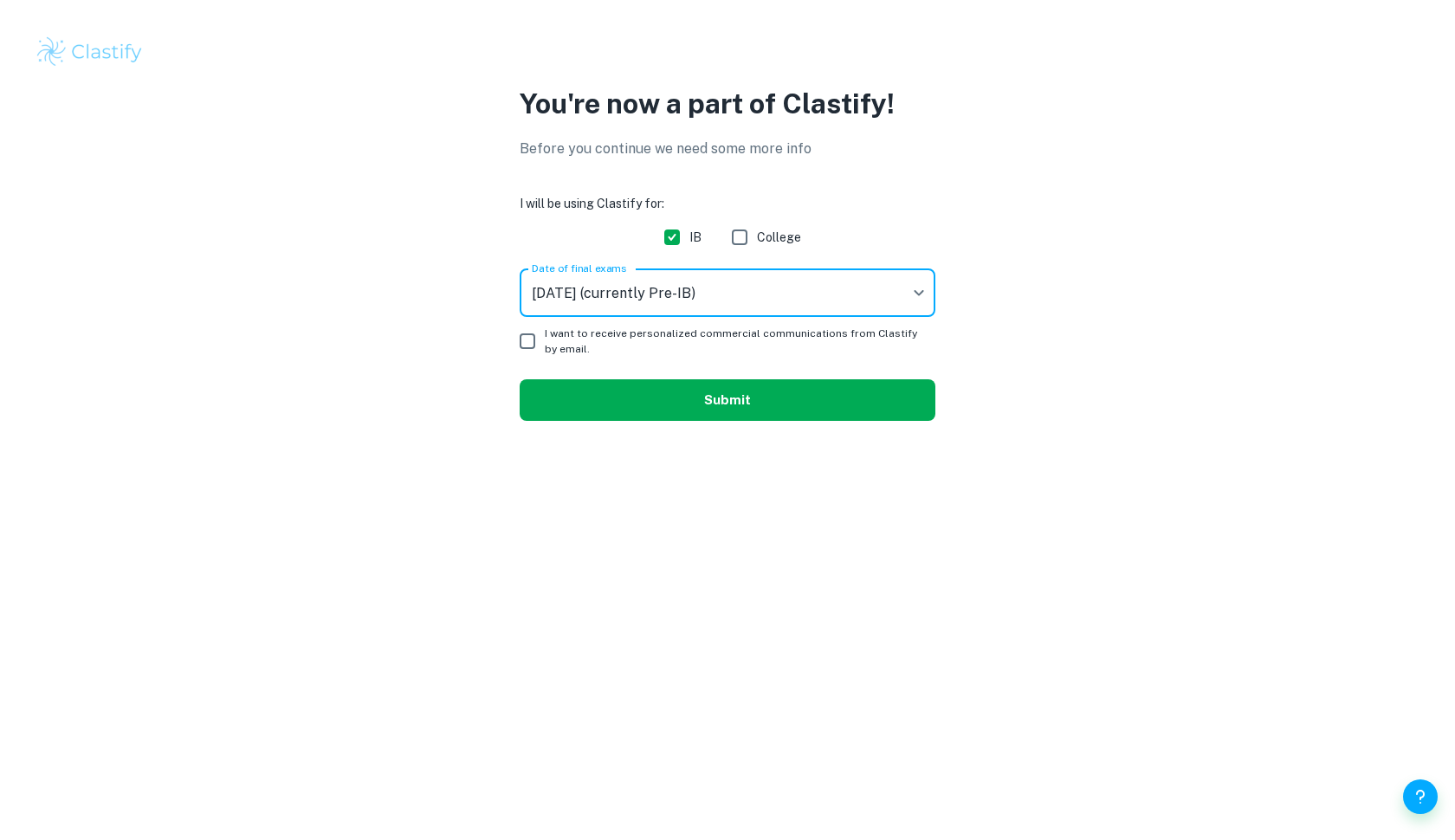
click at [593, 385] on button "Submit" at bounding box center [728, 399] width 415 height 41
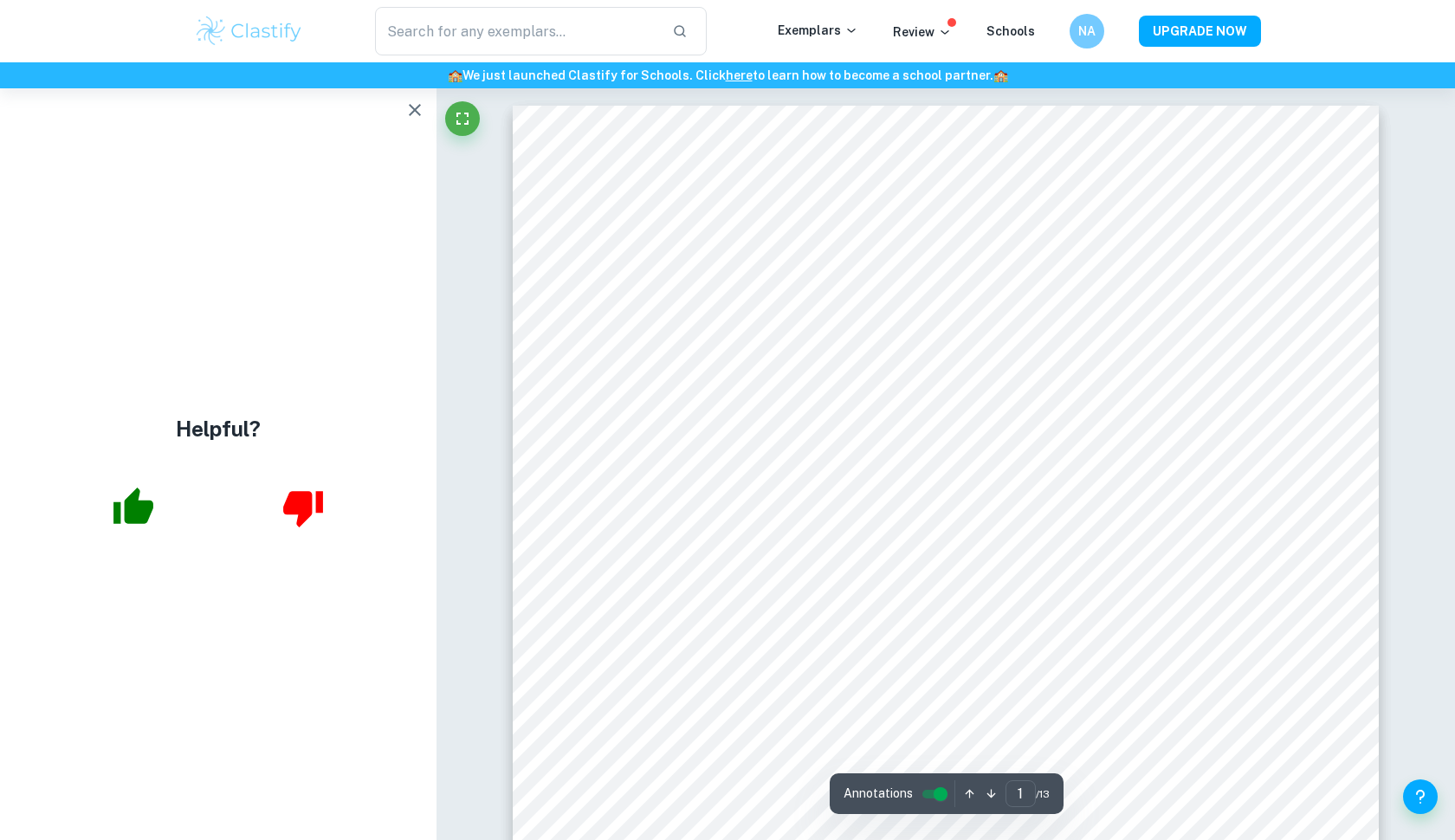
click at [415, 109] on icon "button" at bounding box center [415, 110] width 12 height 12
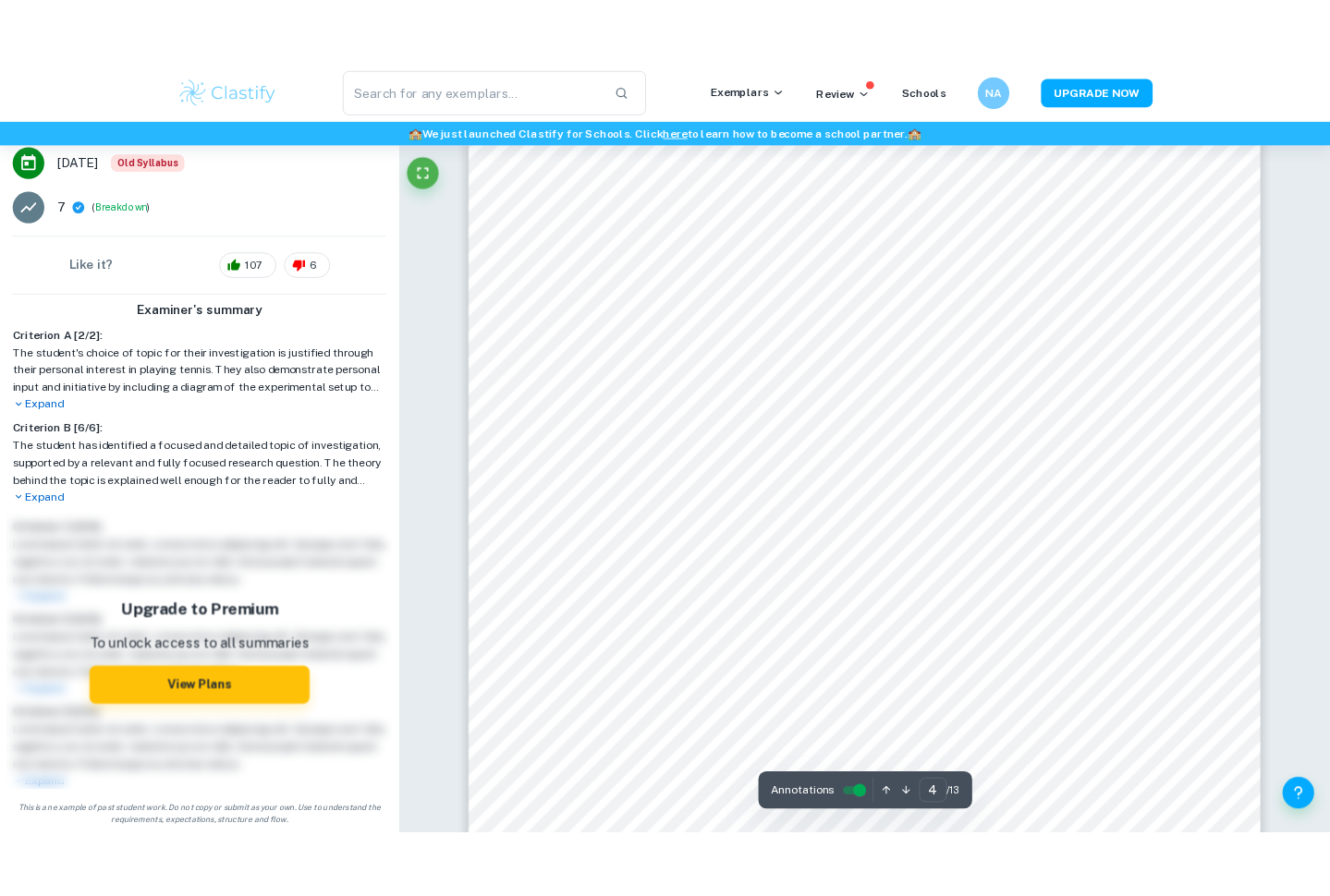
scroll to position [4495, 0]
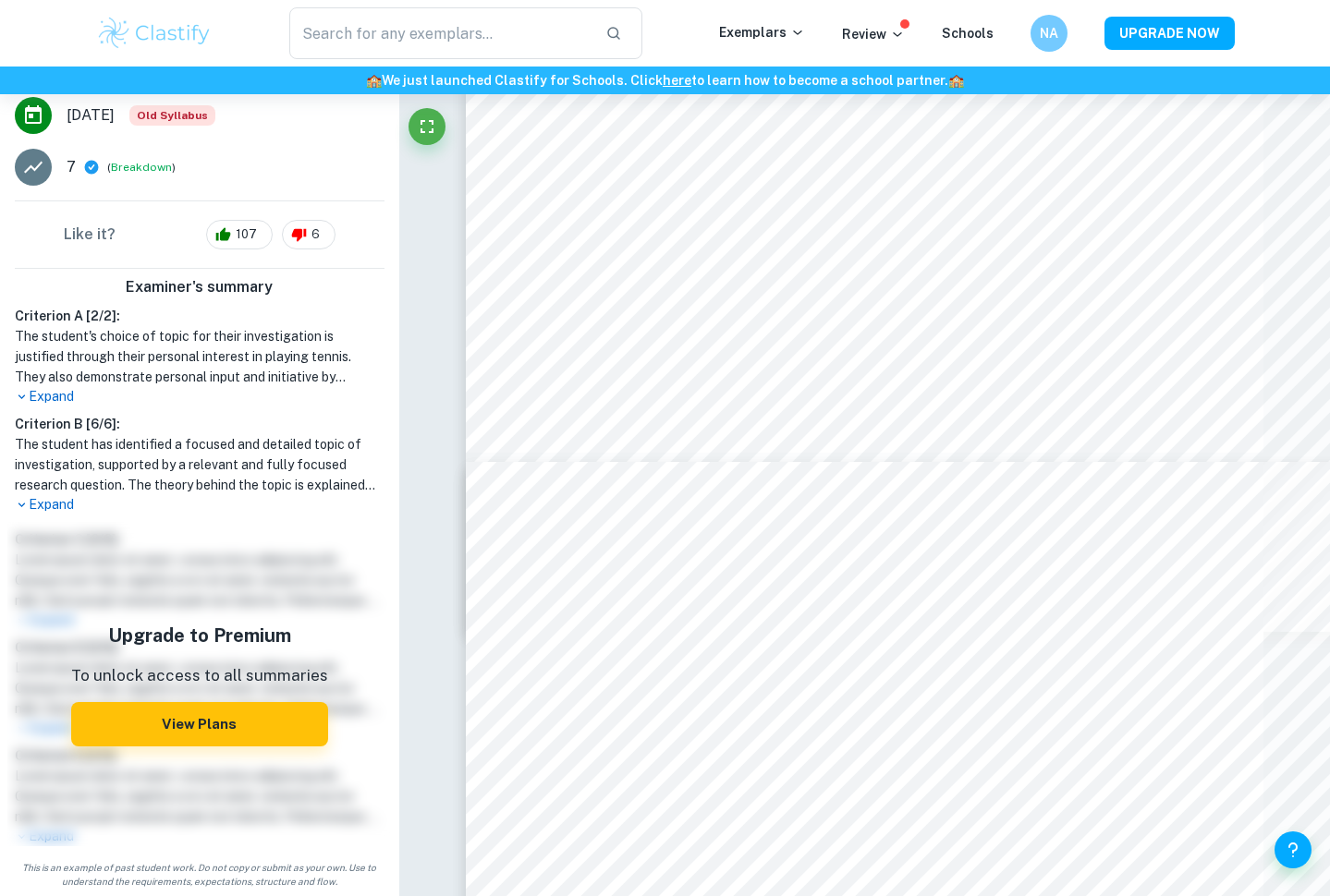
type input "4"
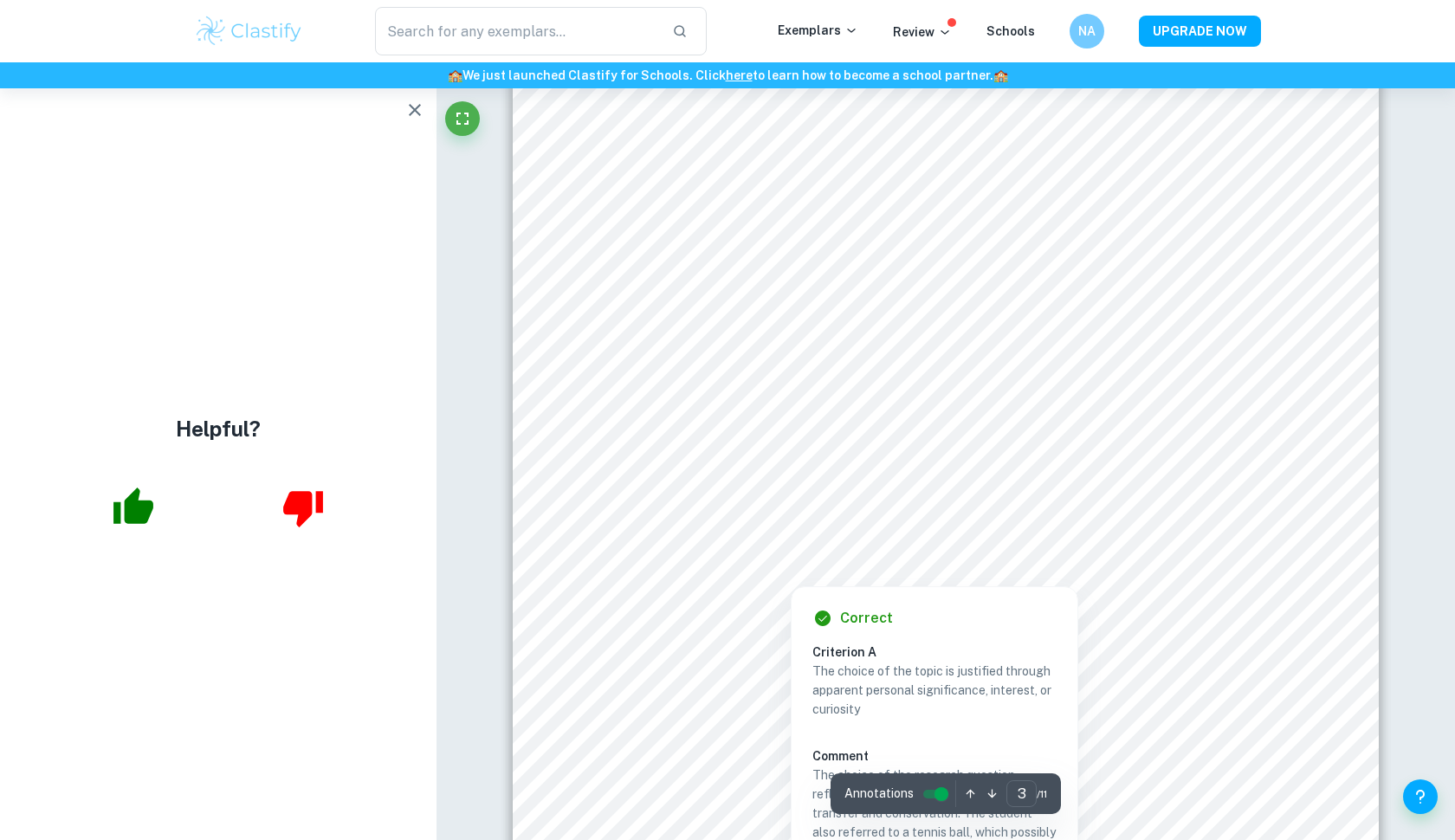
scroll to position [2923, 0]
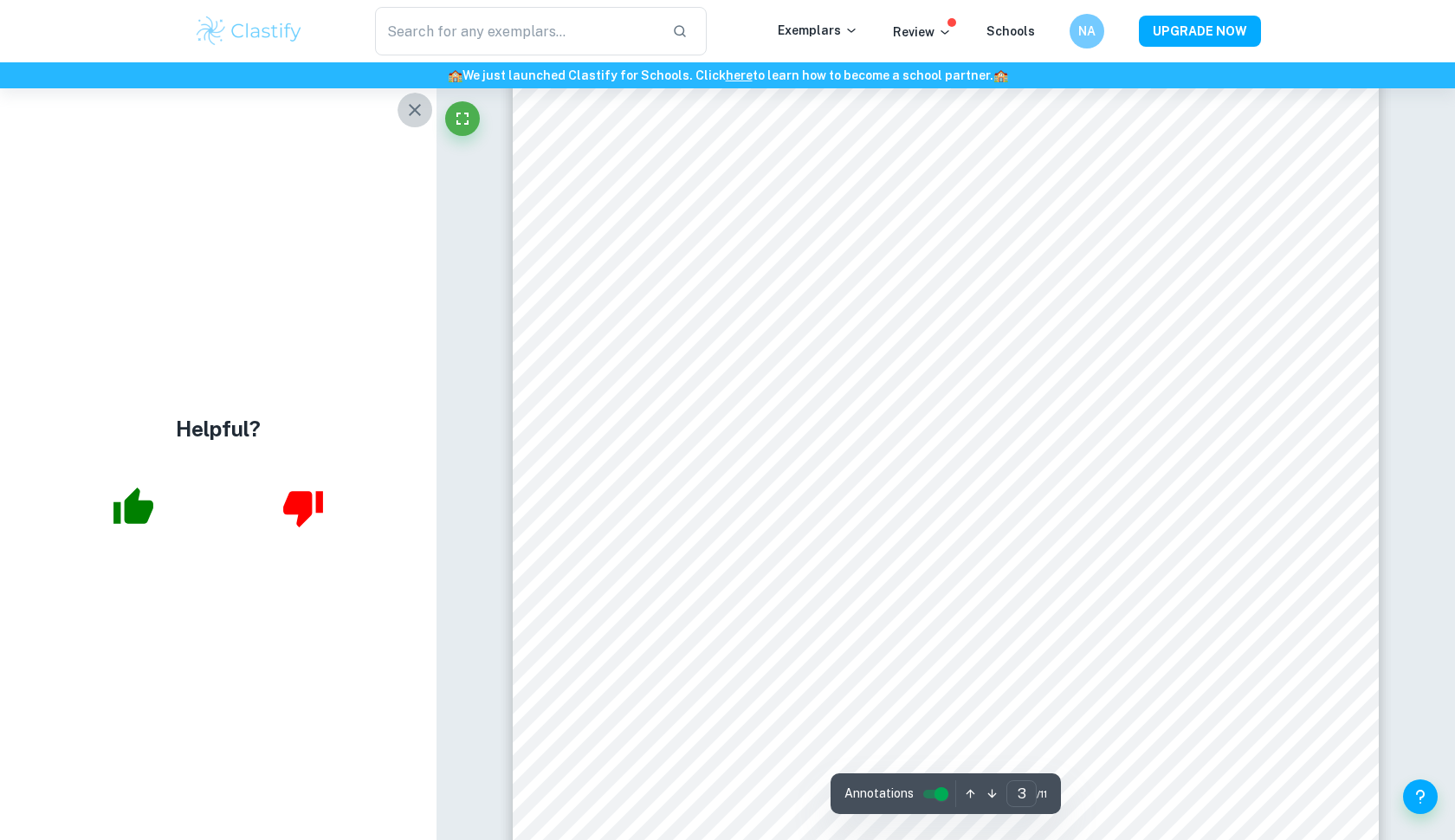
click at [422, 109] on icon "button" at bounding box center [415, 110] width 21 height 21
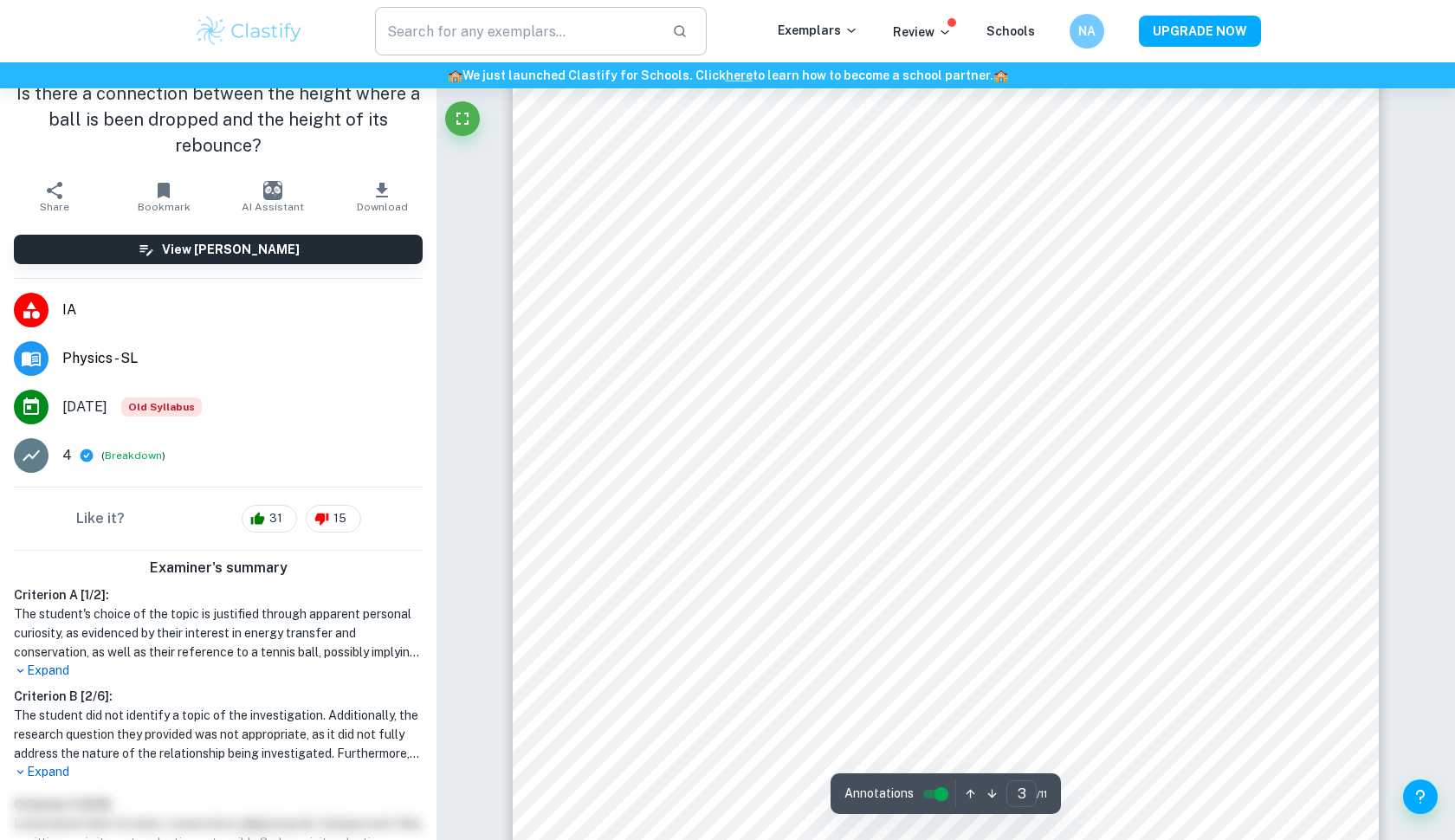
scroll to position [2840, 0]
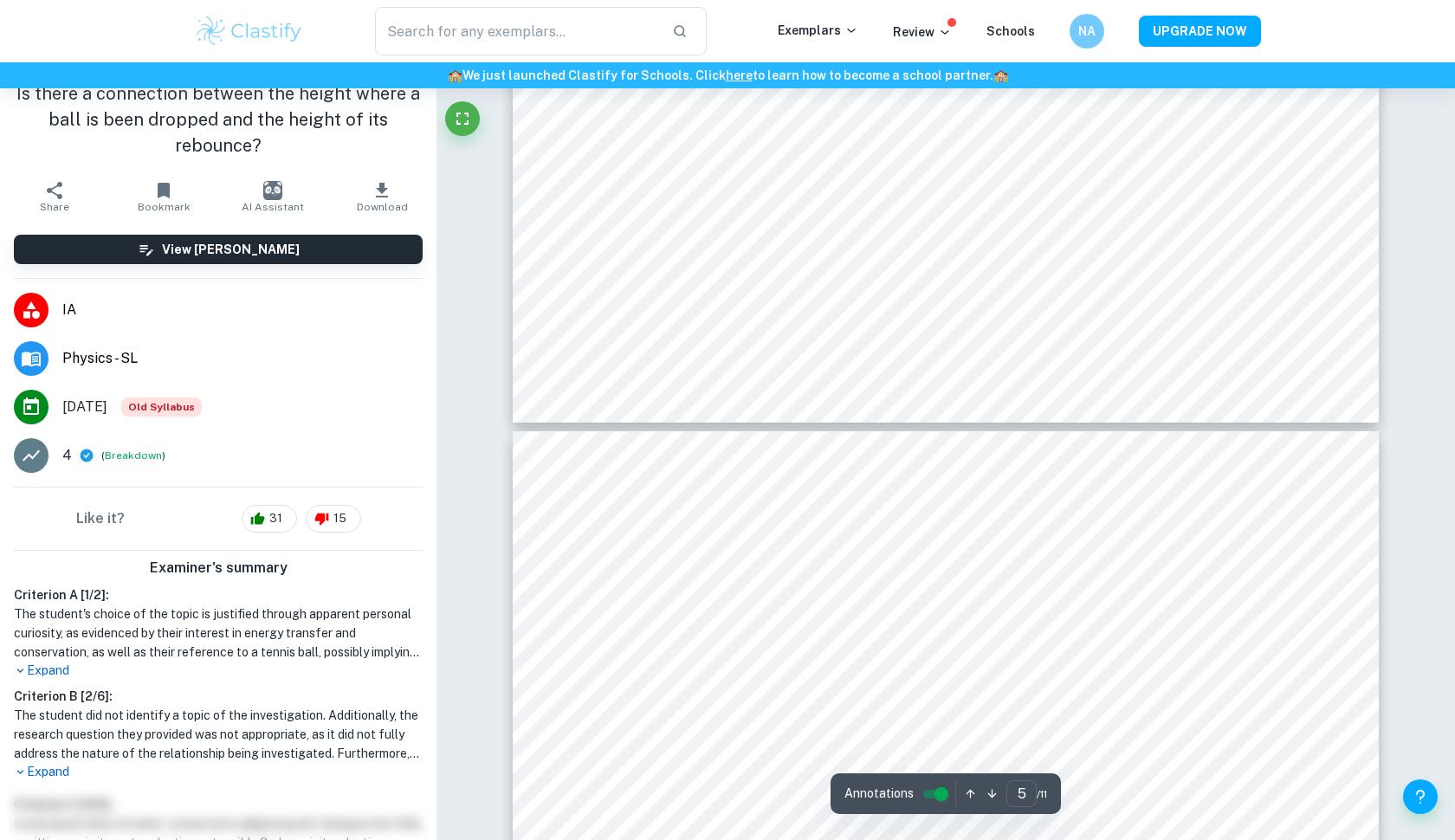
type input "4"
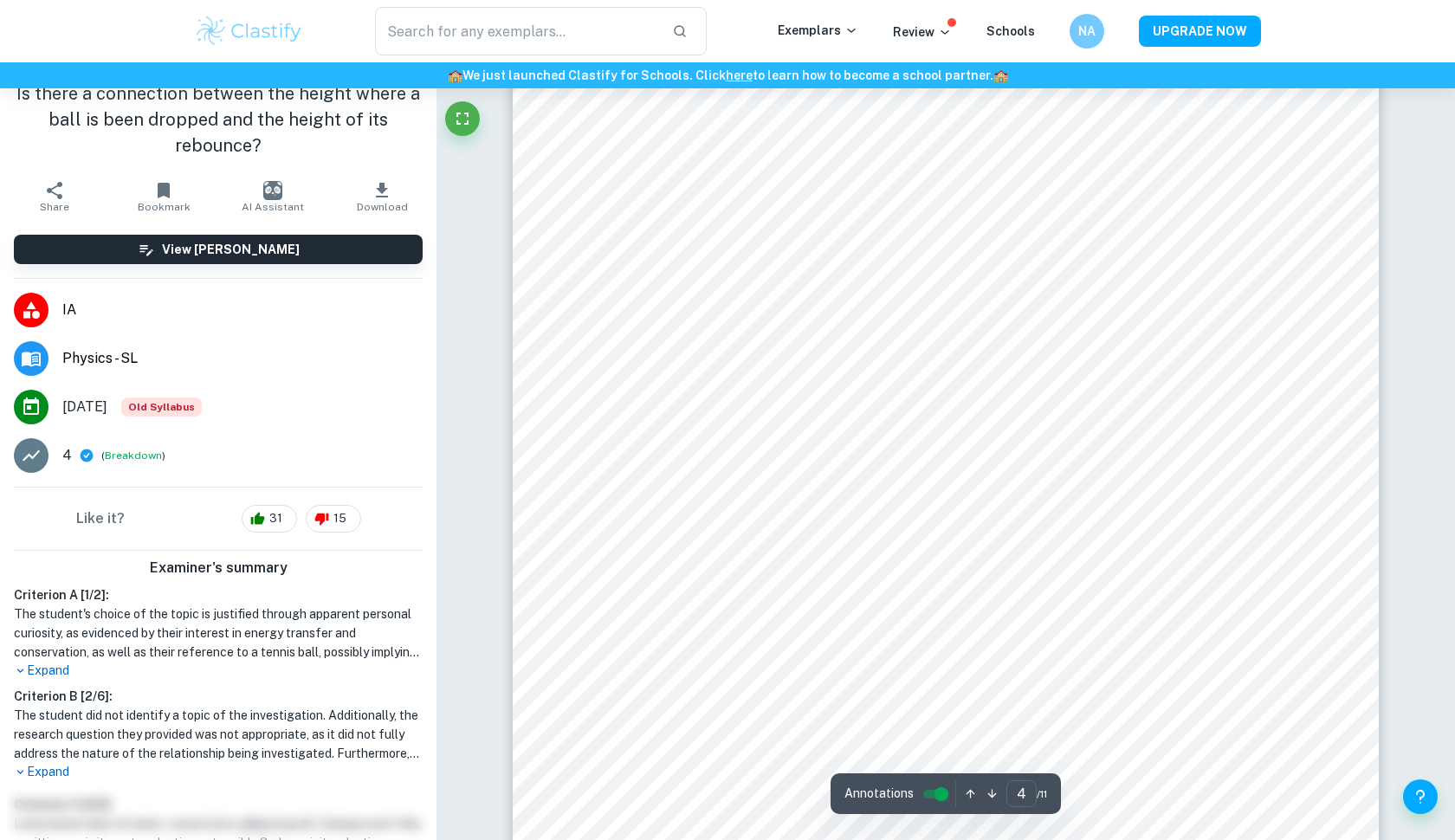
scroll to position [4419, 0]
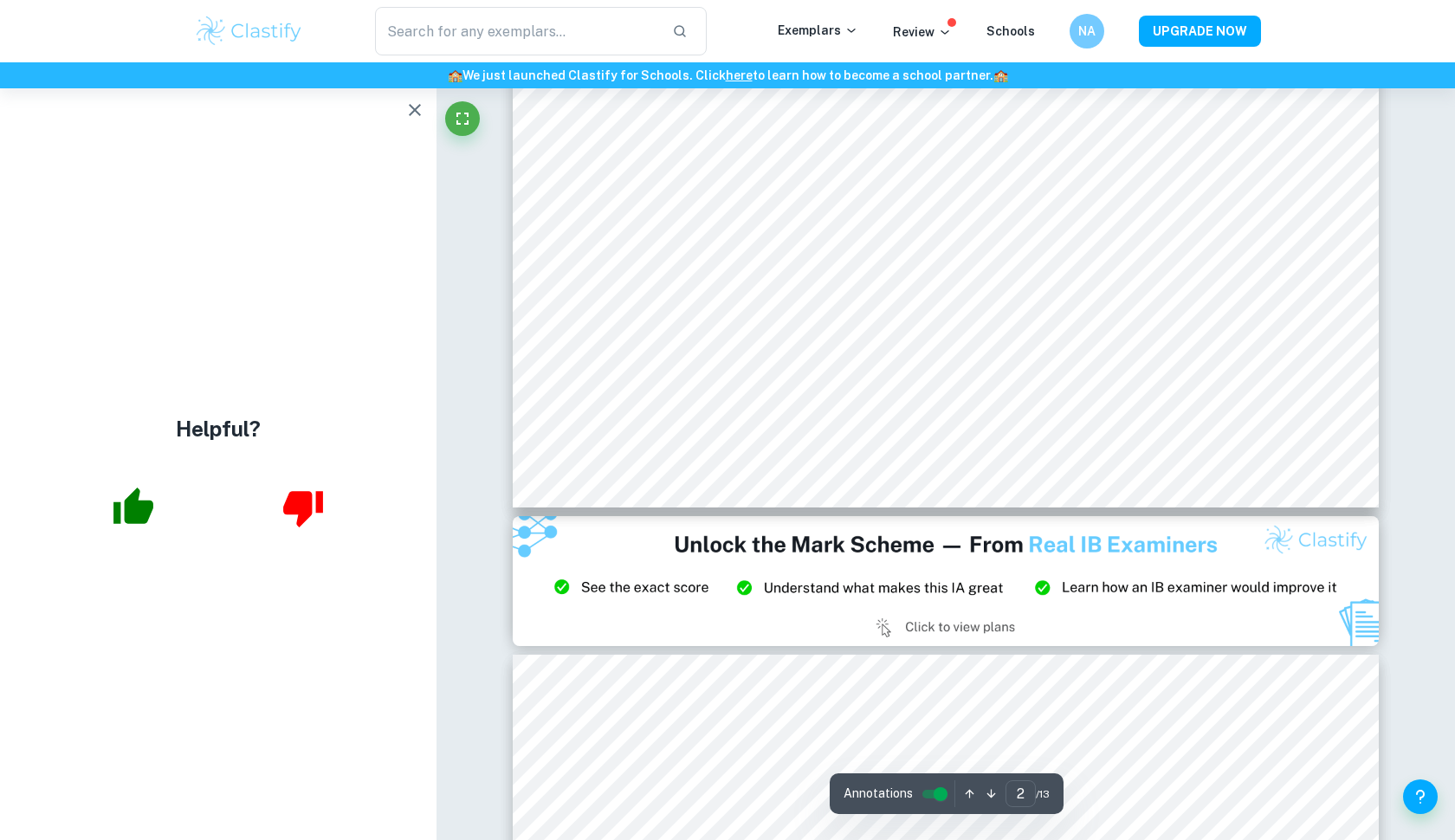
scroll to position [2180, 0]
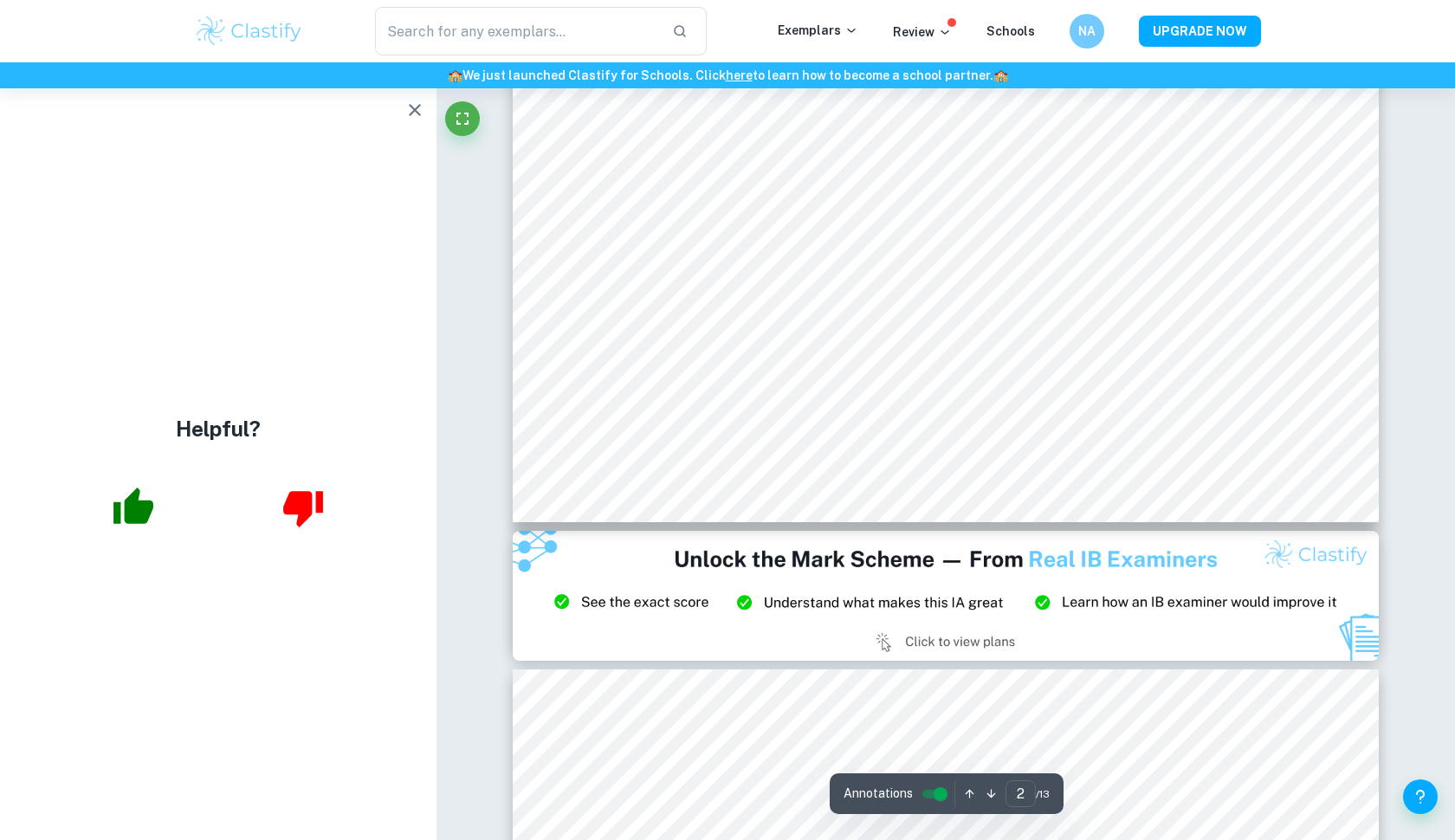
click at [412, 110] on icon "button" at bounding box center [415, 110] width 21 height 21
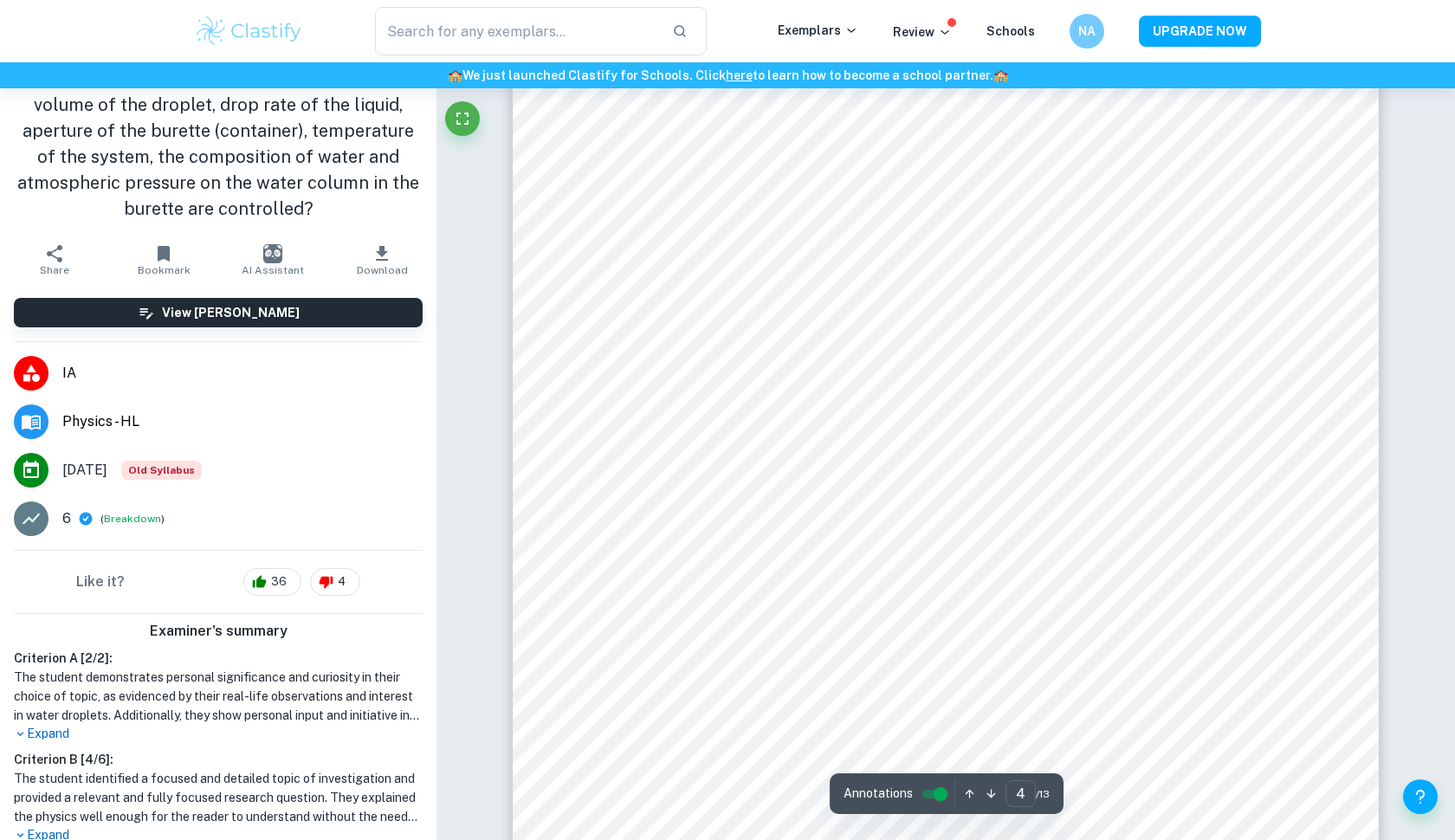
scroll to position [4201, 0]
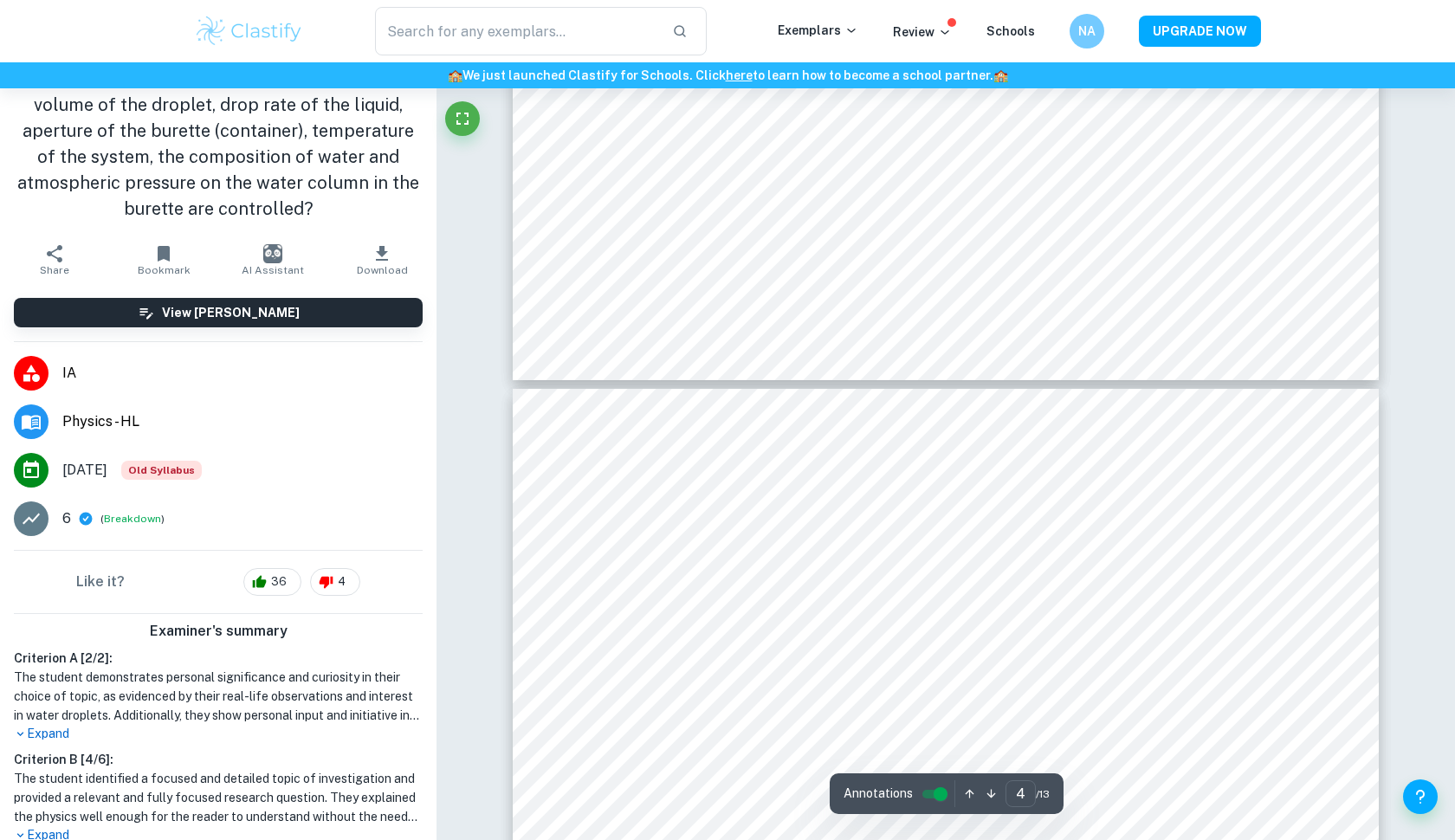
type input "3"
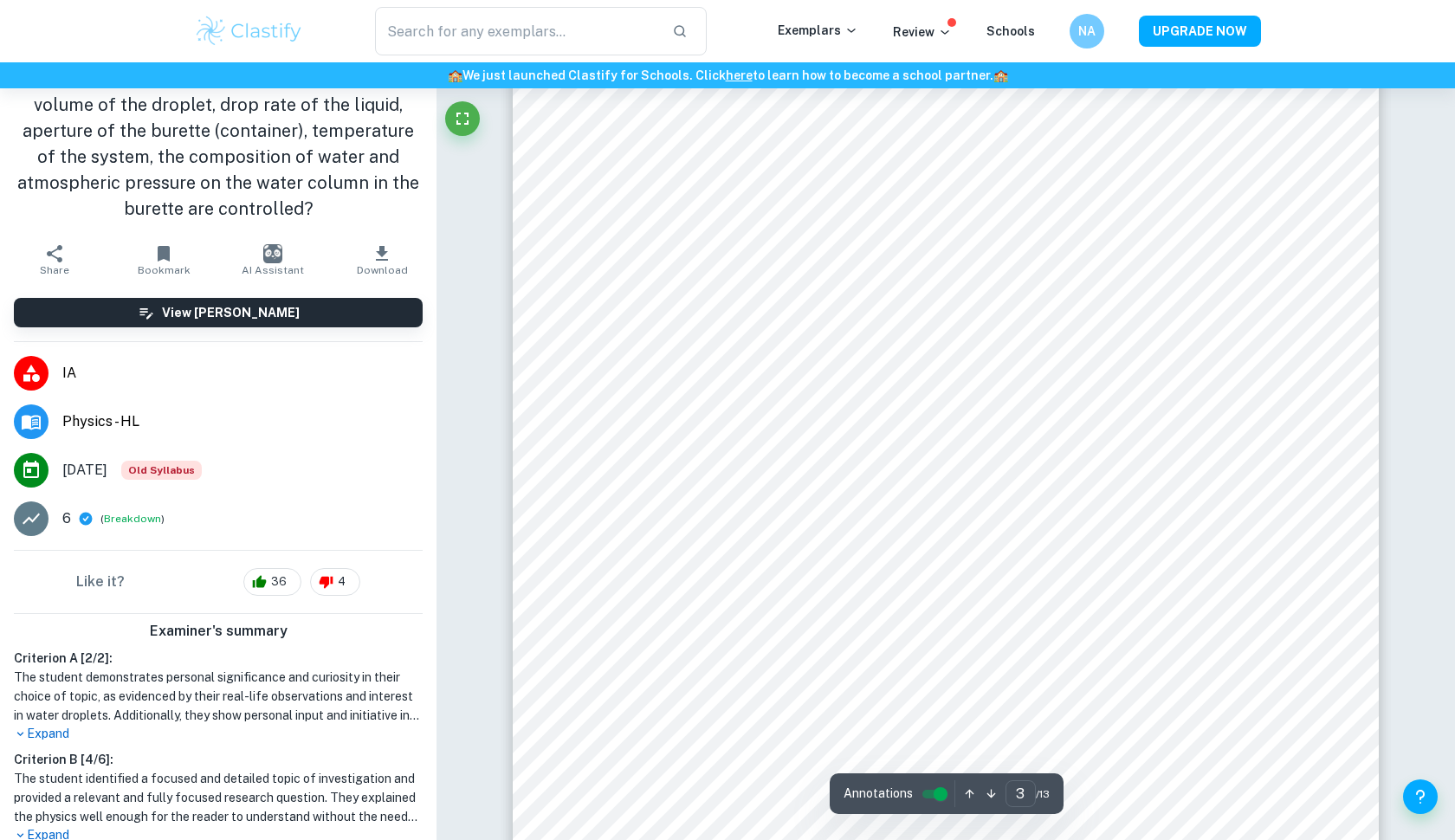
scroll to position [3125, 0]
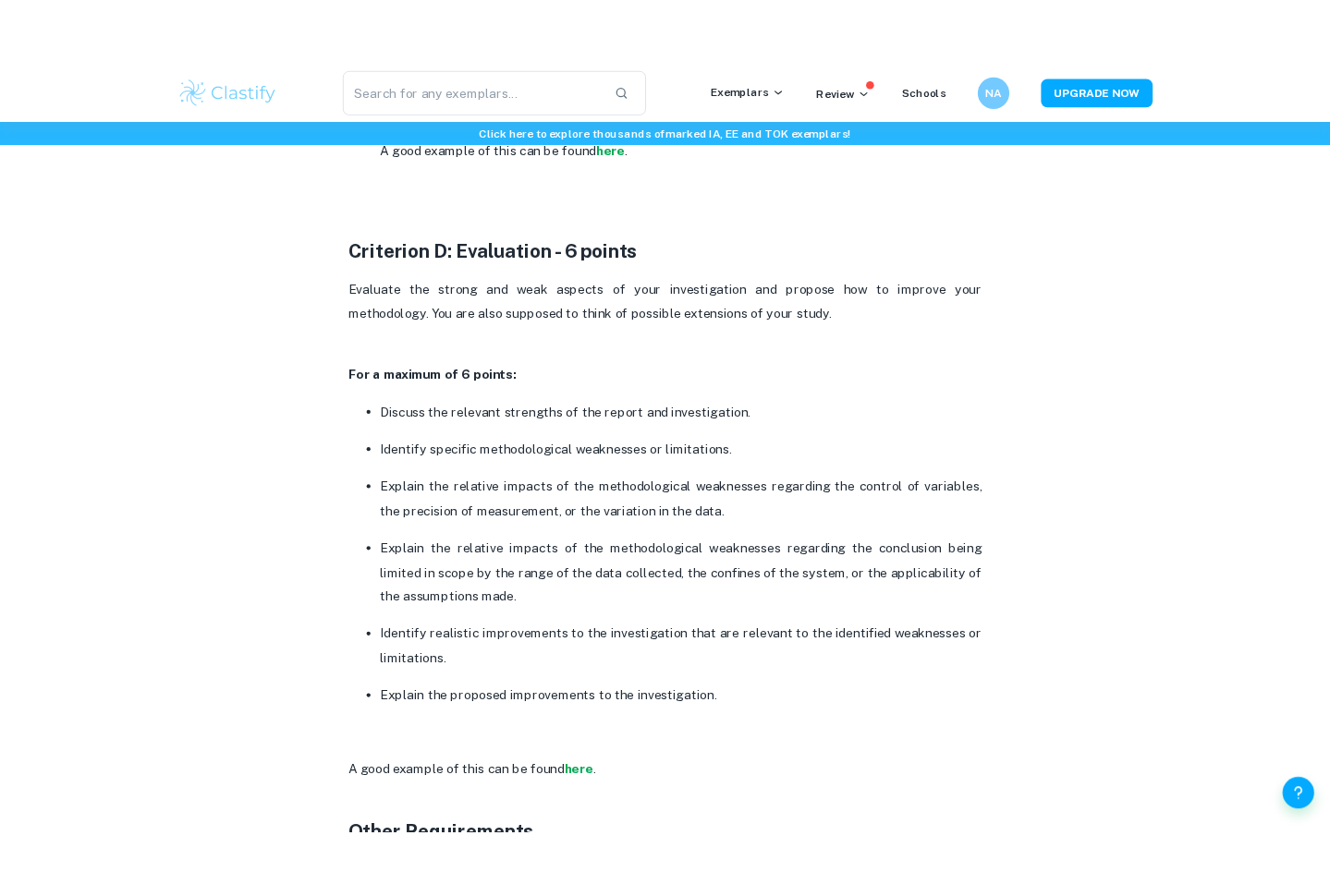
scroll to position [3665, 0]
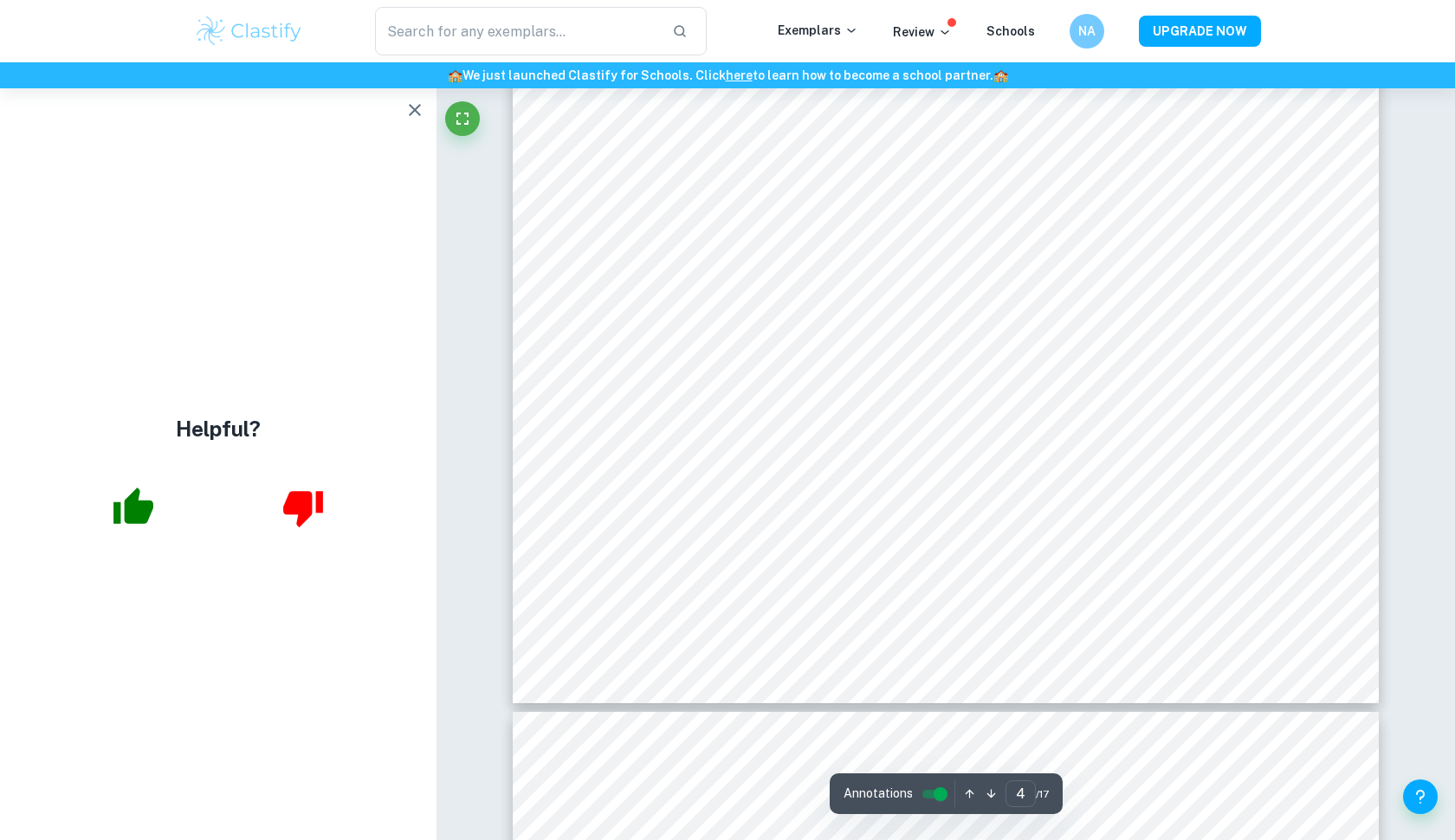
scroll to position [4589, 0]
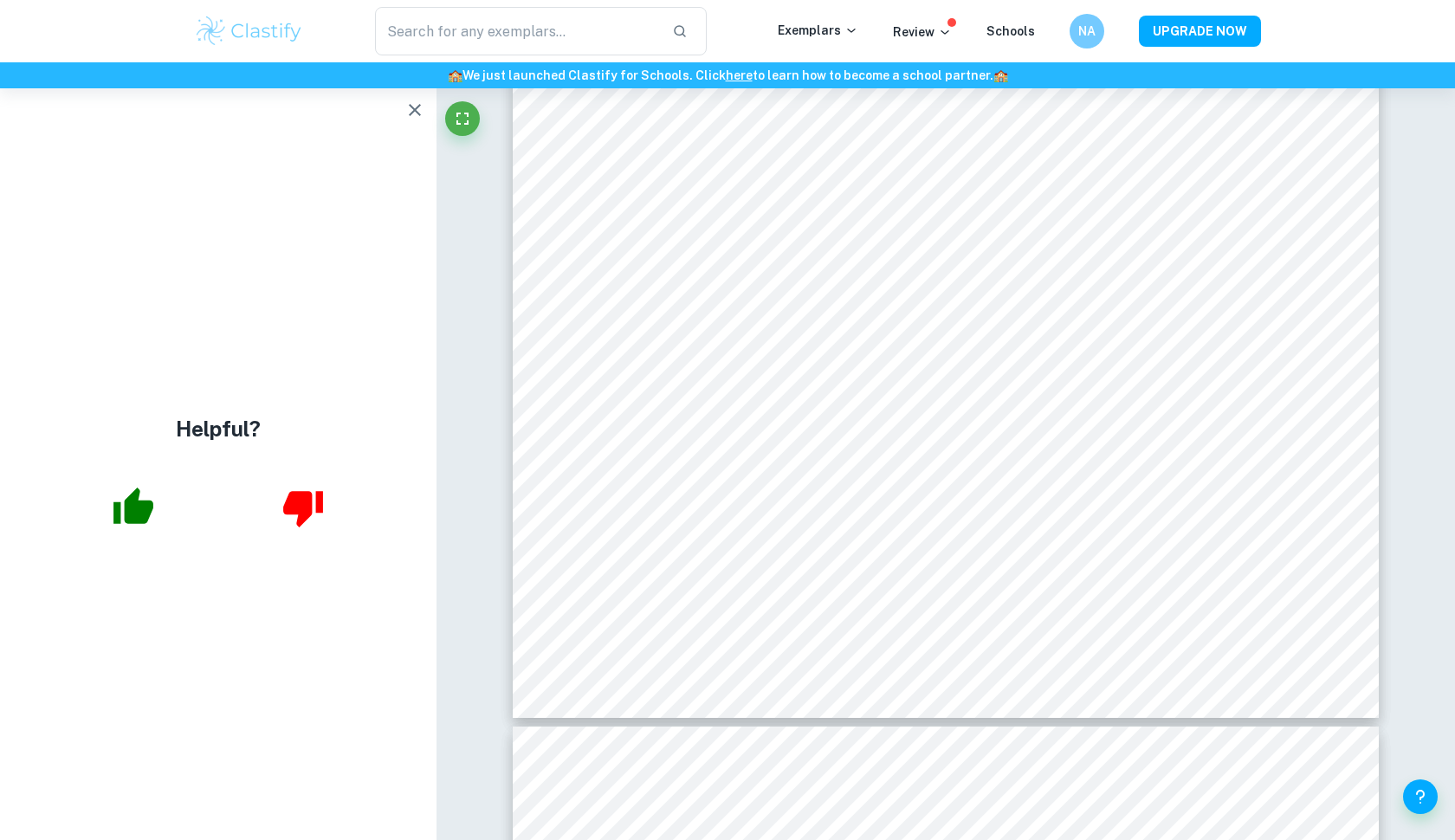
click at [416, 105] on icon "button" at bounding box center [415, 110] width 21 height 21
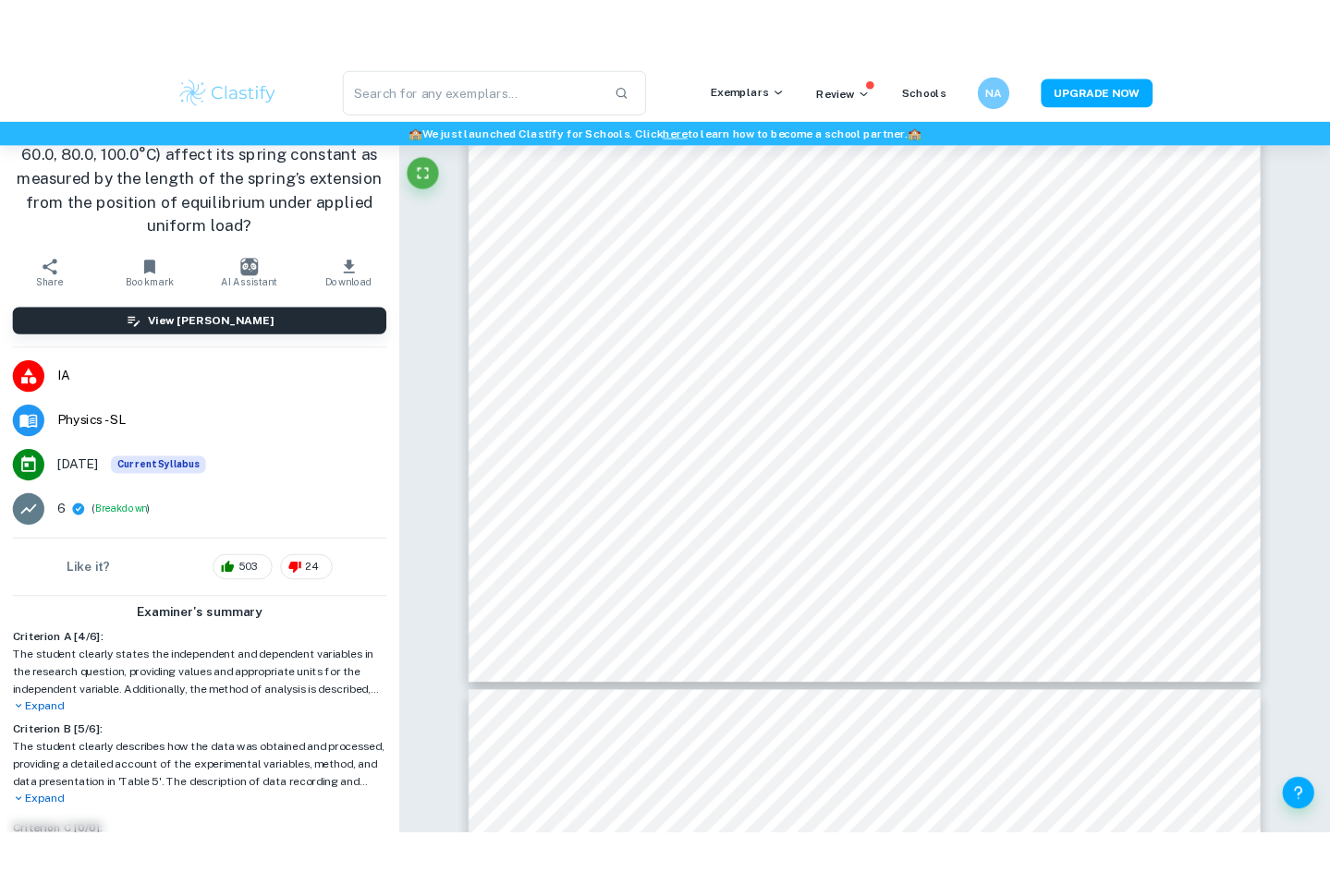
scroll to position [6738, 0]
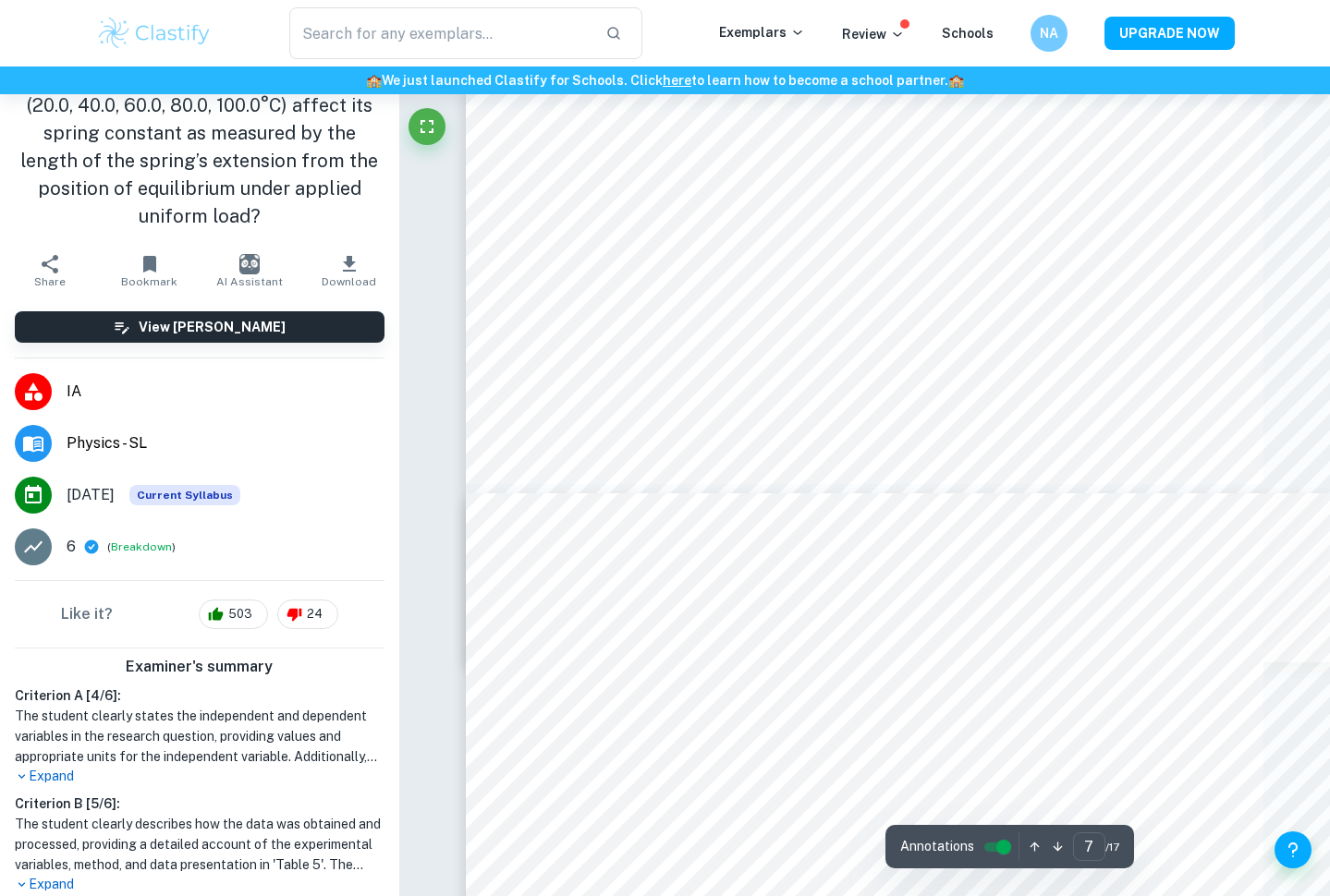
type input "6"
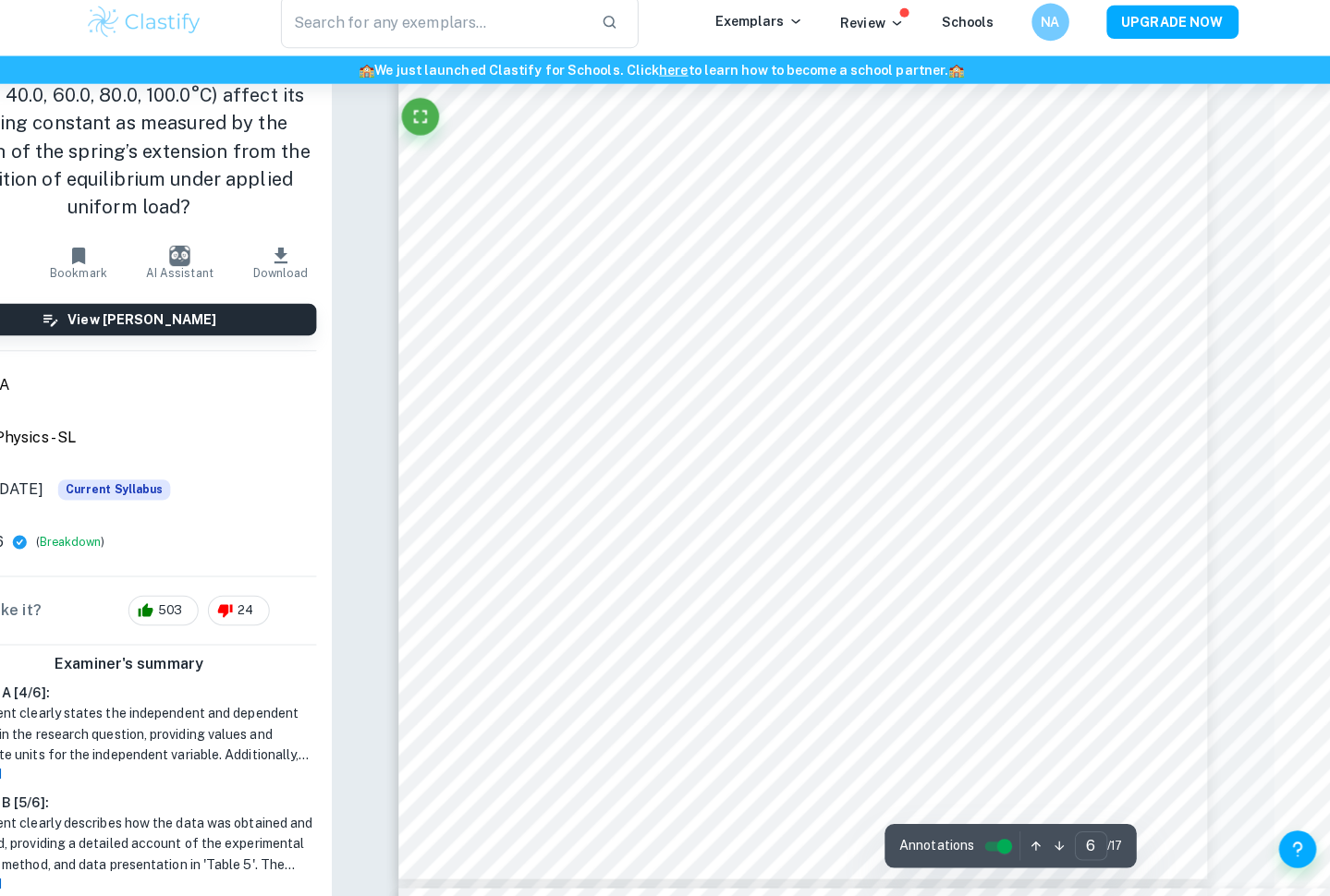
scroll to position [6343, 61]
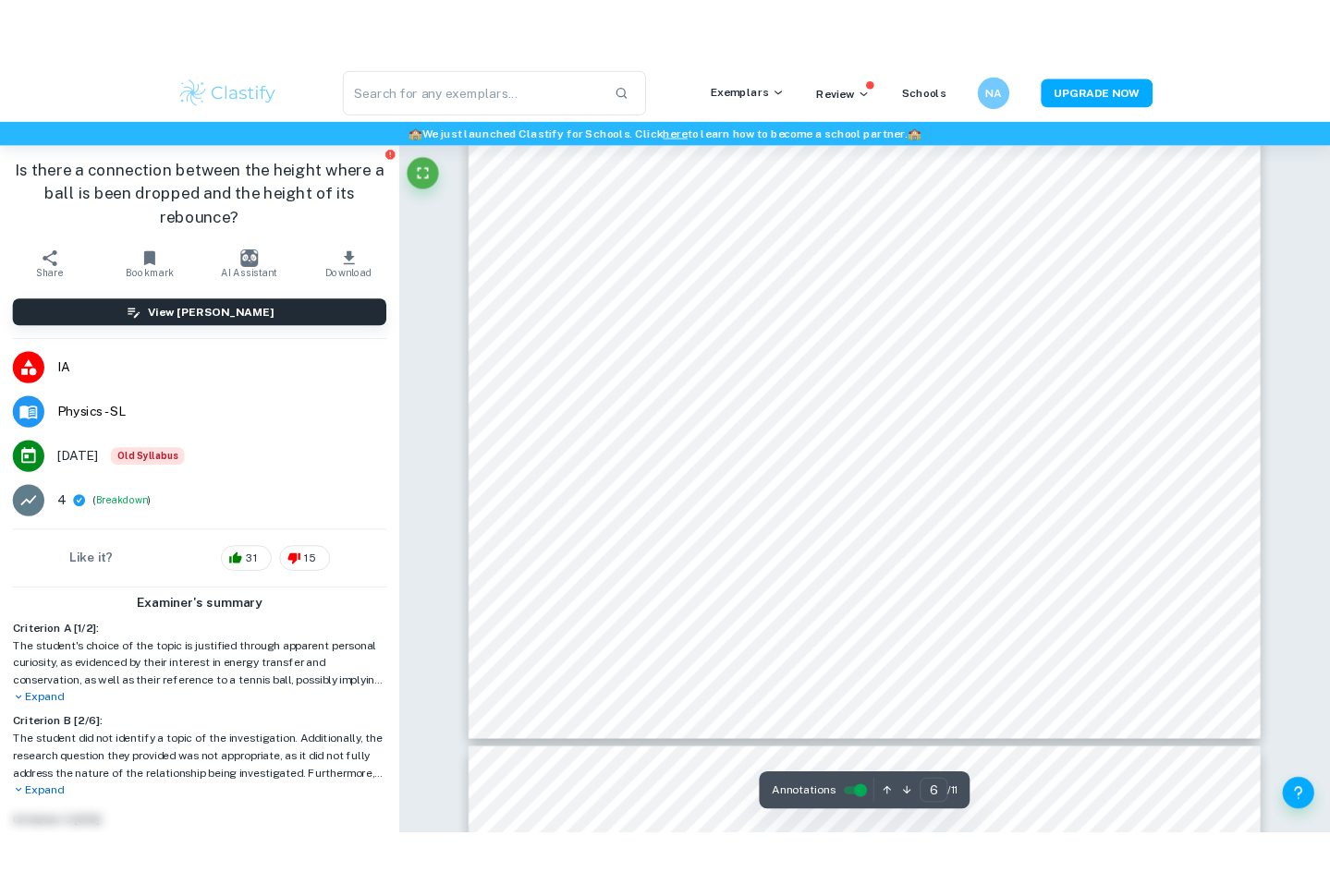
scroll to position [7506, 0]
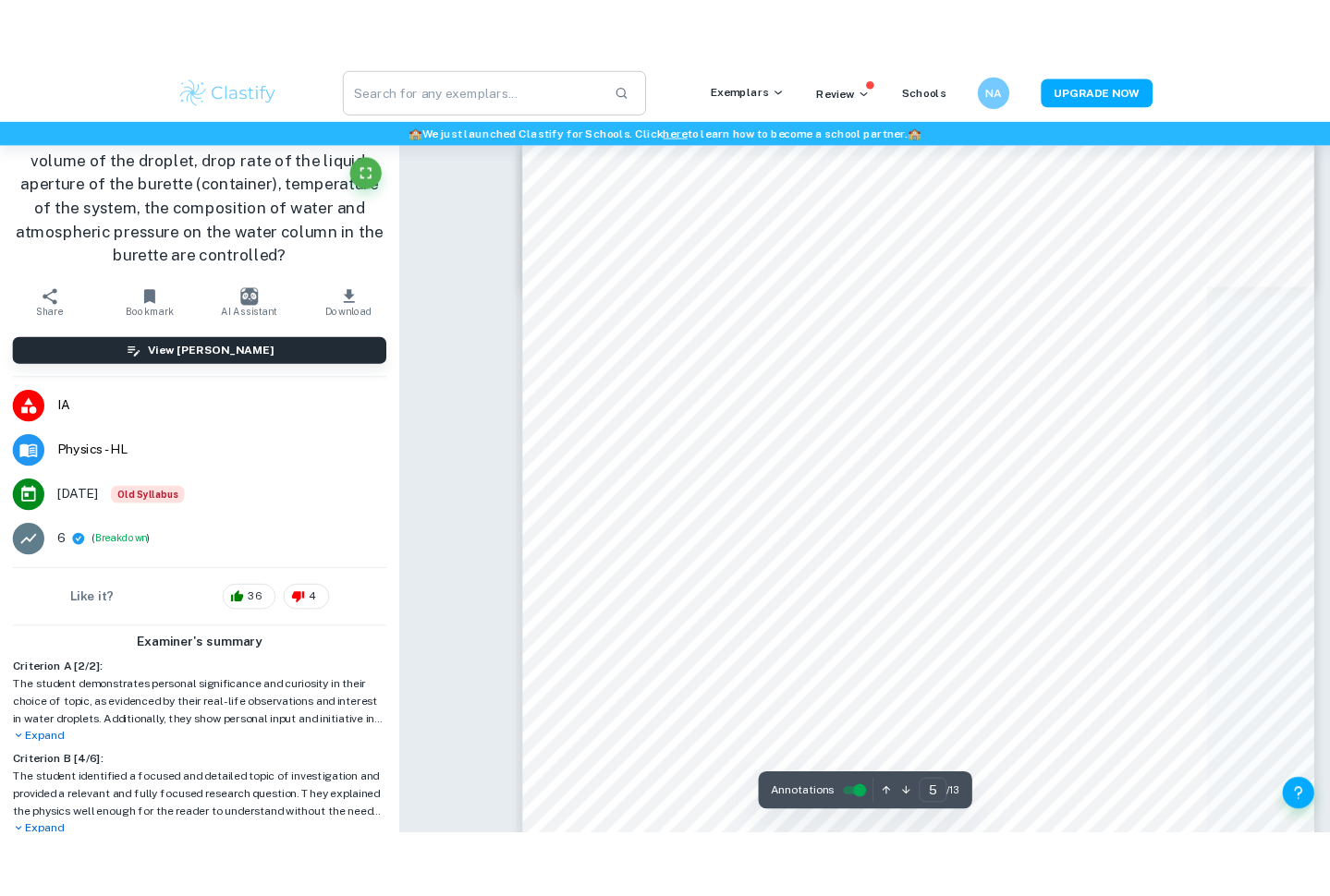
scroll to position [5977, 0]
